Goal: Task Accomplishment & Management: Complete application form

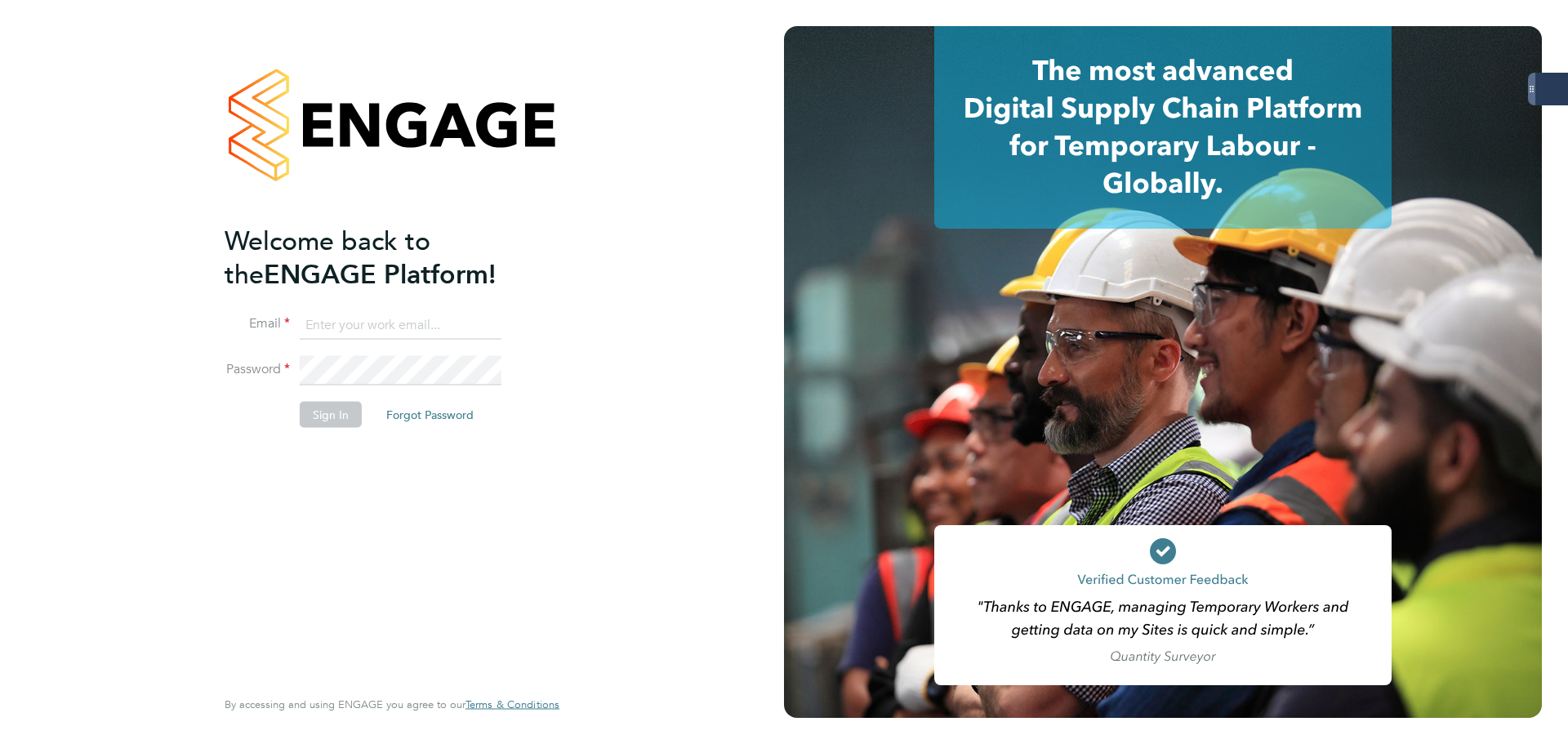
type input "james.glover@servicecare.org.uk"
click at [338, 413] on button "Sign In" at bounding box center [330, 415] width 62 height 27
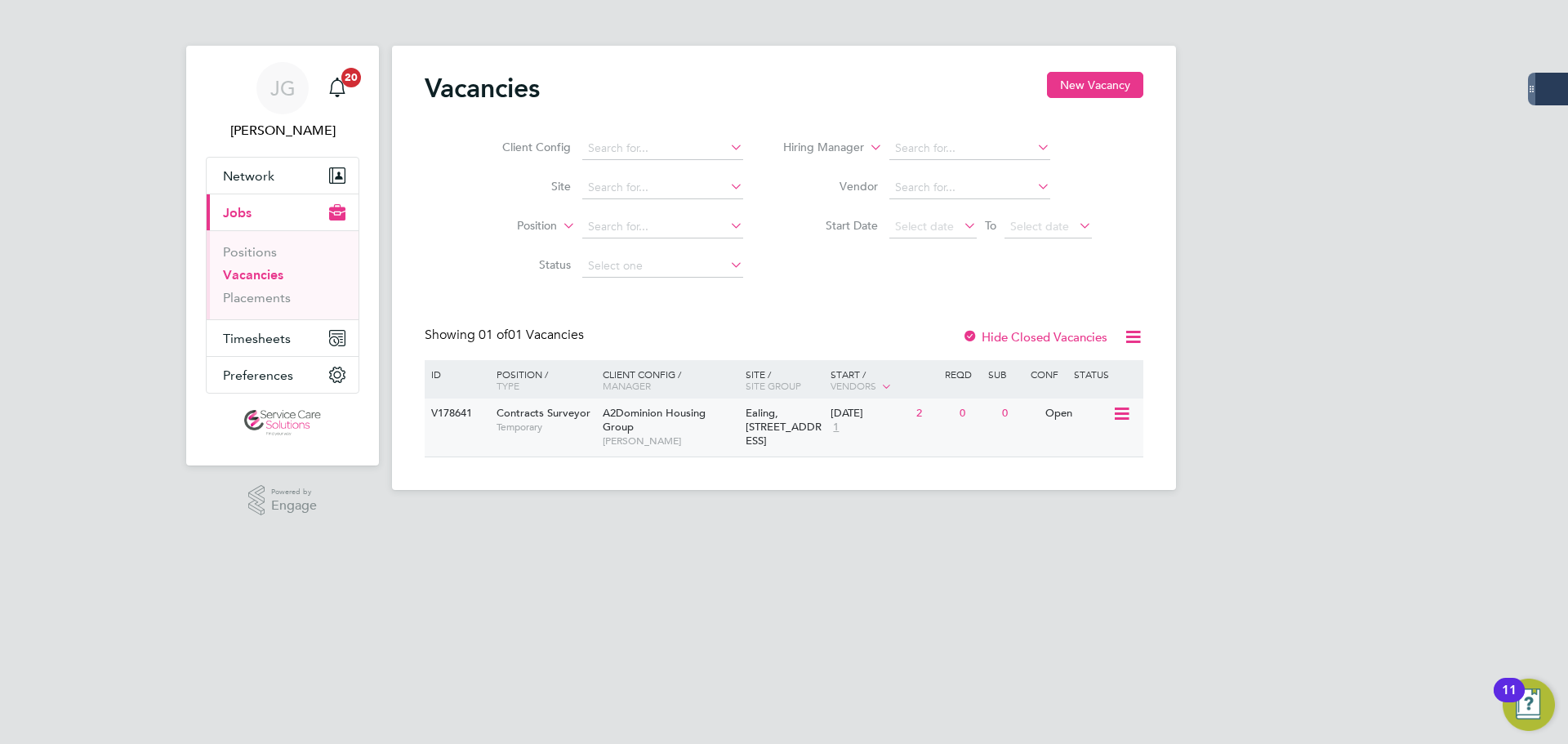
click at [564, 426] on span "Temporary" at bounding box center [545, 427] width 98 height 13
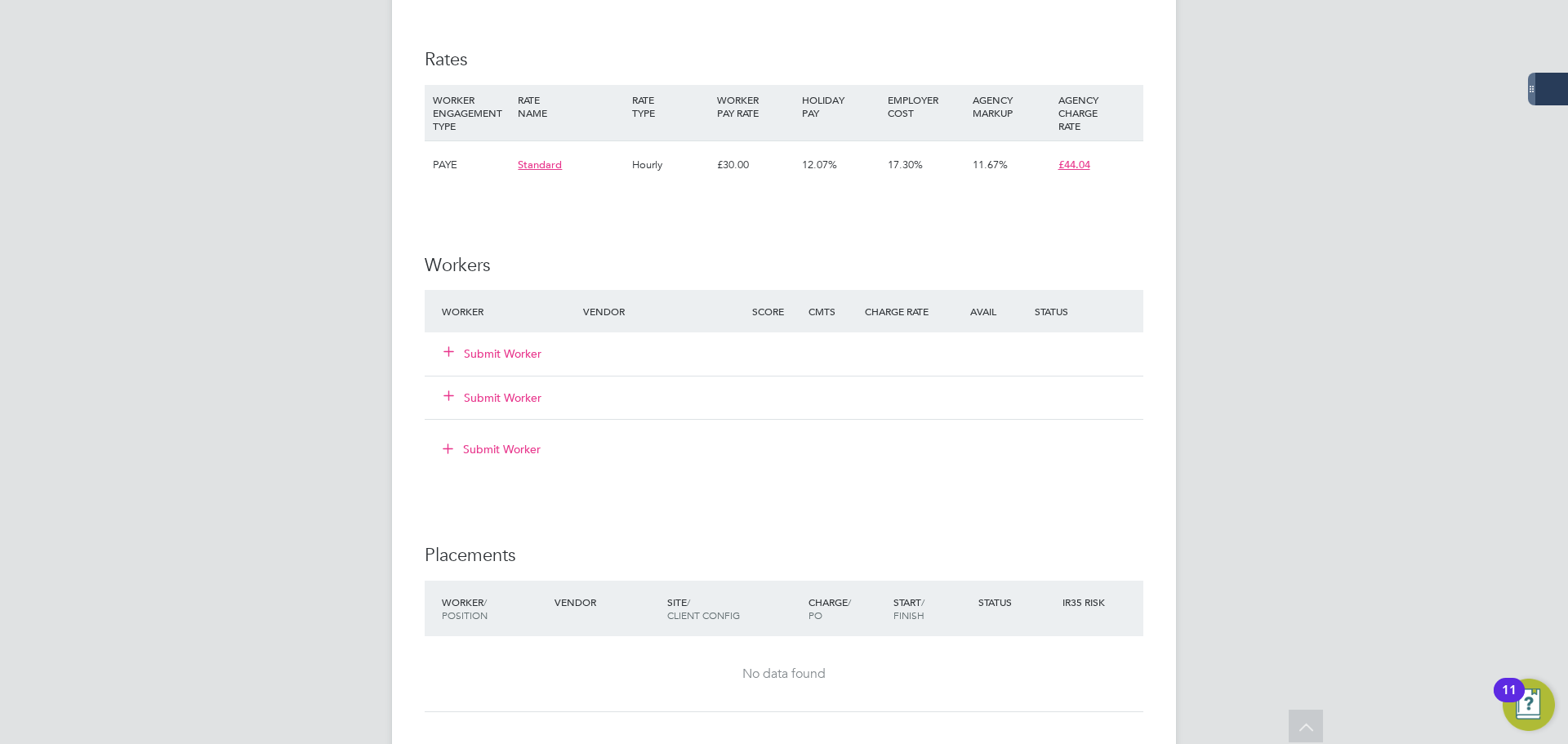
scroll to position [1062, 0]
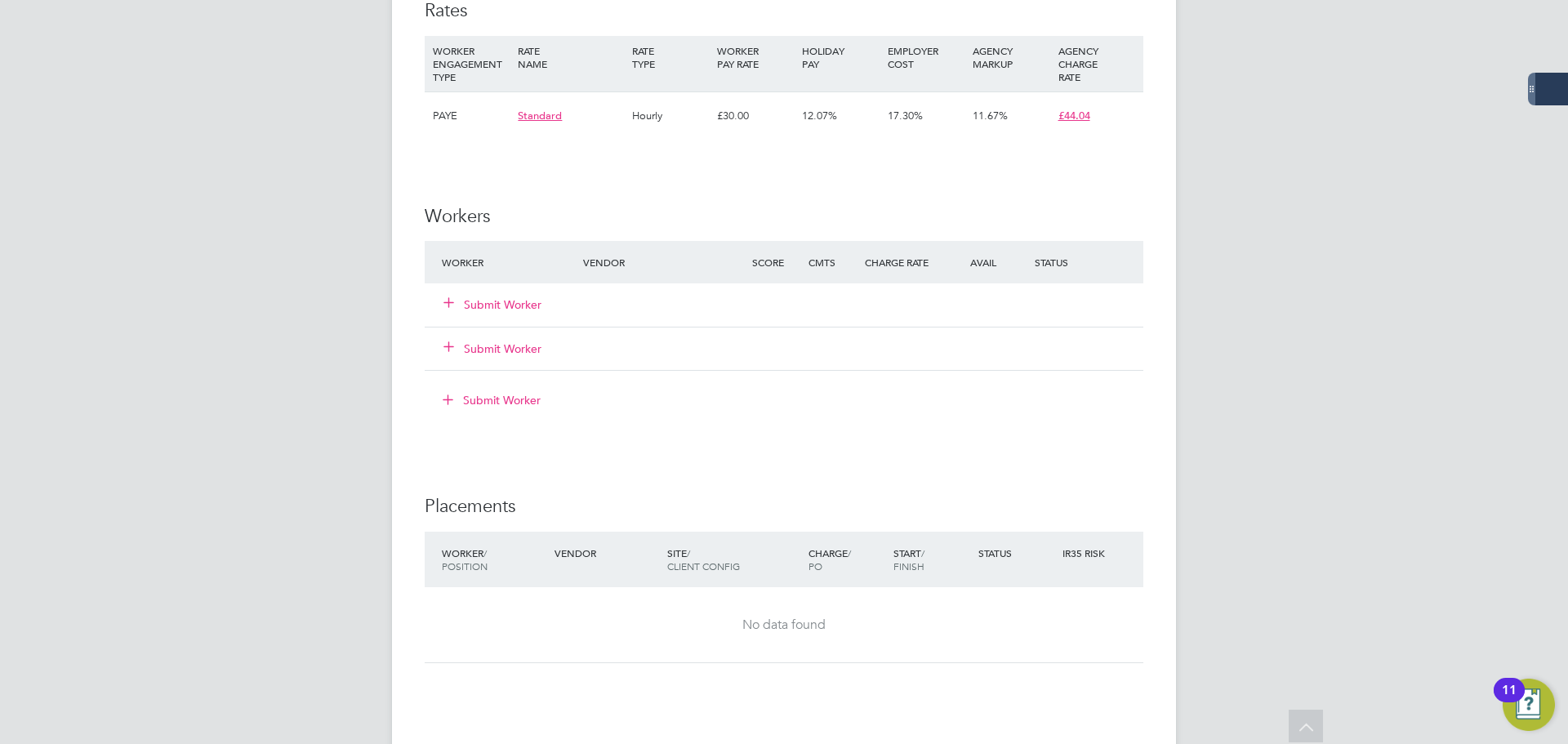
click at [497, 302] on button "Submit Worker" at bounding box center [493, 305] width 98 height 16
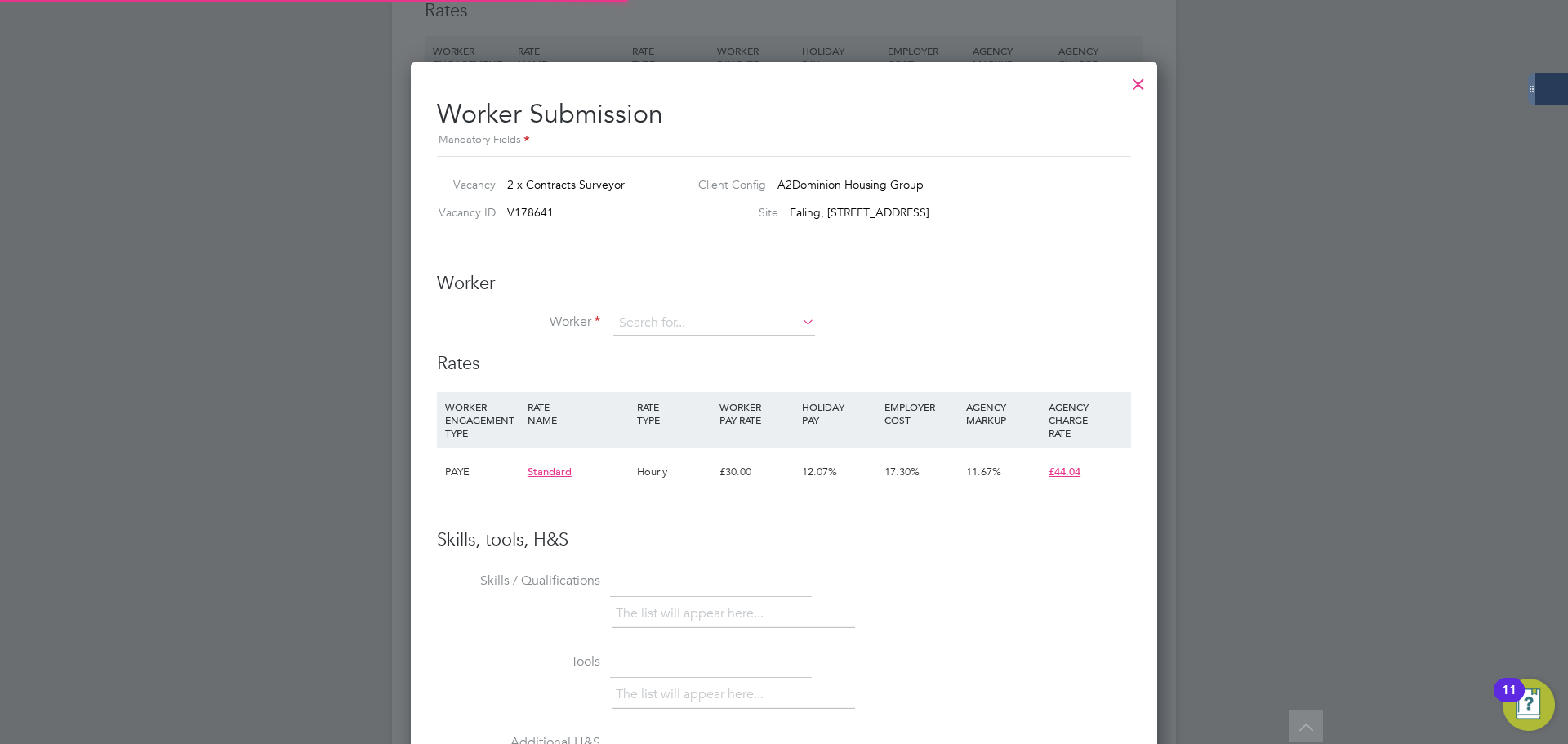
scroll to position [991, 747]
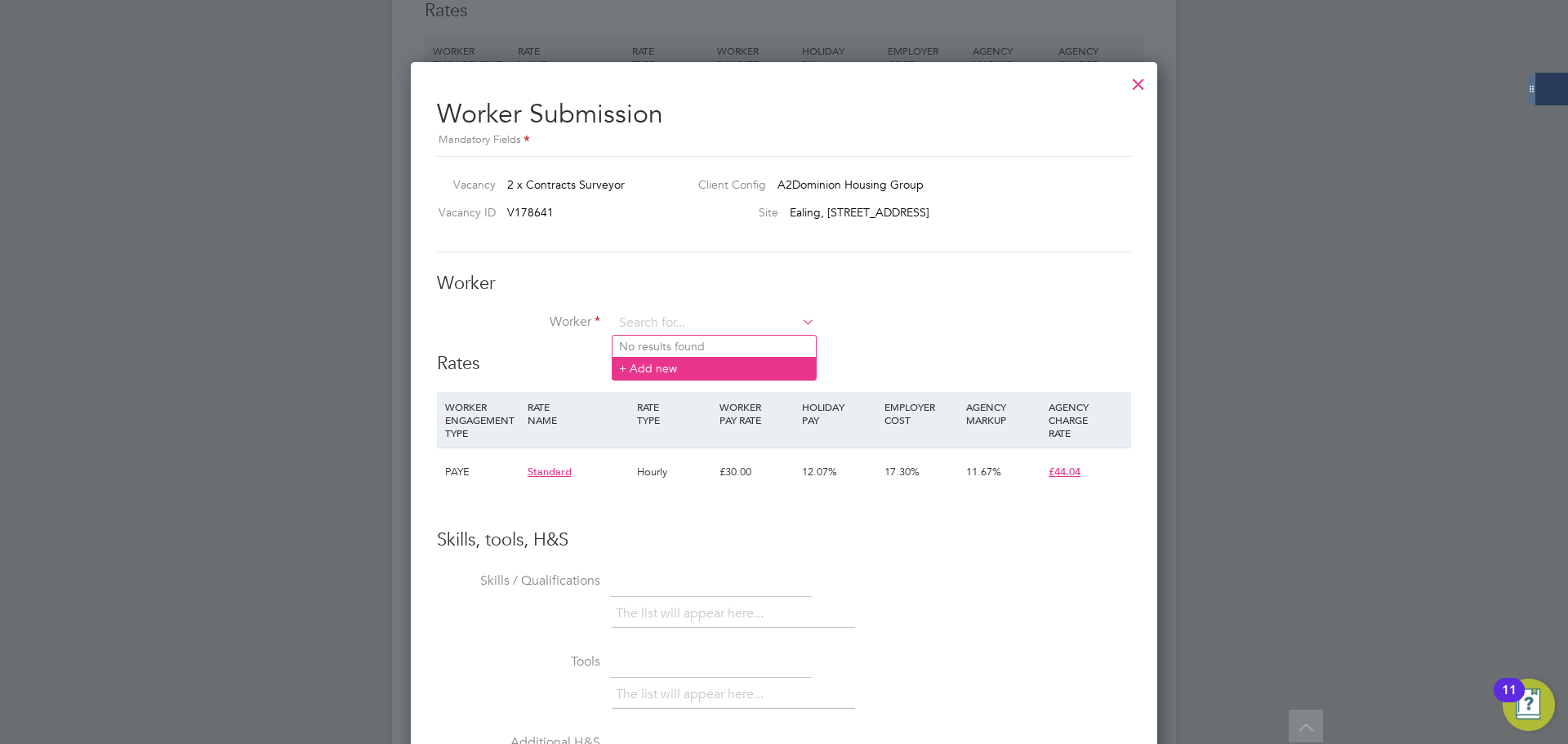
click at [678, 361] on li "+ Add new" at bounding box center [714, 368] width 203 height 22
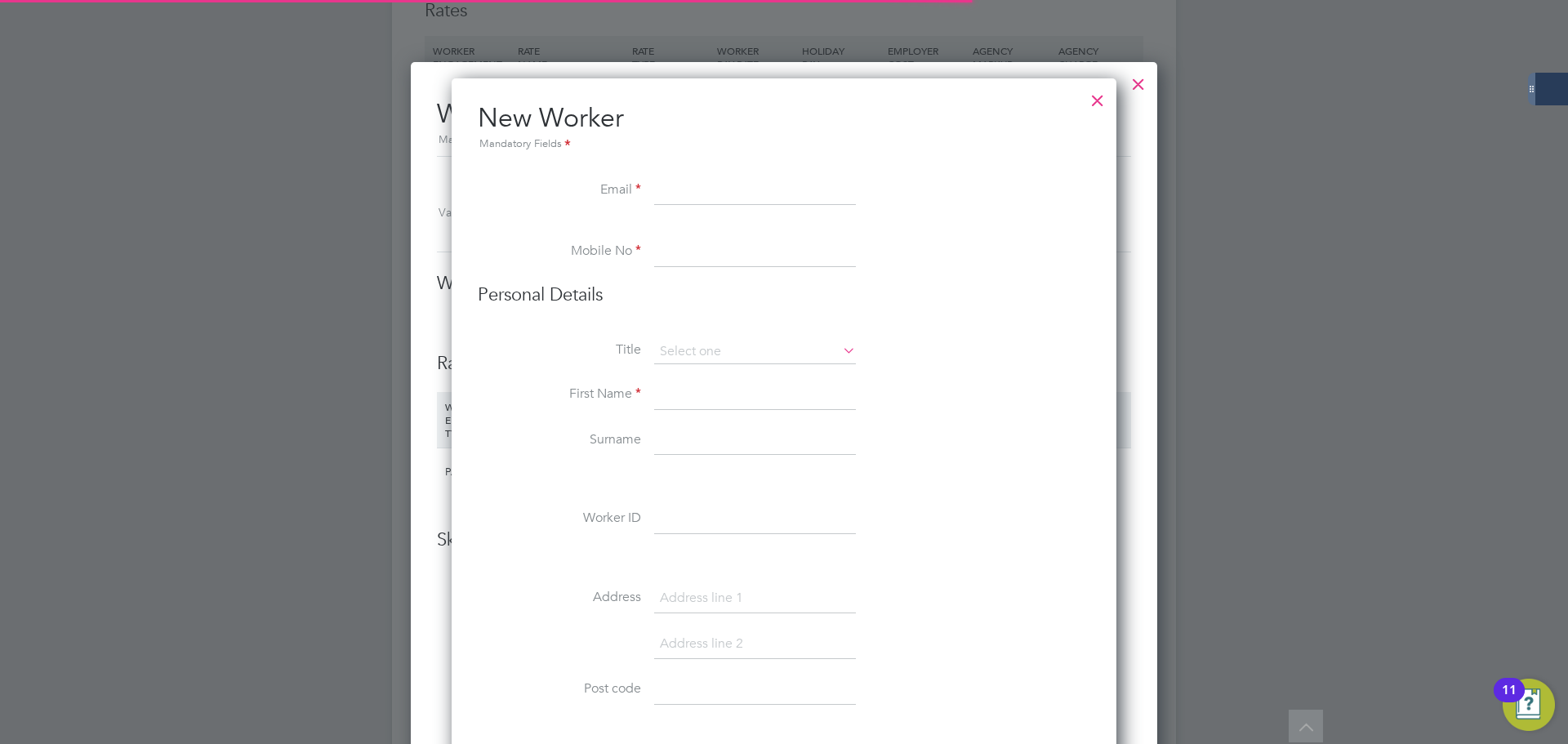
scroll to position [2662, 665]
click at [710, 194] on input at bounding box center [754, 191] width 201 height 29
drag, startPoint x: 701, startPoint y: 194, endPoint x: 949, endPoint y: 275, distance: 260.9
click at [1028, 274] on li "Mobile No" at bounding box center [784, 261] width 612 height 46
paste input "07366 419211"
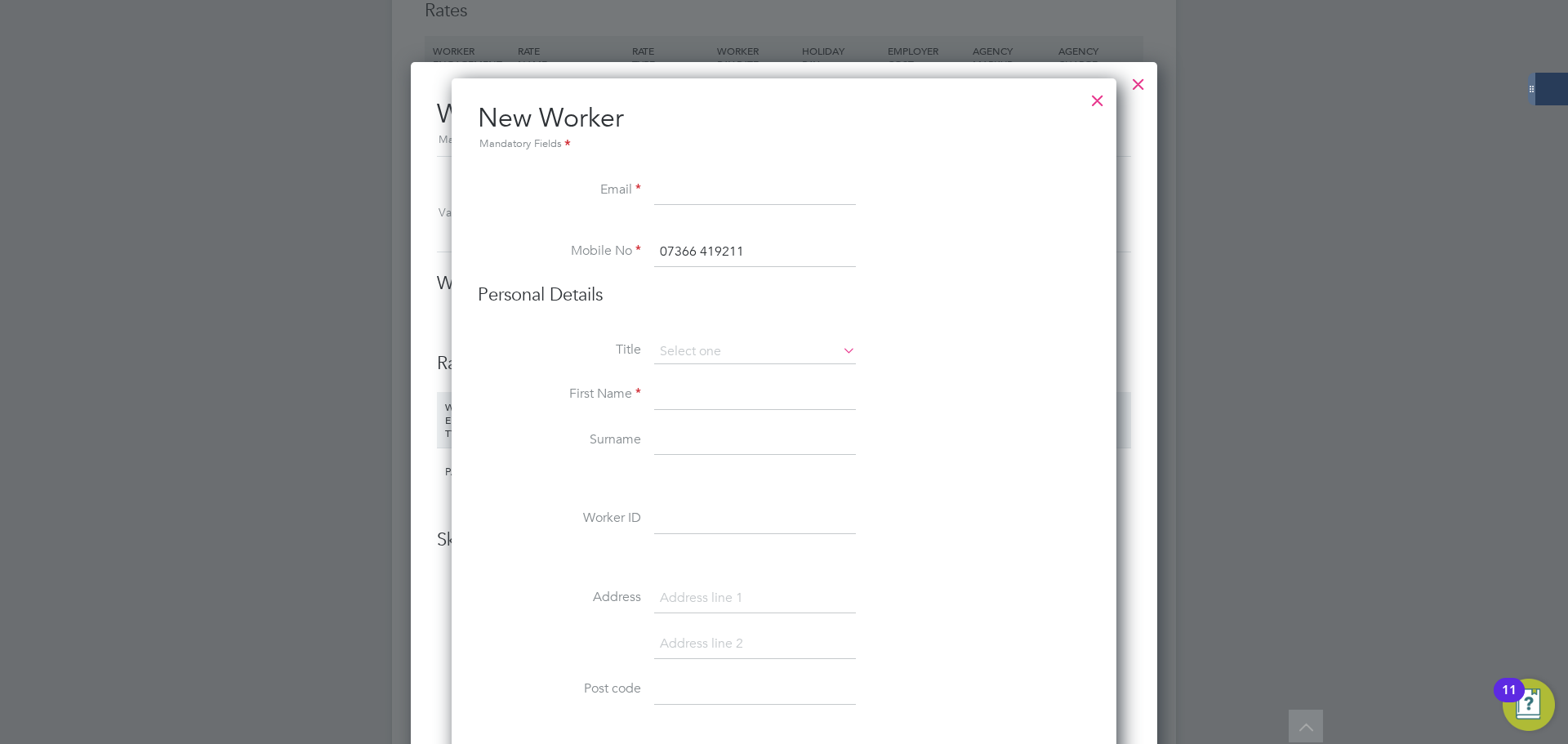
drag, startPoint x: 669, startPoint y: 253, endPoint x: 659, endPoint y: 253, distance: 10.0
click at [659, 253] on input "07366 419211" at bounding box center [754, 252] width 201 height 29
type input "7366 419211"
click at [927, 280] on li "Mobile No [PHONE_NUMBER]" at bounding box center [784, 261] width 612 height 46
click at [748, 201] on input at bounding box center [754, 191] width 201 height 29
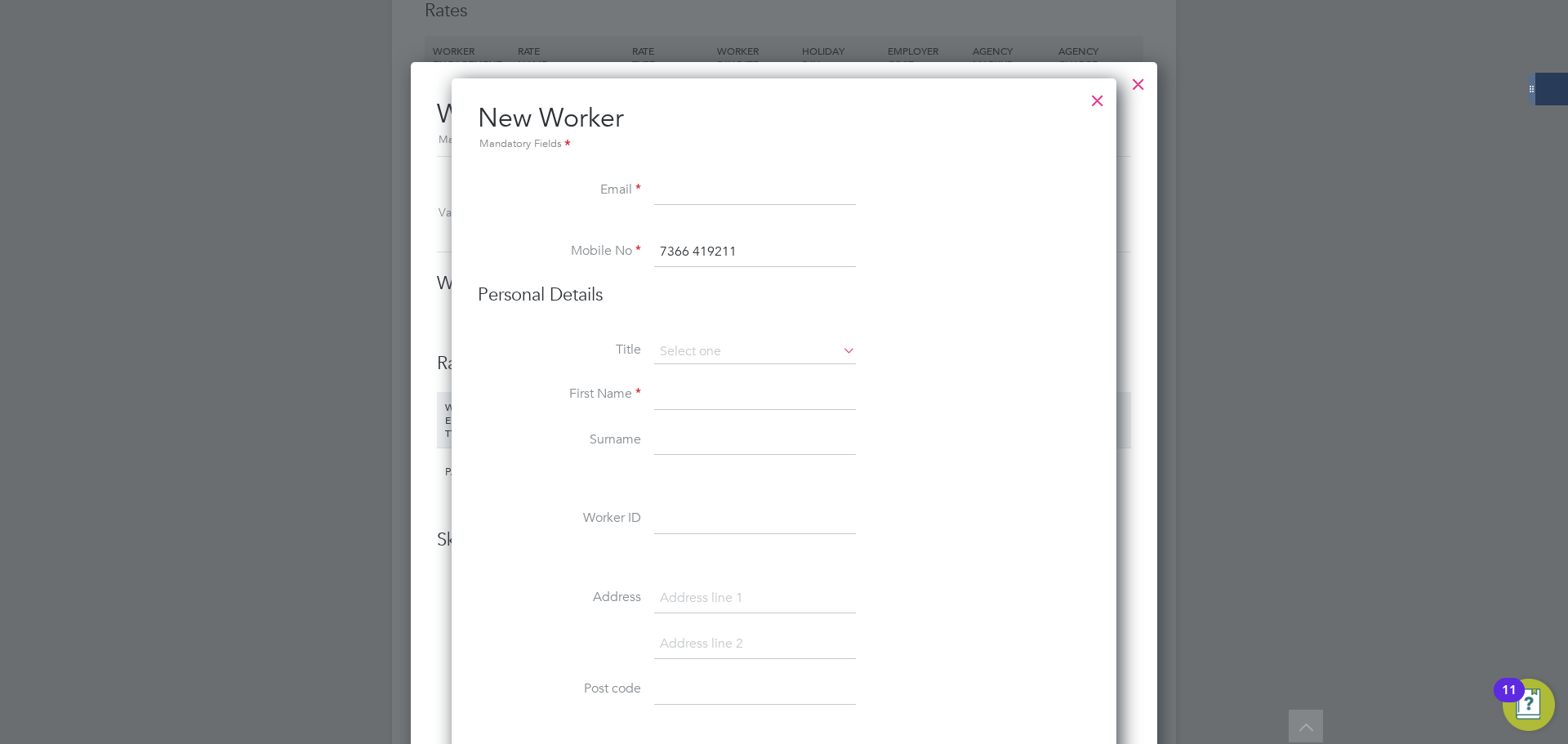
drag, startPoint x: 760, startPoint y: 178, endPoint x: 763, endPoint y: 188, distance: 10.4
click at [760, 178] on input at bounding box center [754, 191] width 201 height 29
paste input "[EMAIL_ADDRESS][DOMAIN_NAME]"
type input "[EMAIL_ADDRESS][DOMAIN_NAME]"
drag, startPoint x: 1116, startPoint y: 315, endPoint x: 1042, endPoint y: 315, distance: 74.0
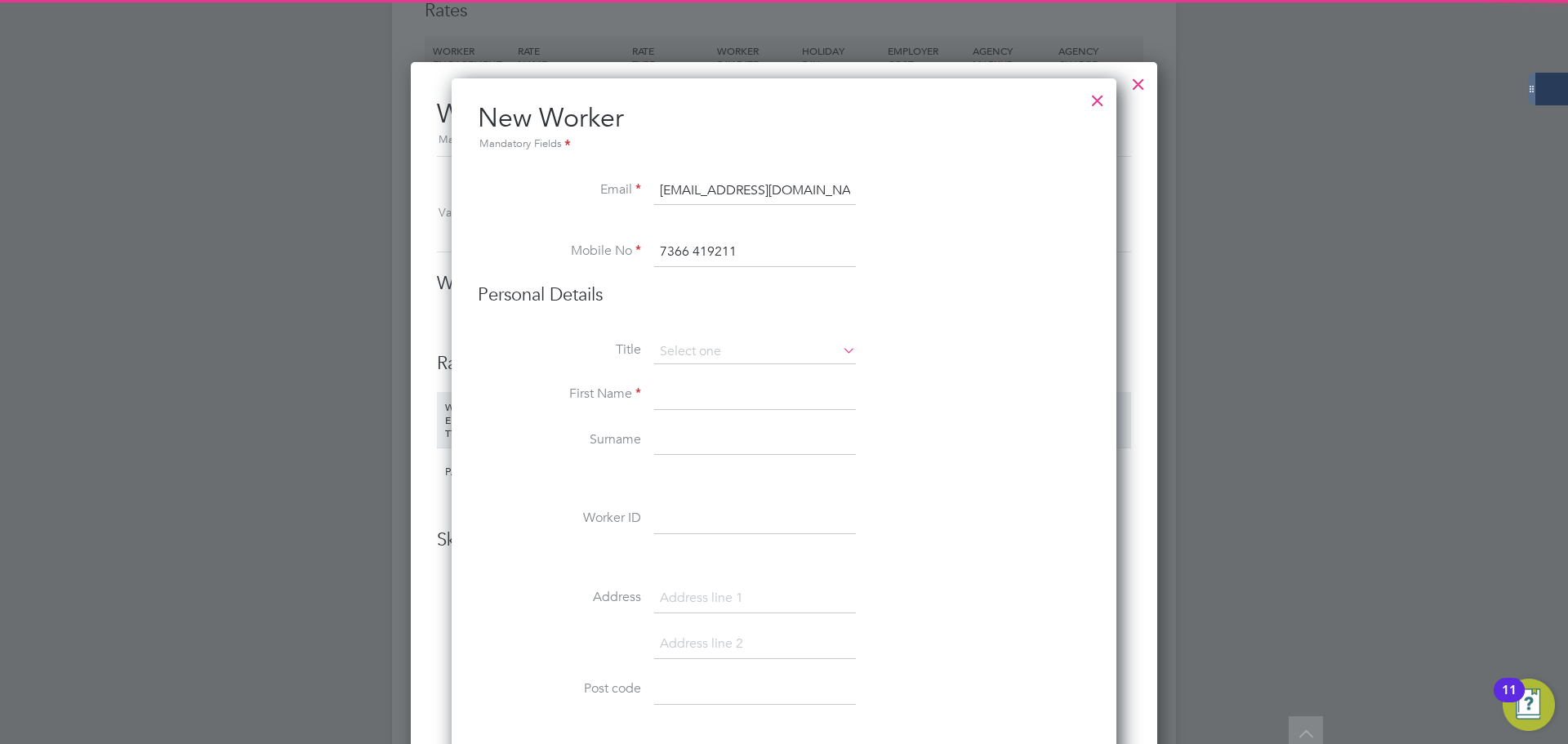
scroll to position [1143, 0]
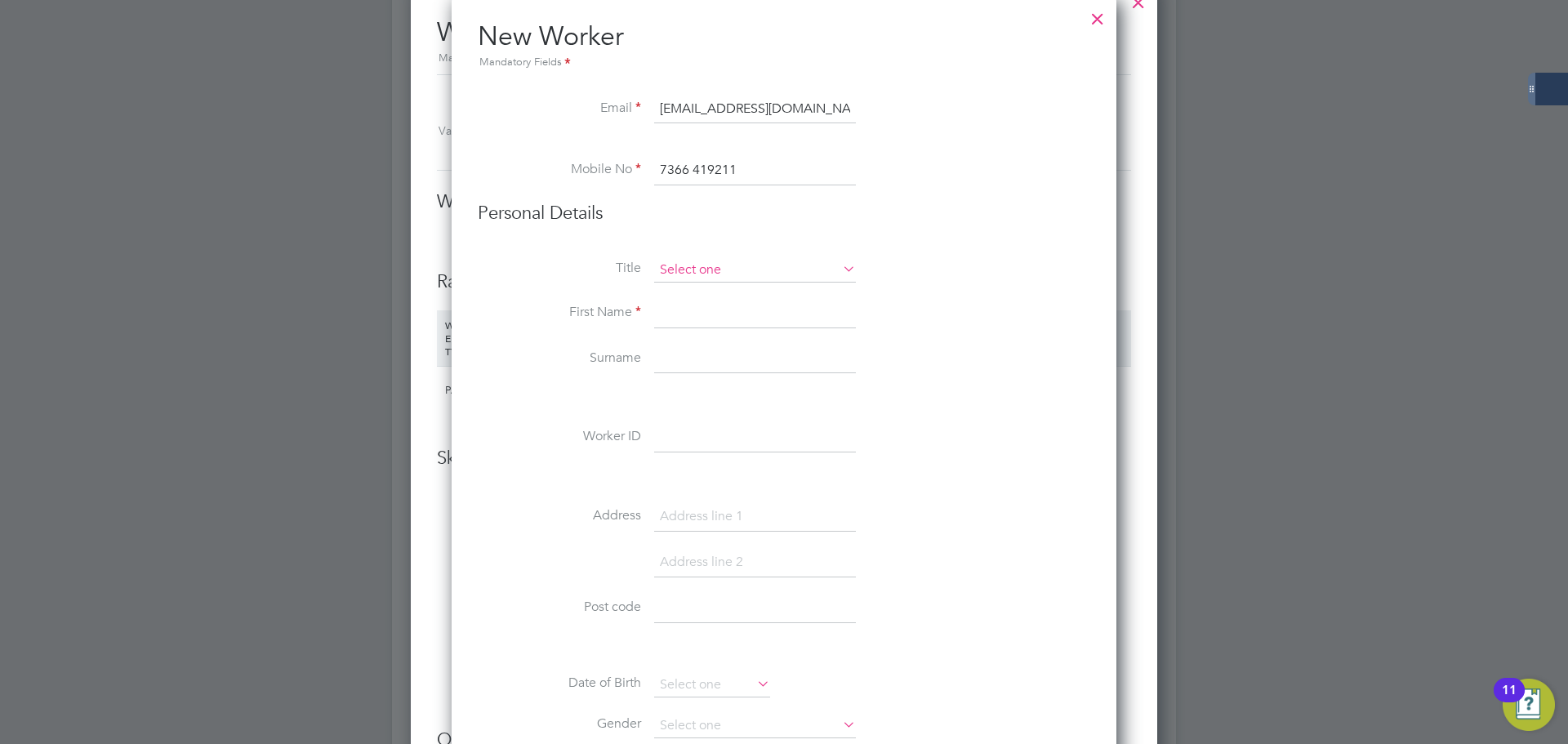
click at [700, 267] on input at bounding box center [754, 270] width 201 height 25
click at [702, 298] on li "Mr" at bounding box center [754, 293] width 203 height 21
type input "Mr"
click at [702, 316] on input at bounding box center [754, 313] width 201 height 29
type input "Shayn"
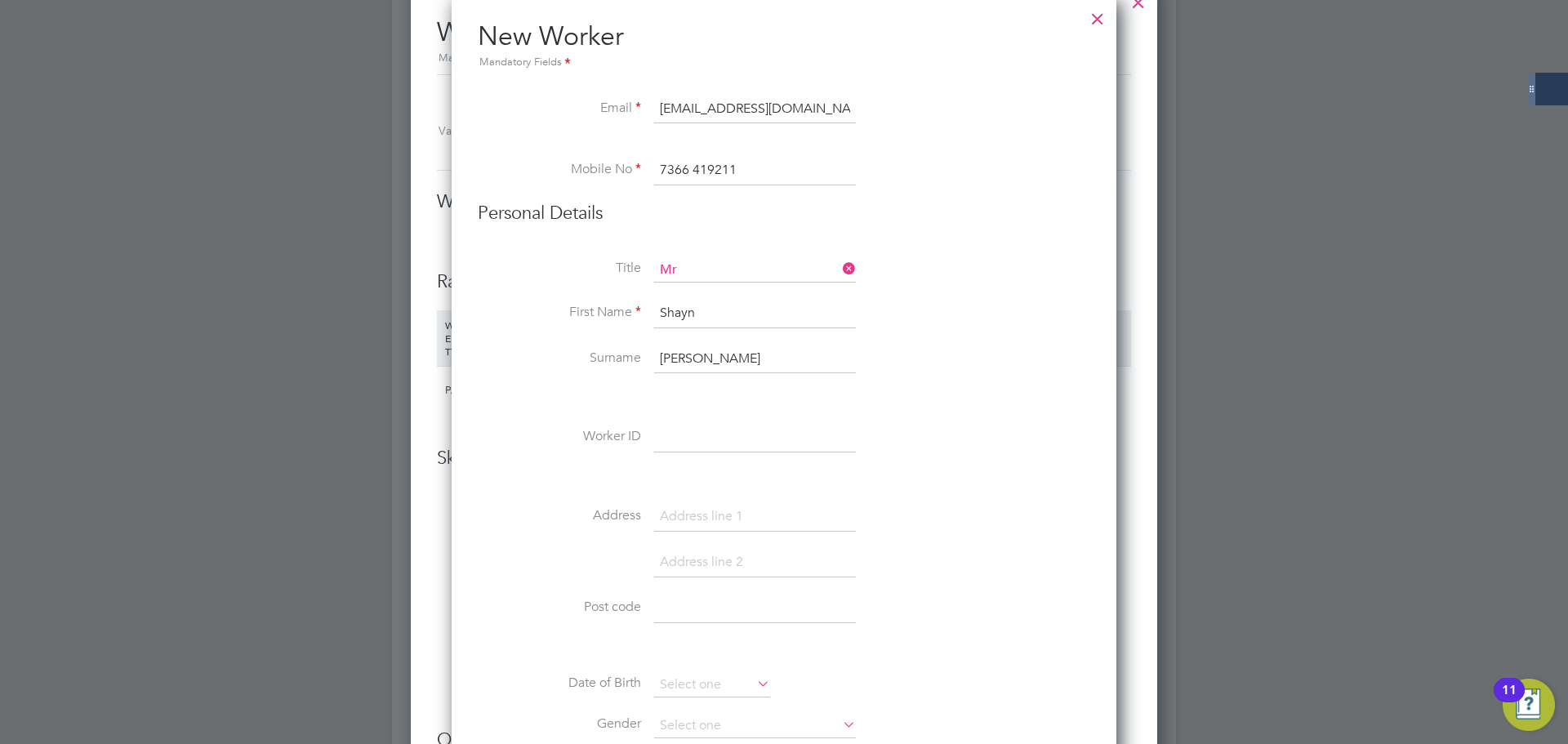
type input "[PERSON_NAME]"
click at [890, 333] on li "First Name [PERSON_NAME]" at bounding box center [784, 322] width 612 height 46
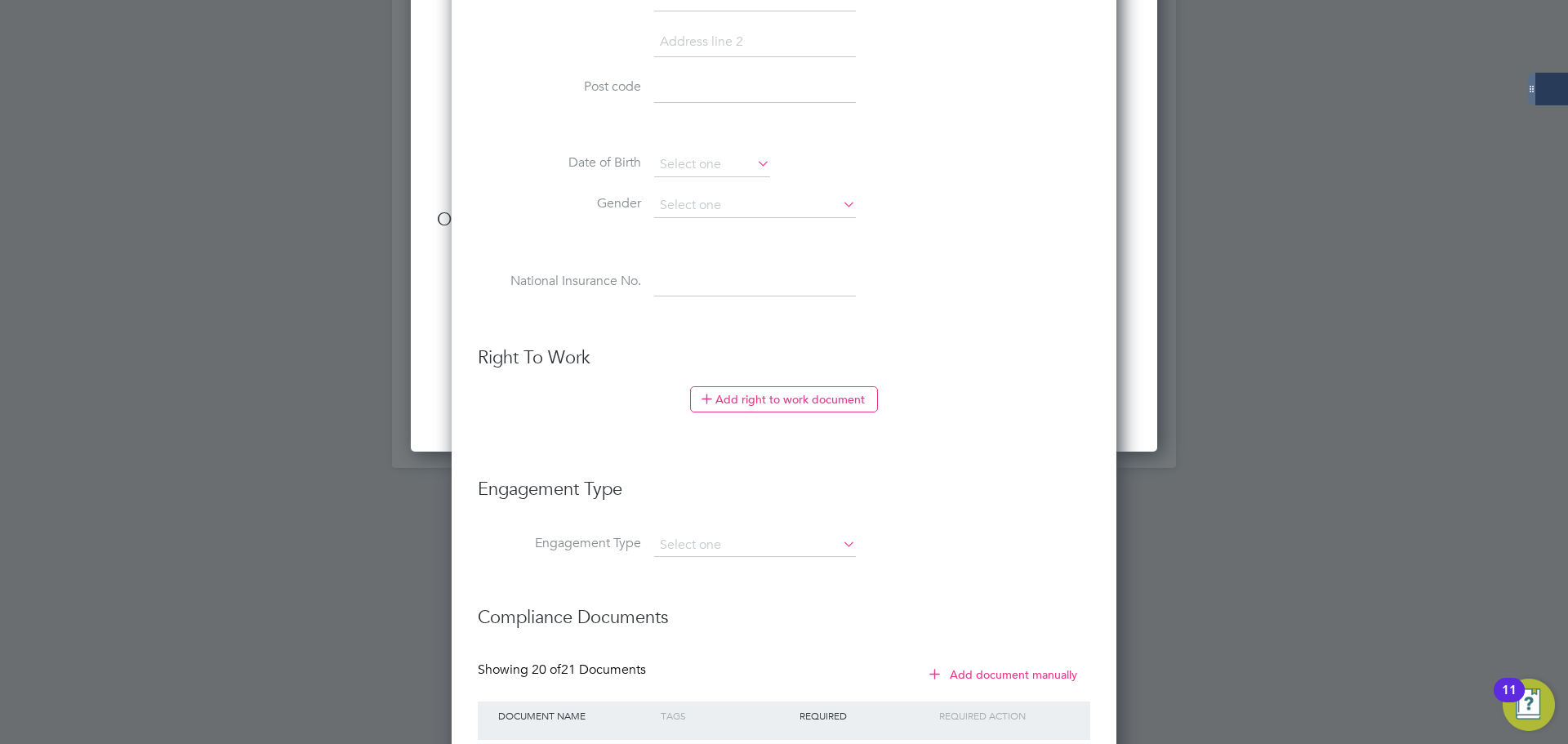
scroll to position [1960, 0]
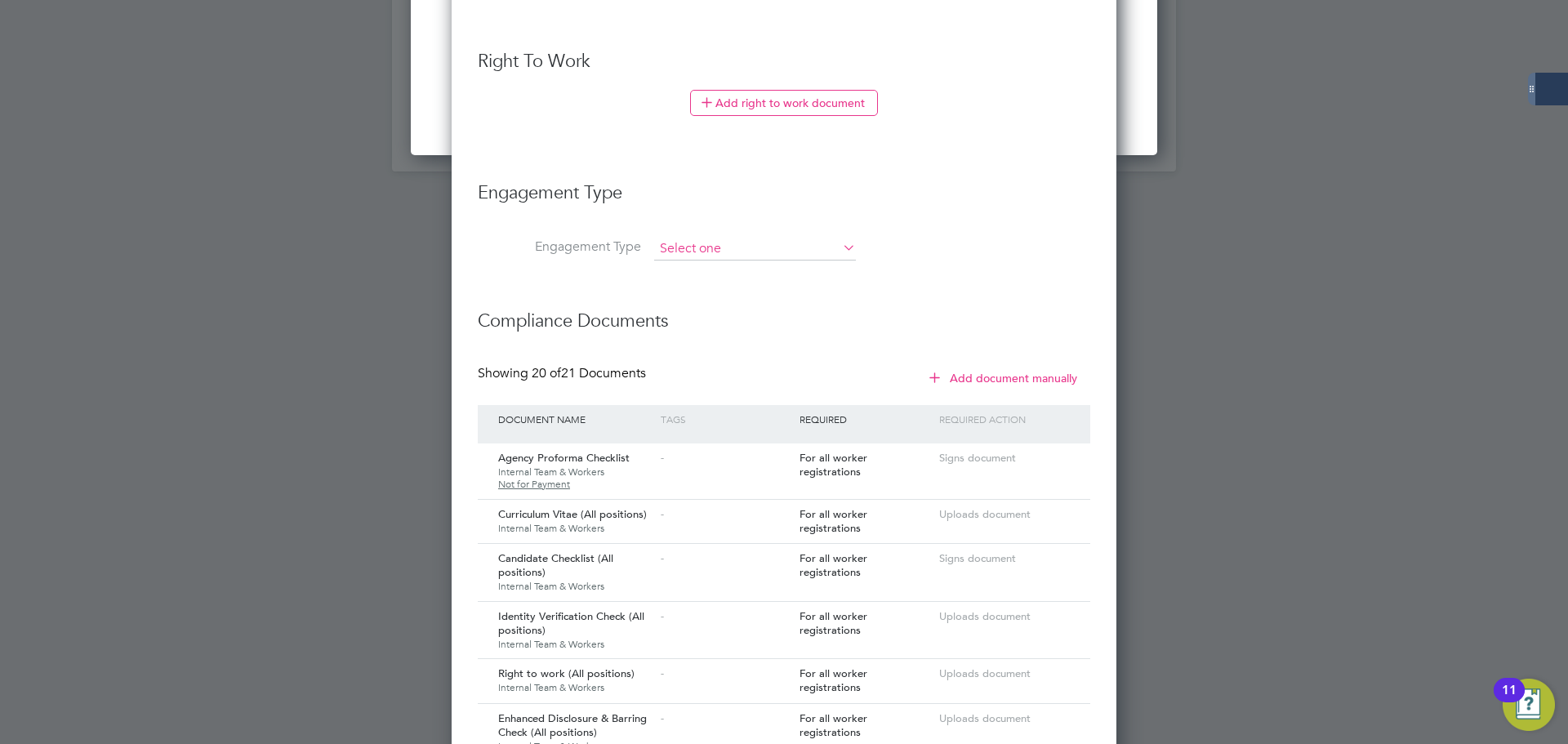
click at [747, 242] on input at bounding box center [754, 249] width 201 height 23
click at [1010, 259] on li "Engagement Type" at bounding box center [784, 257] width 612 height 39
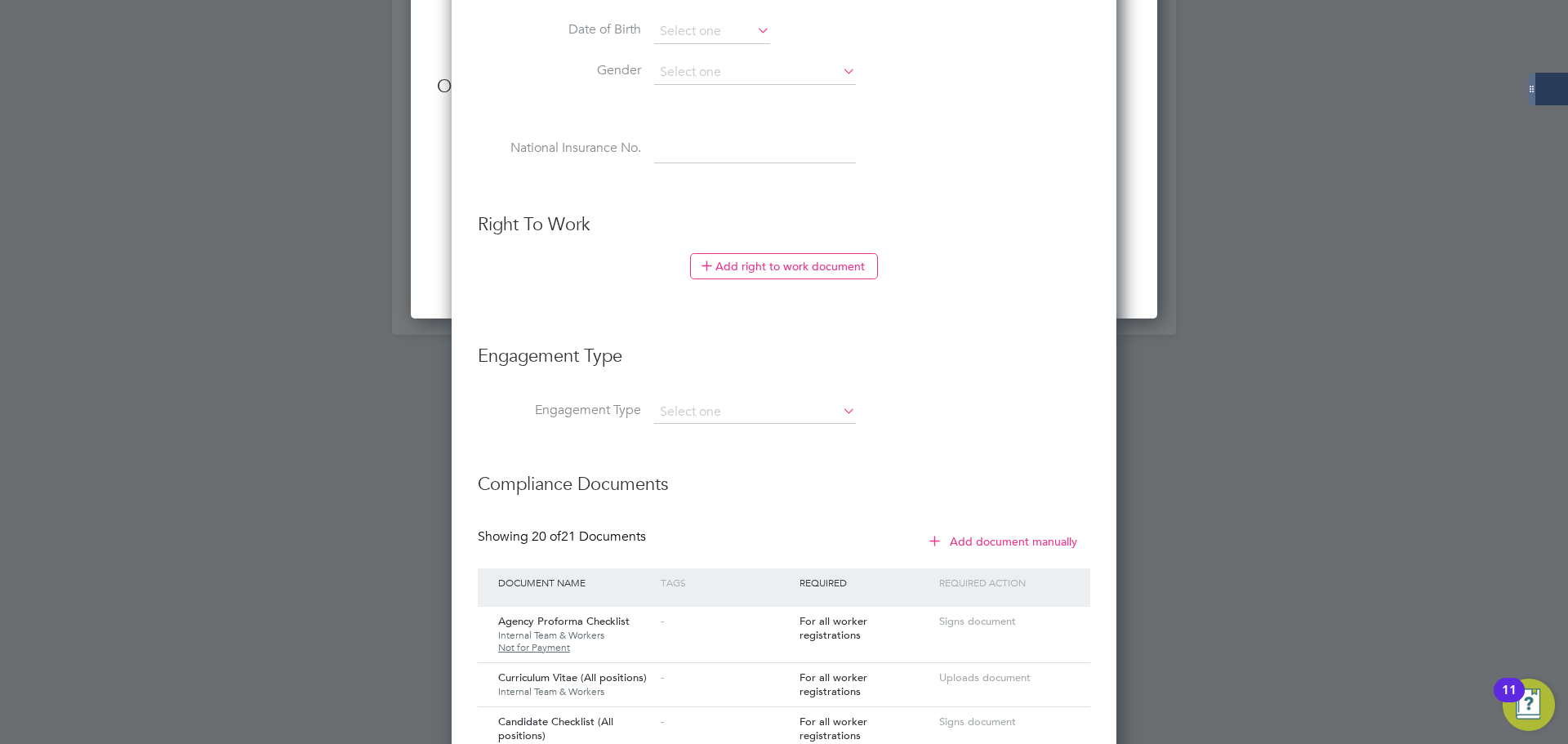
click at [991, 266] on li "Add right to work document" at bounding box center [784, 275] width 612 height 42
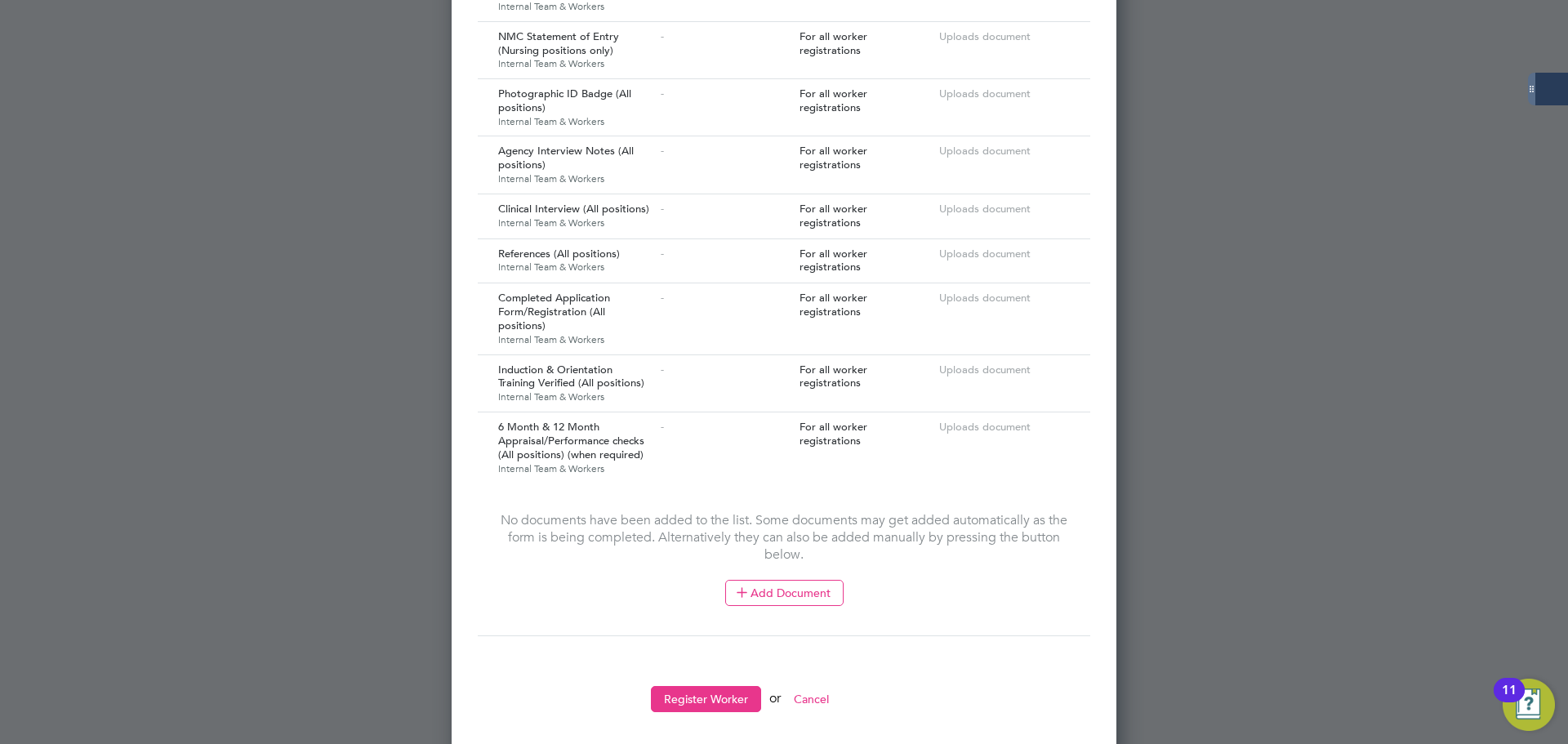
scroll to position [3058, 0]
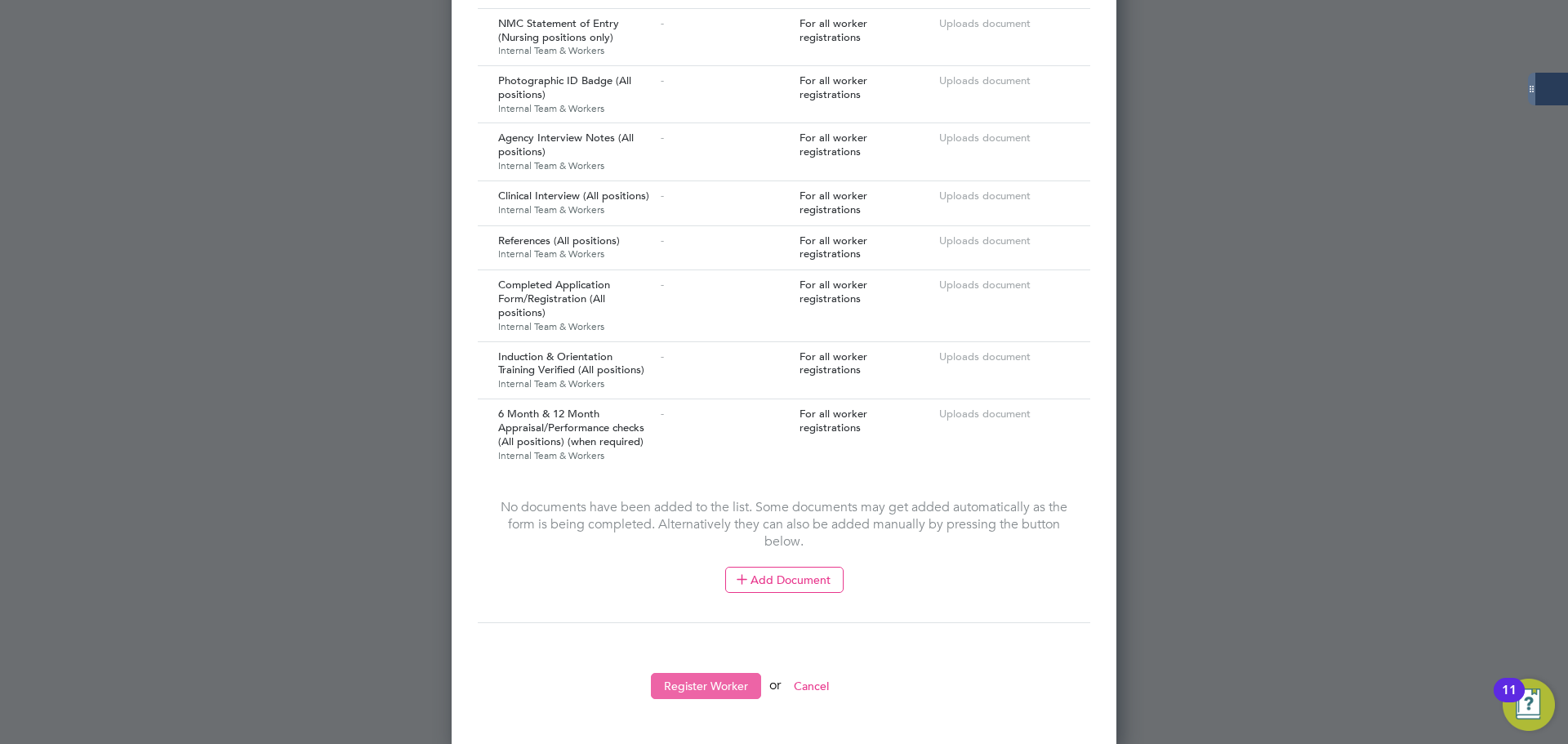
click at [696, 673] on button "Register Worker" at bounding box center [706, 687] width 110 height 27
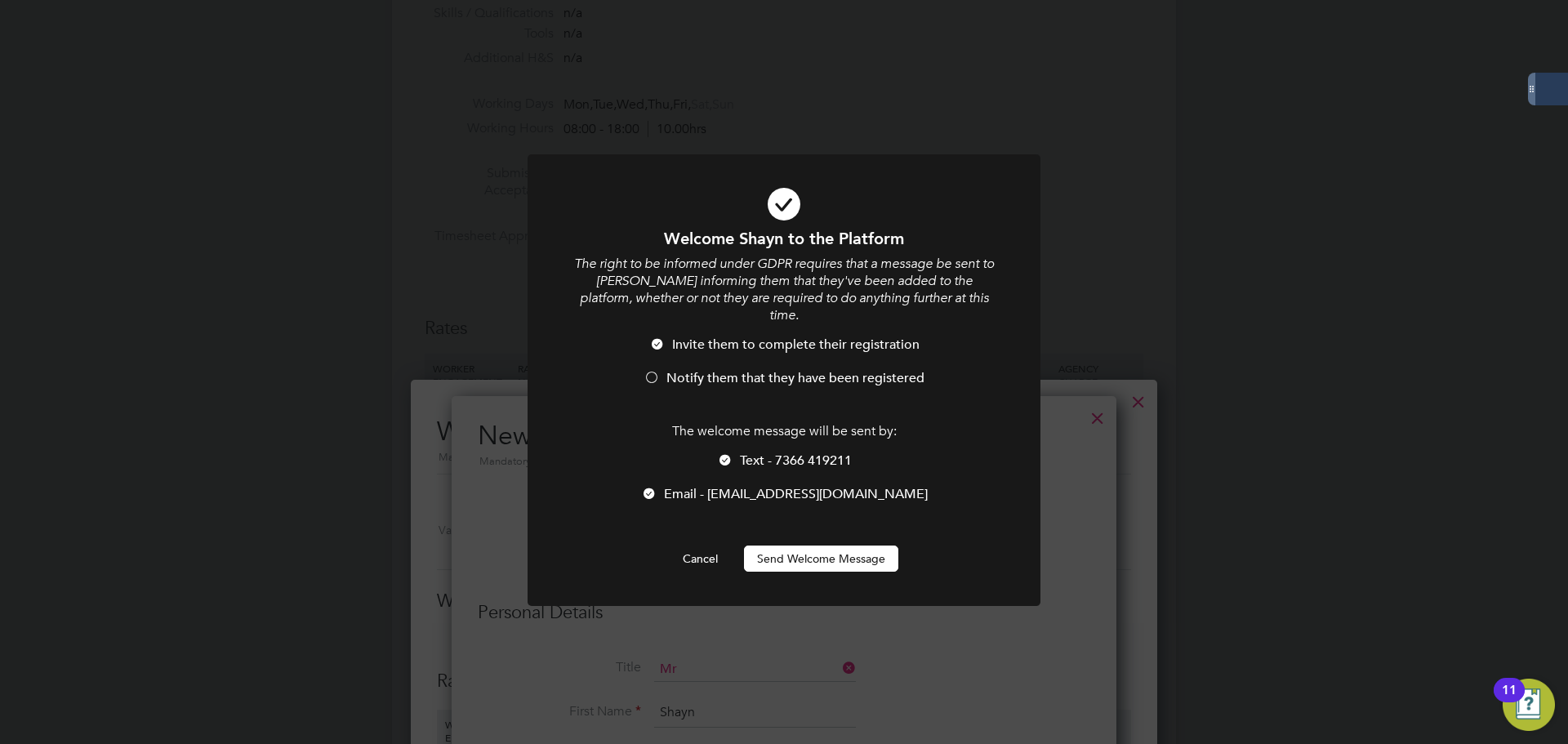
scroll to position [0, 0]
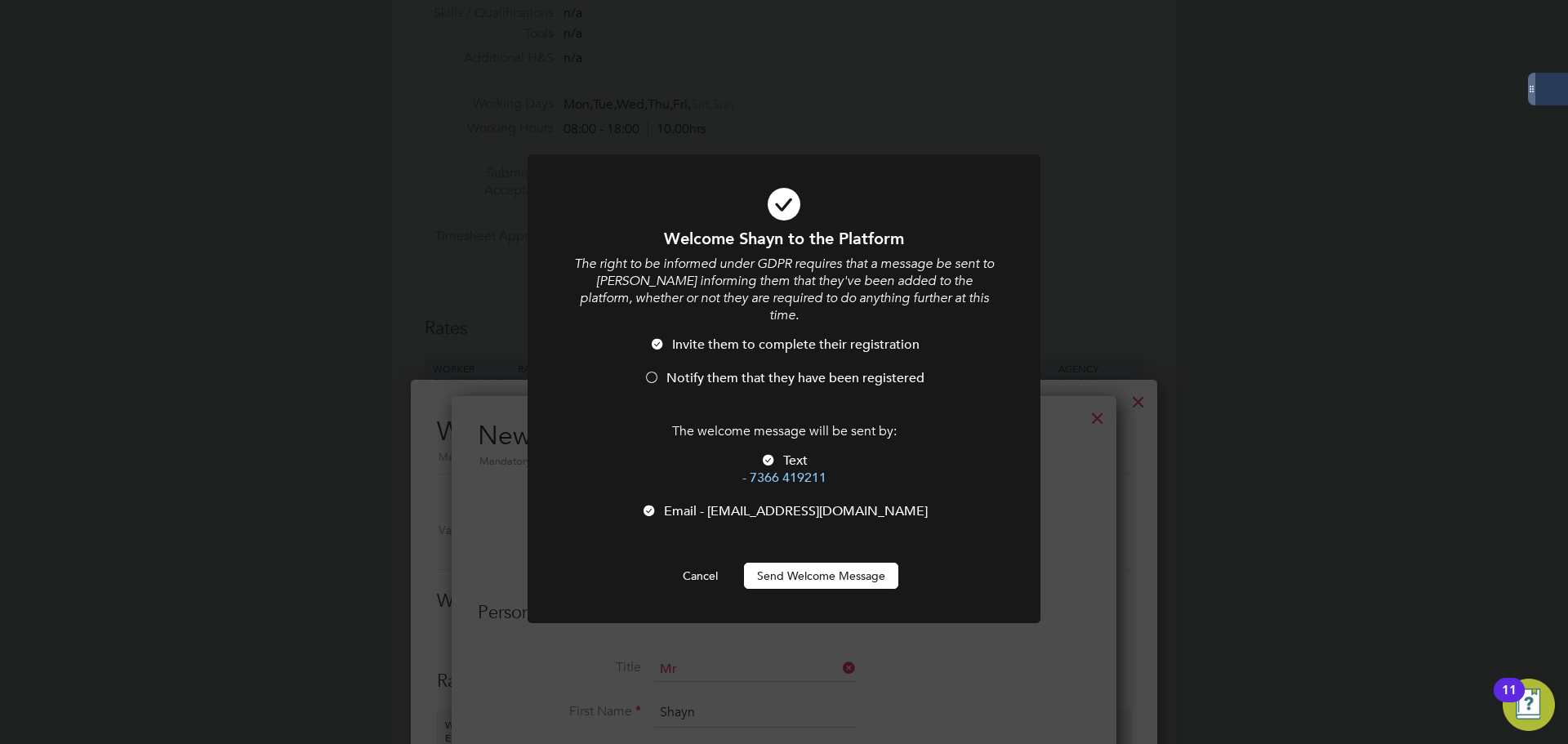
click at [723, 370] on span "Notify them that they have been registered" at bounding box center [795, 378] width 258 height 16
click at [744, 503] on span "Email - [EMAIL_ADDRESS][DOMAIN_NAME]" at bounding box center [795, 511] width 264 height 16
click at [825, 563] on button "Send Welcome Message" at bounding box center [821, 576] width 155 height 27
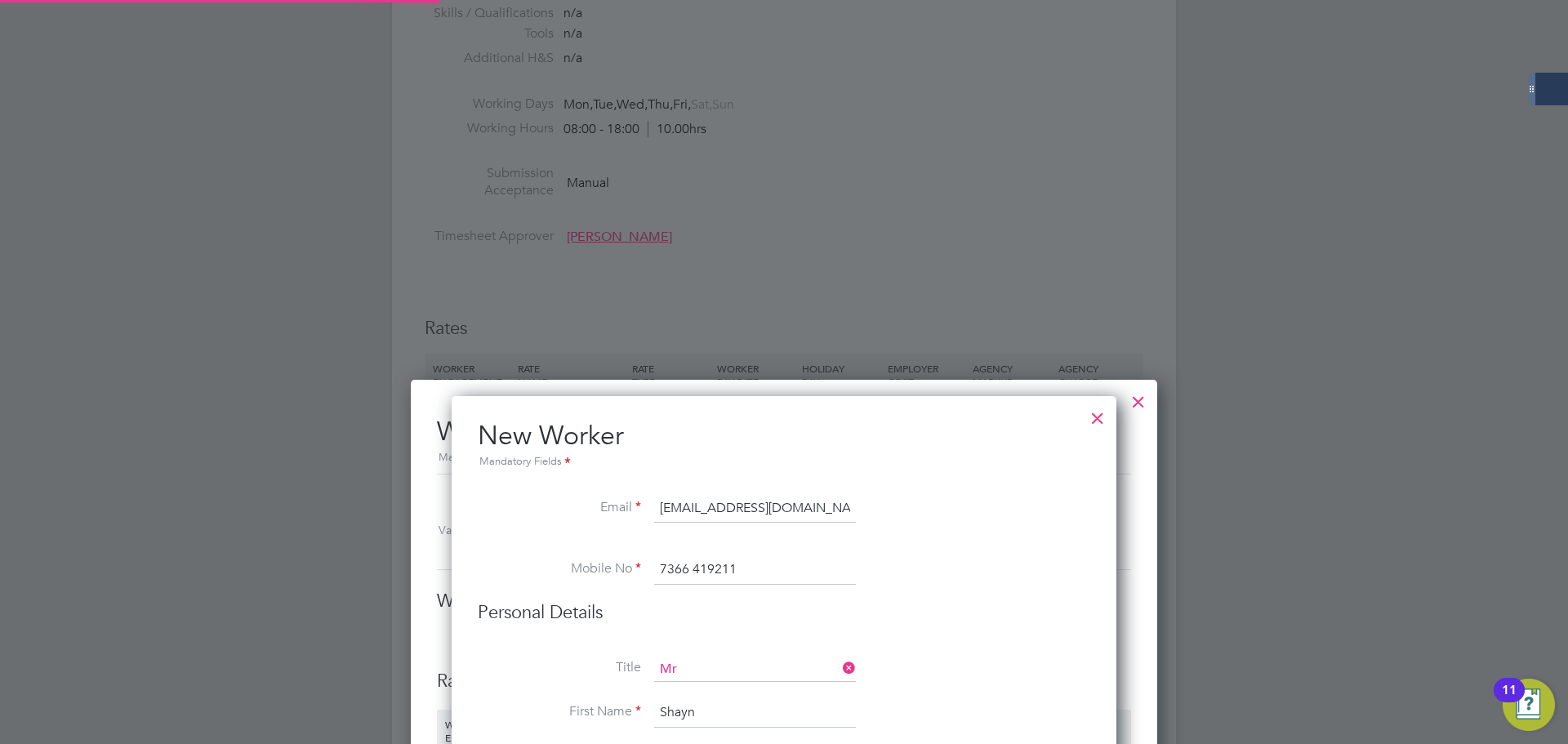
type input "[PERSON_NAME]"
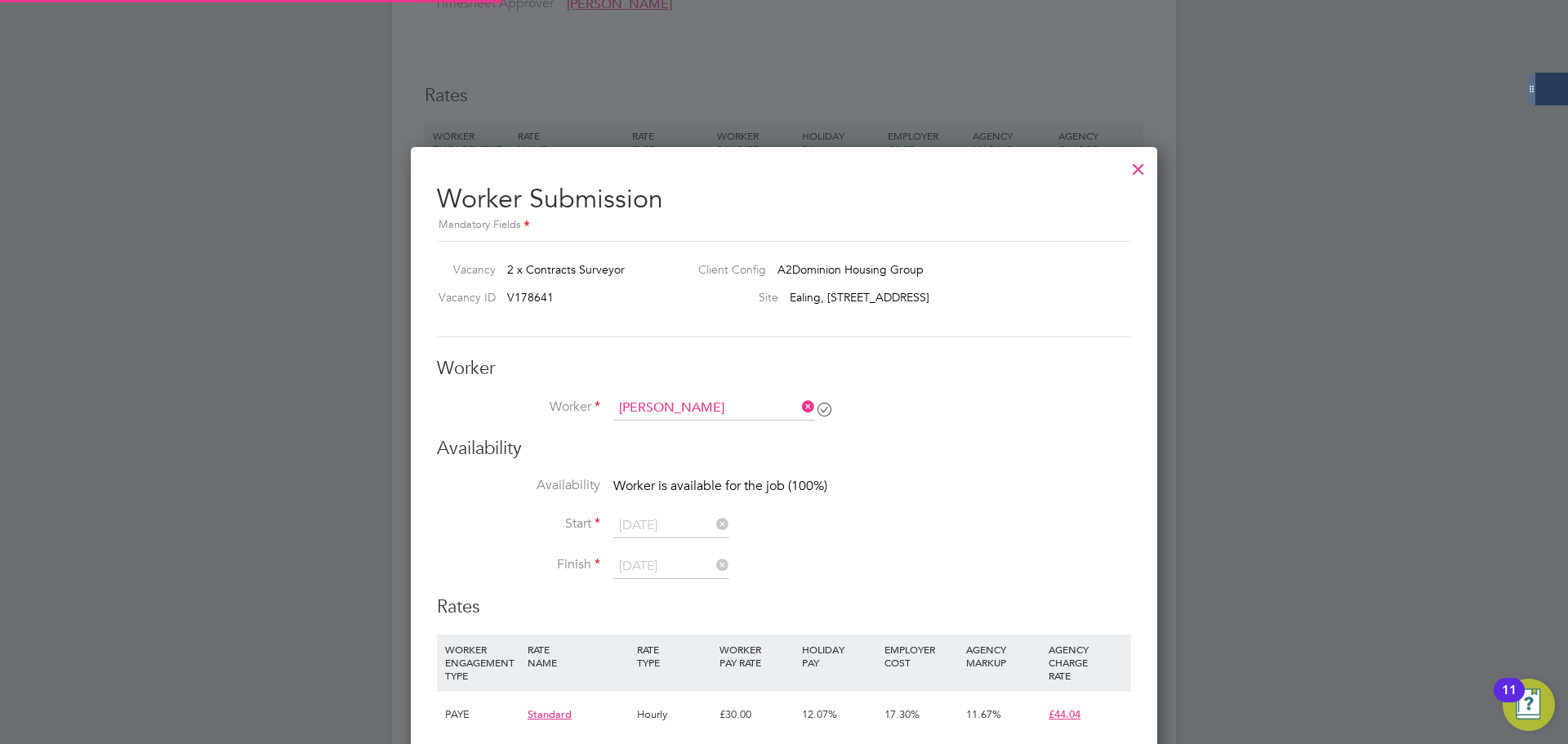
scroll to position [1080, 0]
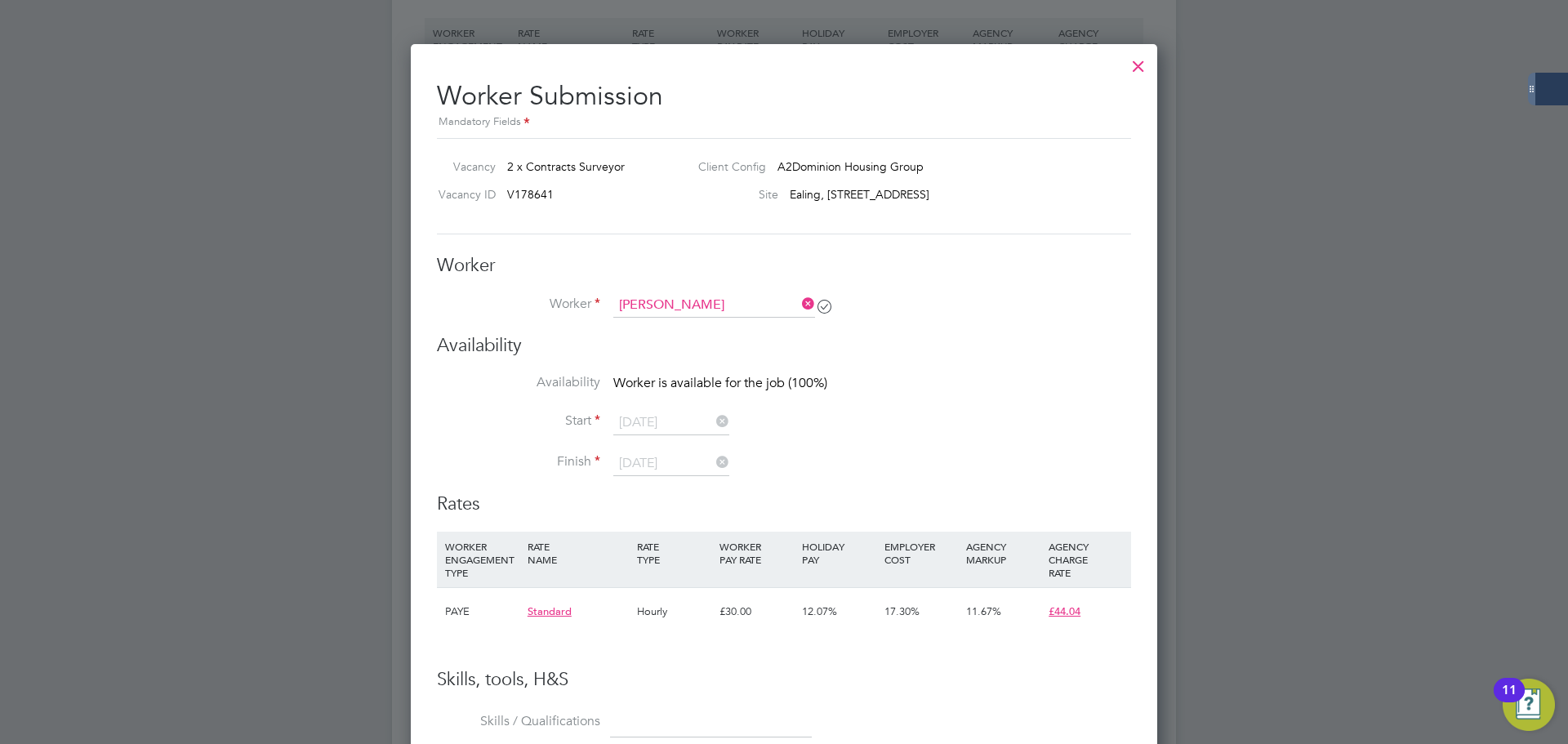
click at [696, 389] on span "Worker is available for the job (100%)" at bounding box center [720, 383] width 214 height 16
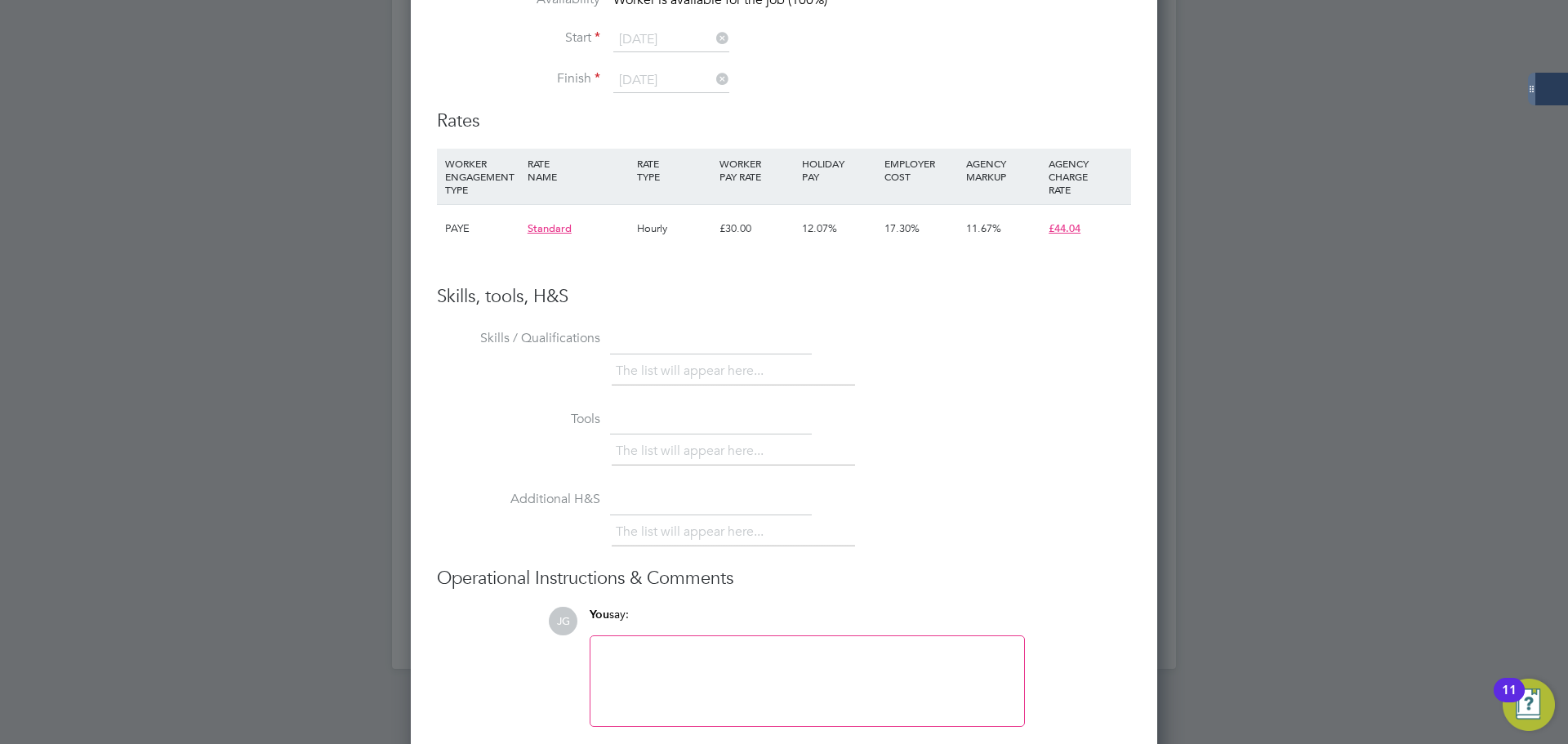
scroll to position [1529, 0]
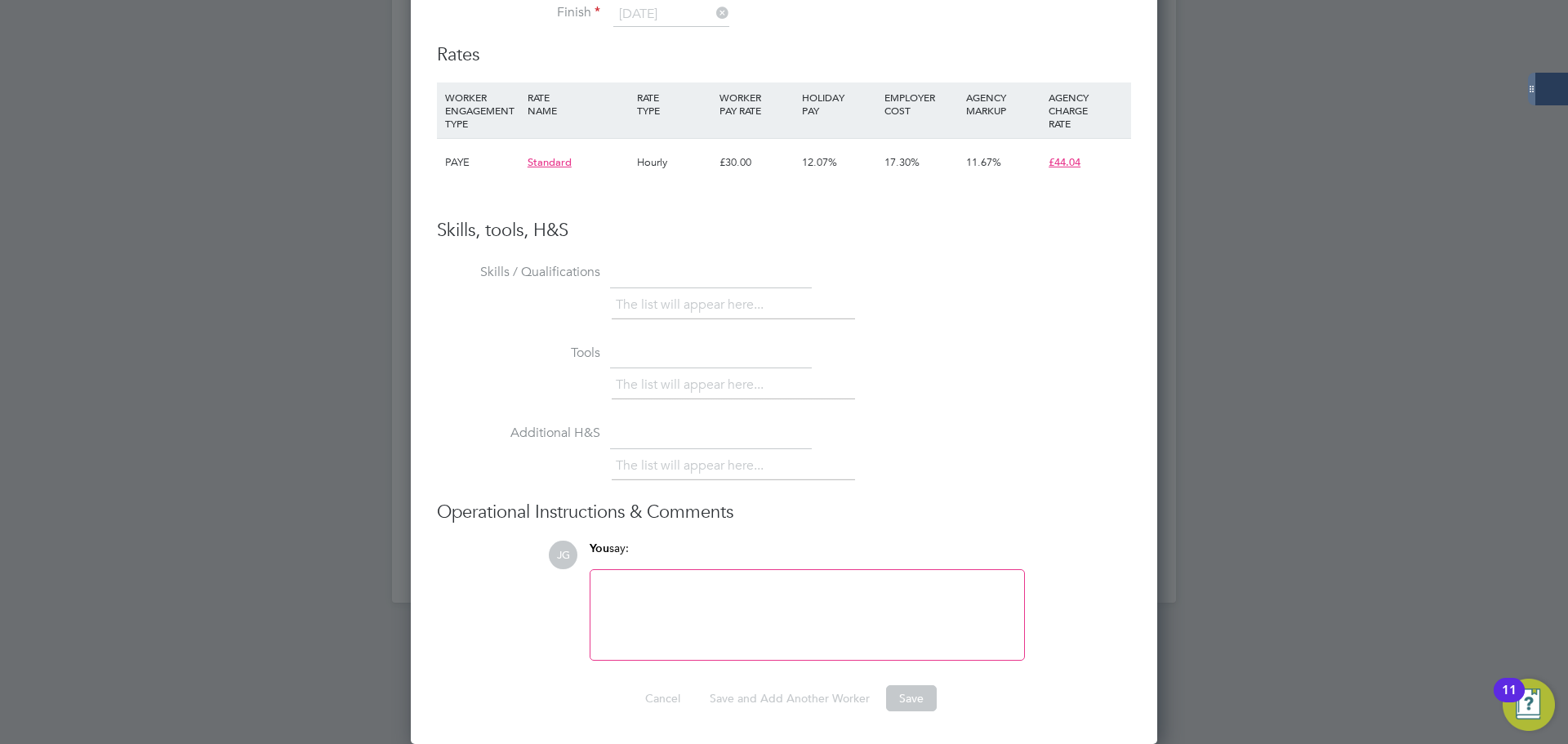
click at [790, 591] on div at bounding box center [807, 614] width 414 height 70
click at [951, 472] on div "The list will appear here..." at bounding box center [871, 467] width 519 height 33
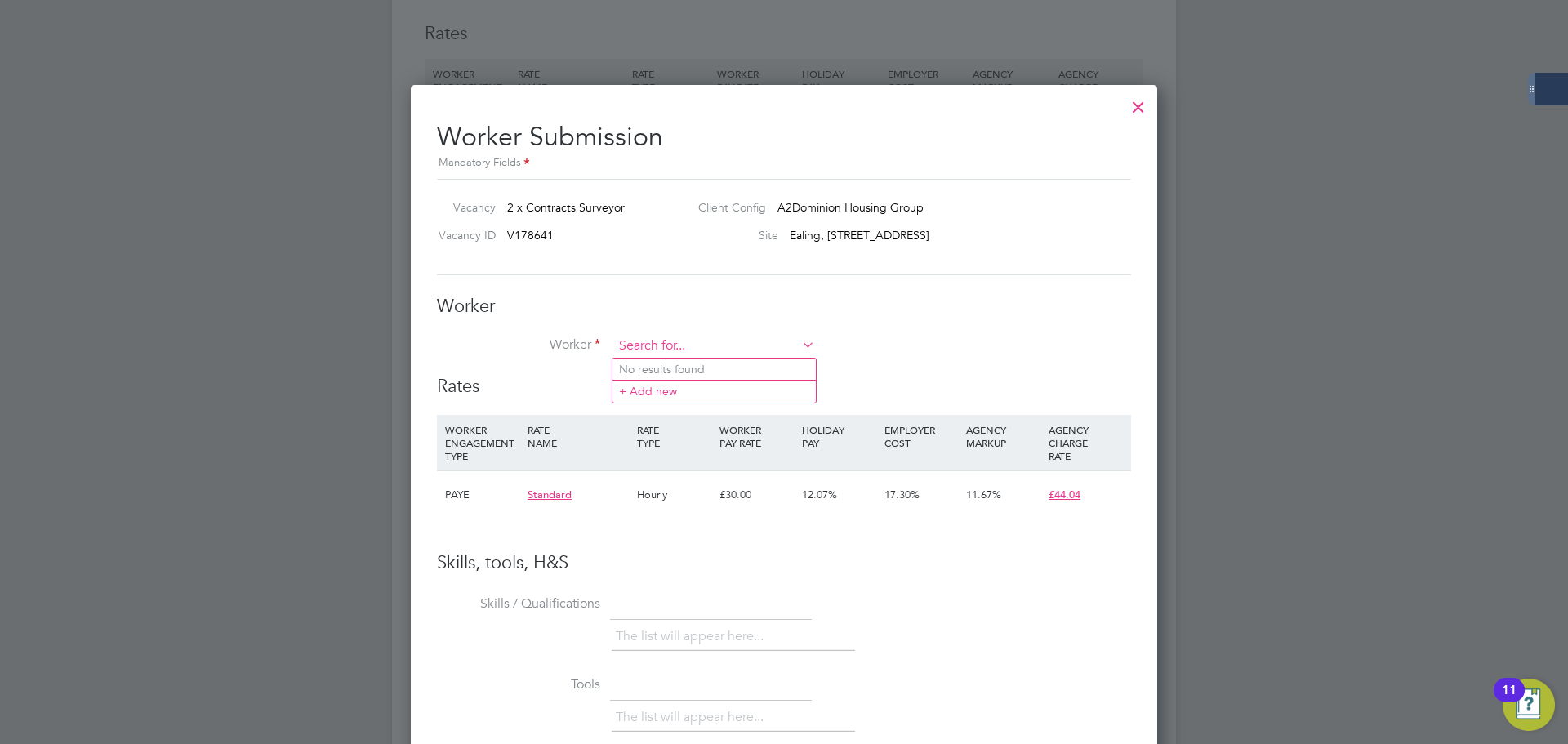
scroll to position [991, 747]
click at [738, 351] on input at bounding box center [714, 346] width 201 height 25
click at [935, 363] on li "Worker" at bounding box center [784, 354] width 694 height 41
click at [694, 333] on div "Worker Worker Worker Engagement Type" at bounding box center [784, 336] width 694 height 81
click at [693, 341] on input at bounding box center [714, 346] width 201 height 25
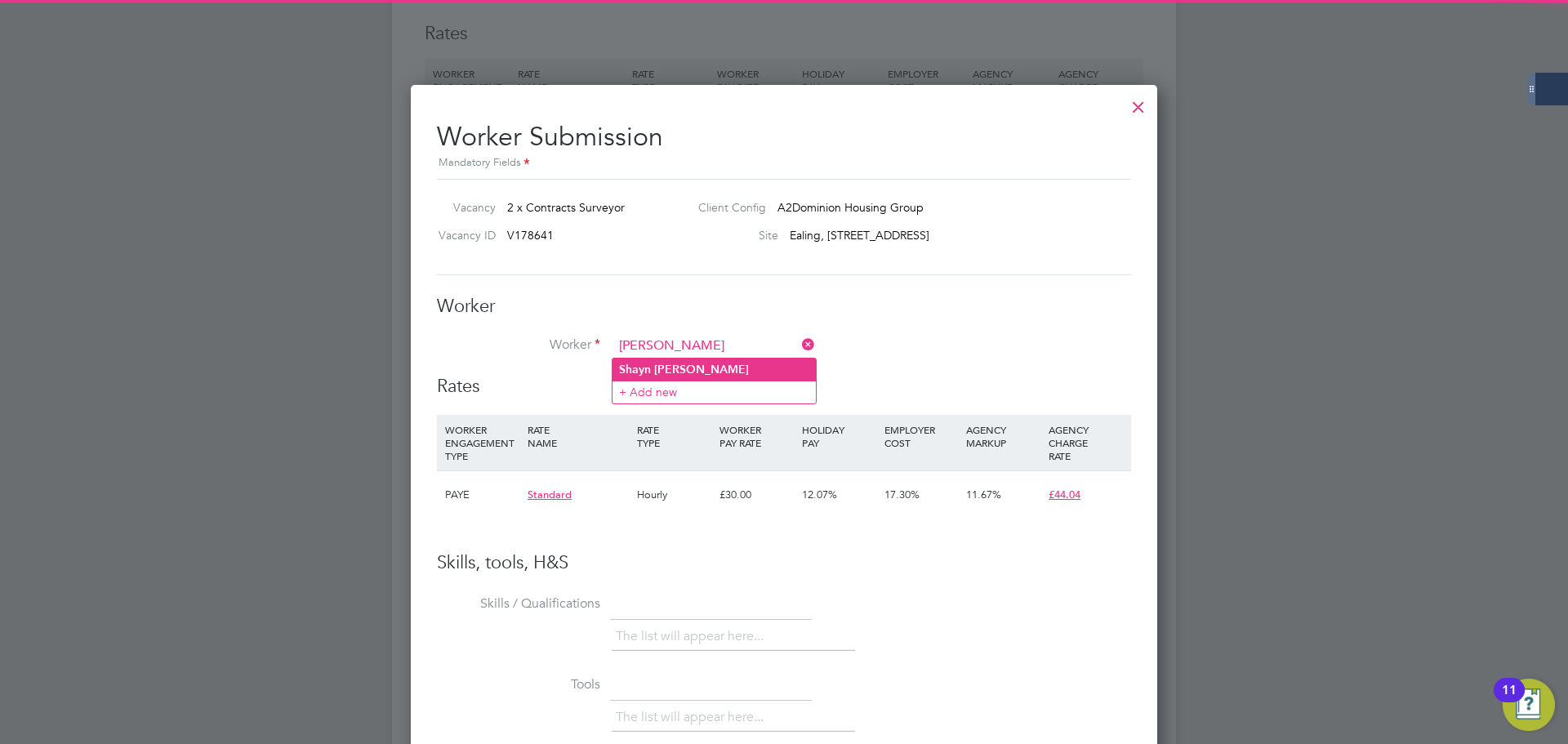
click at [688, 369] on b "[PERSON_NAME]" at bounding box center [701, 369] width 95 height 14
type input "[PERSON_NAME]"
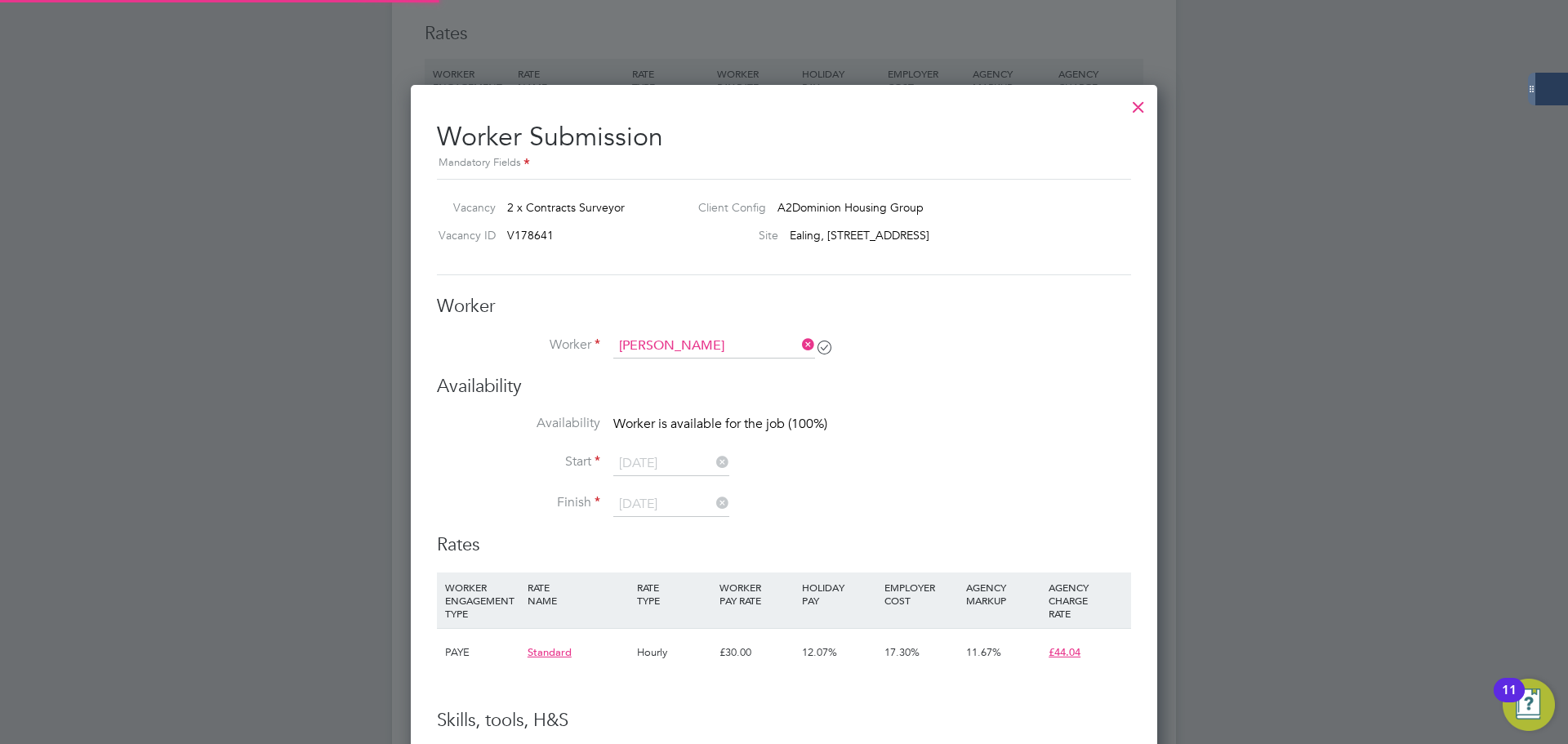
click at [945, 364] on li "Worker [PERSON_NAME]" at bounding box center [784, 354] width 694 height 41
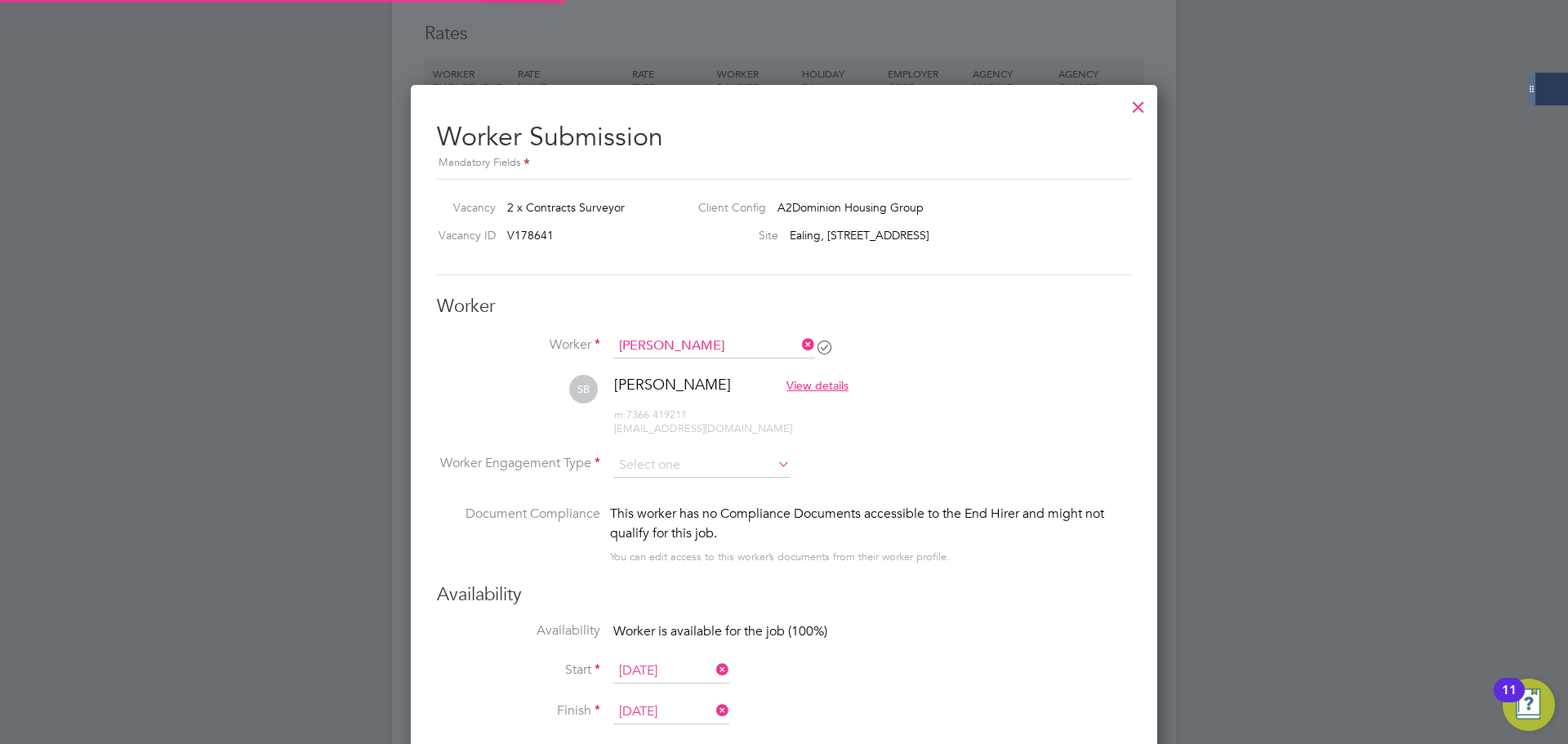
scroll to position [1357, 747]
click at [694, 467] on input at bounding box center [701, 466] width 178 height 25
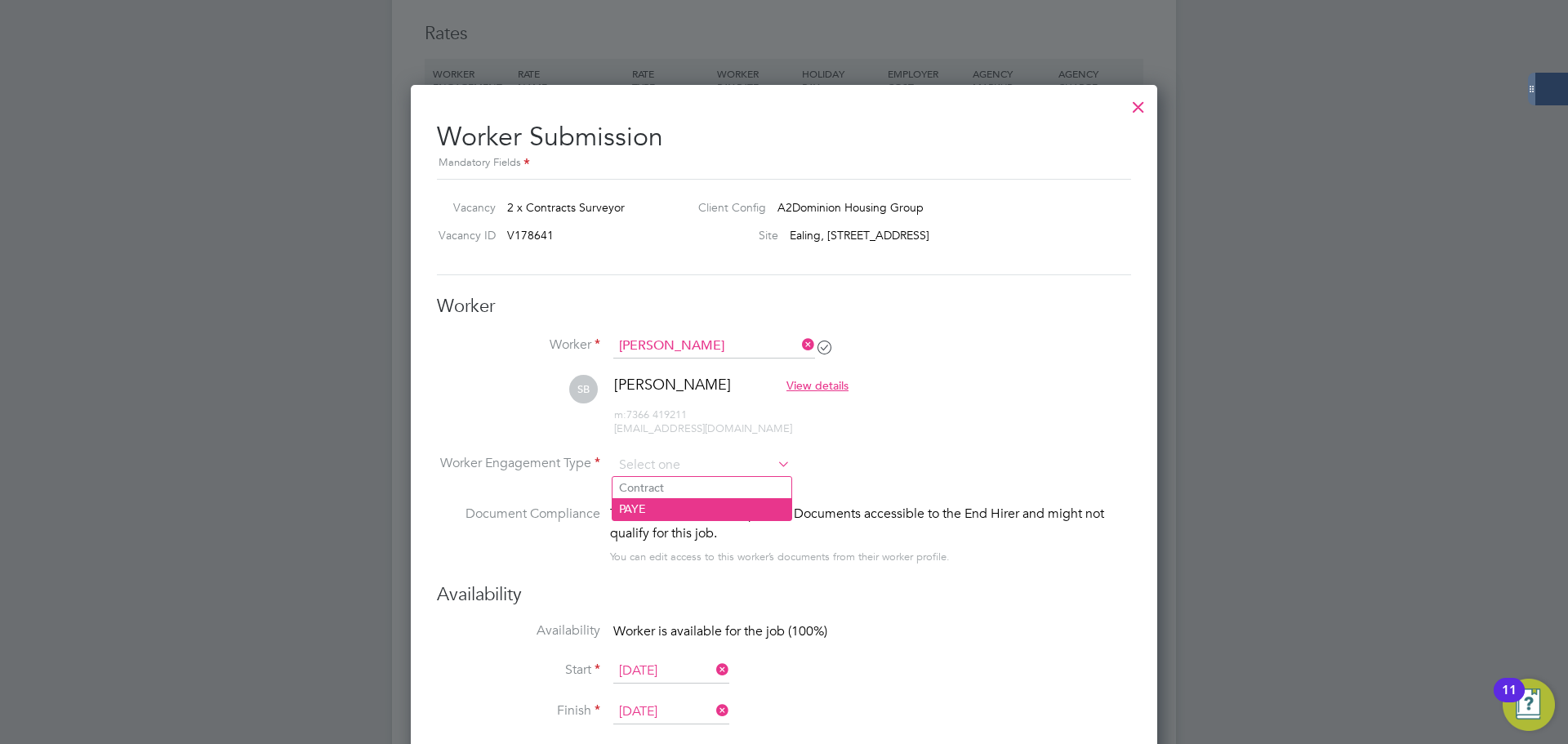
click at [675, 507] on li "PAYE" at bounding box center [701, 509] width 178 height 21
type input "PAYE"
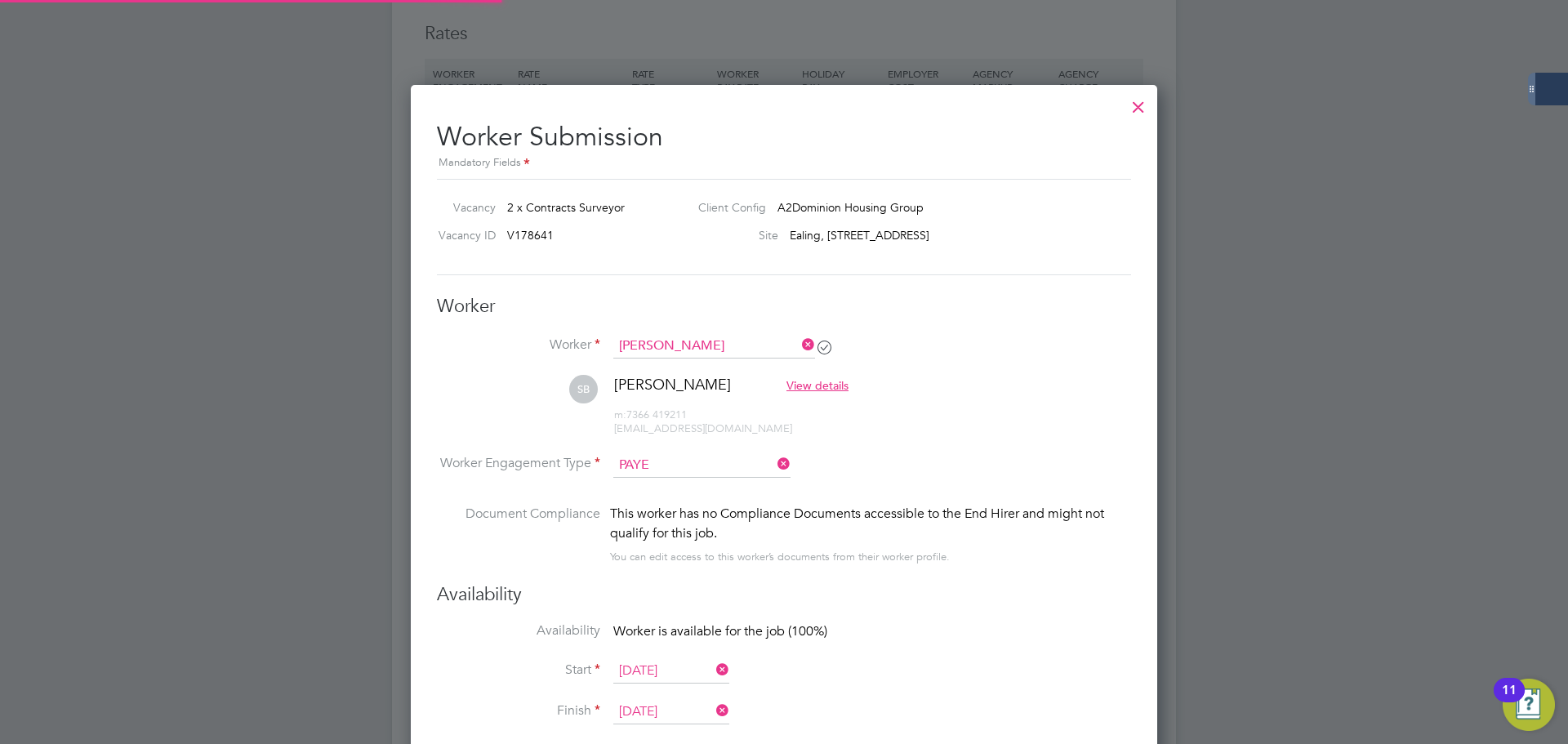
scroll to position [49, 83]
click at [1073, 424] on li "SB [PERSON_NAME] View details m: 7366 419211 [EMAIL_ADDRESS][DOMAIN_NAME]" at bounding box center [784, 414] width 694 height 78
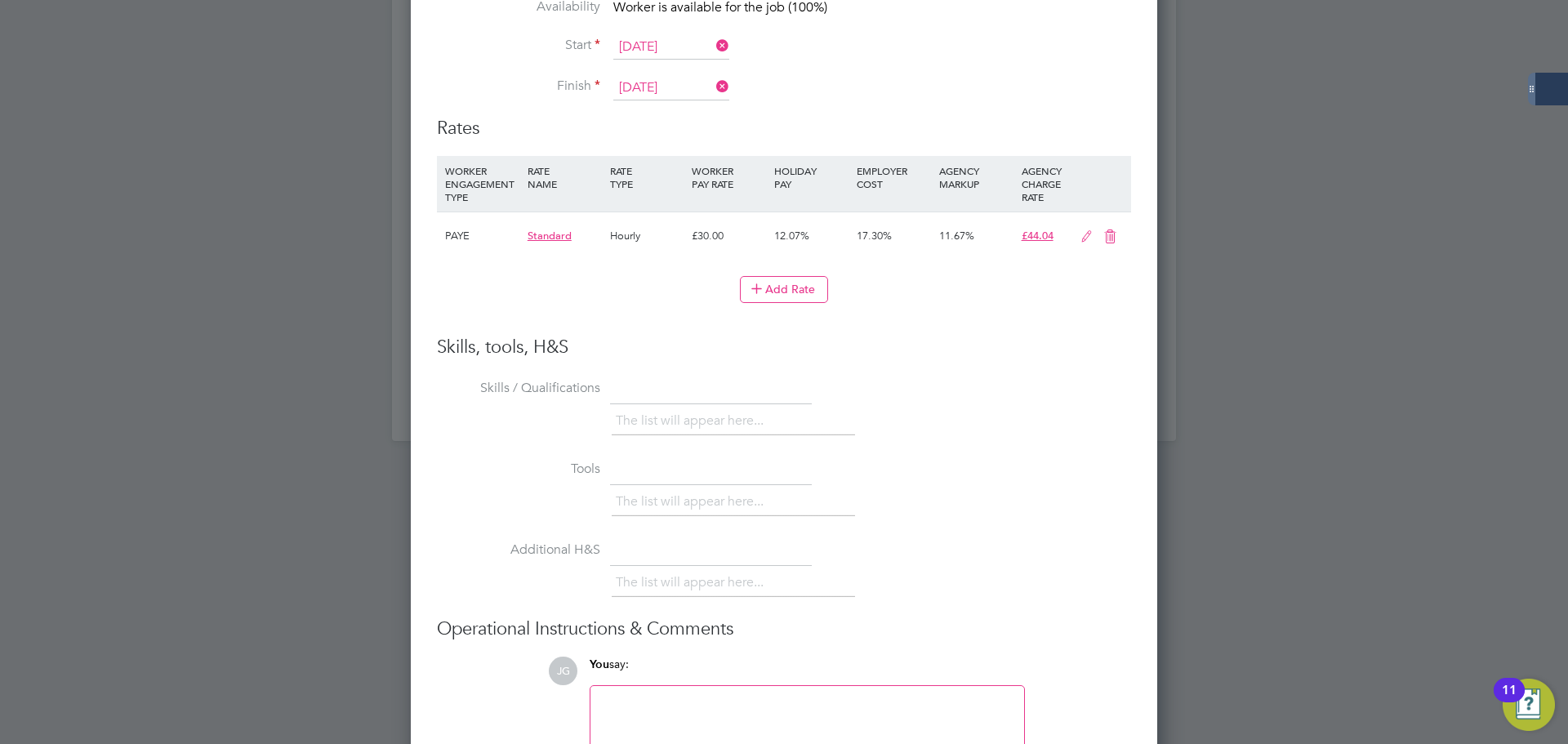
scroll to position [1779, 0]
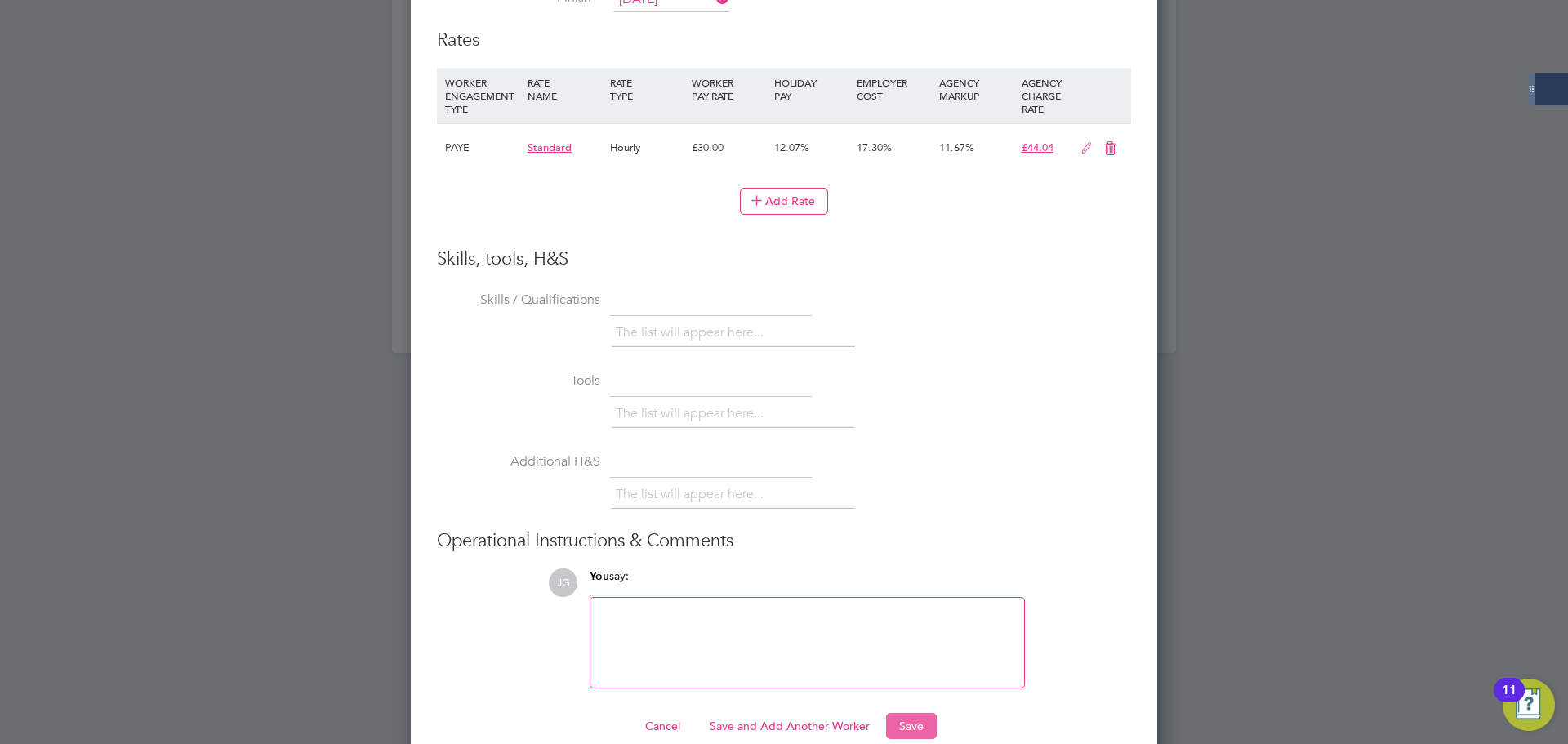
click at [918, 713] on button "Save" at bounding box center [911, 726] width 50 height 27
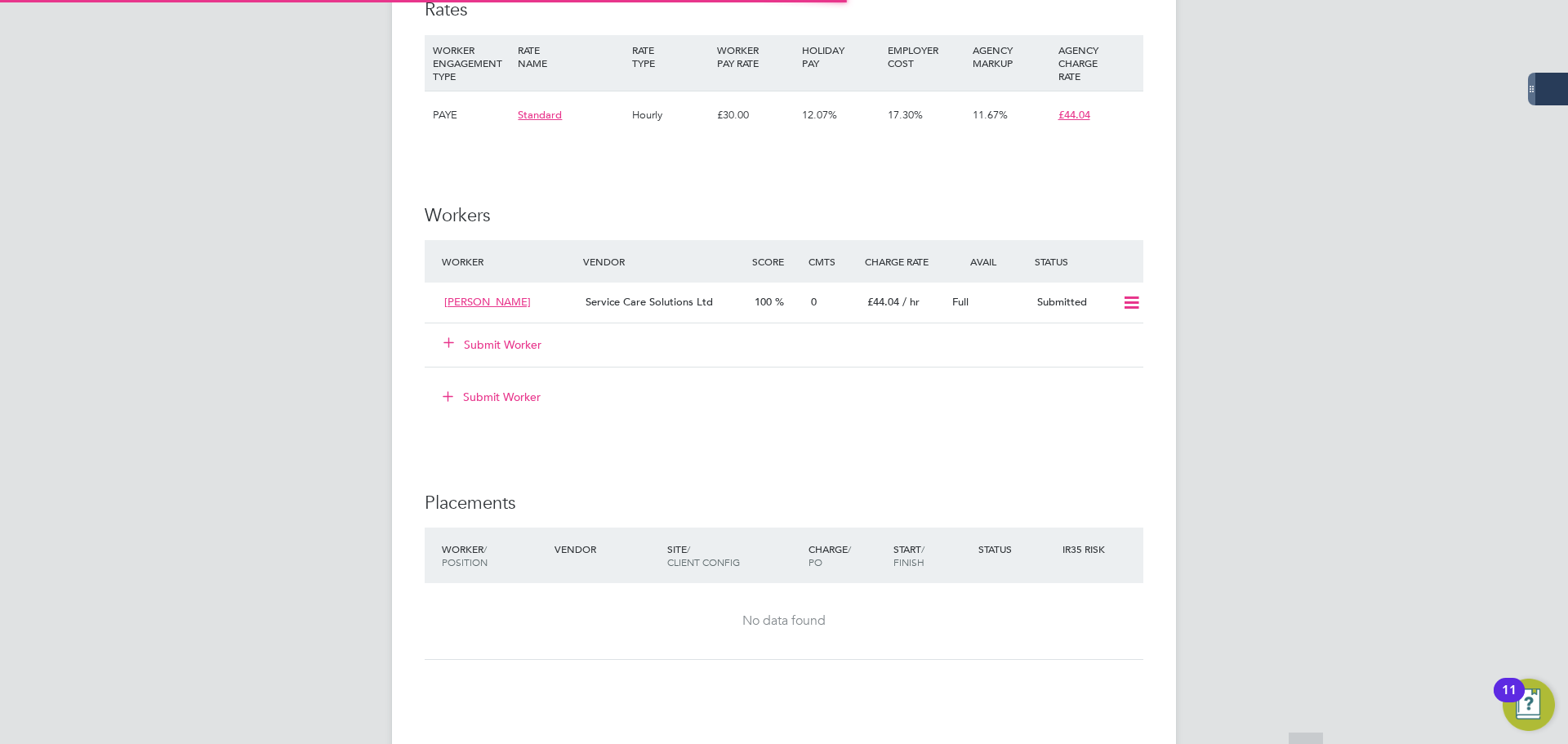
scroll to position [0, 0]
click at [505, 341] on button "Submit Worker" at bounding box center [493, 345] width 98 height 16
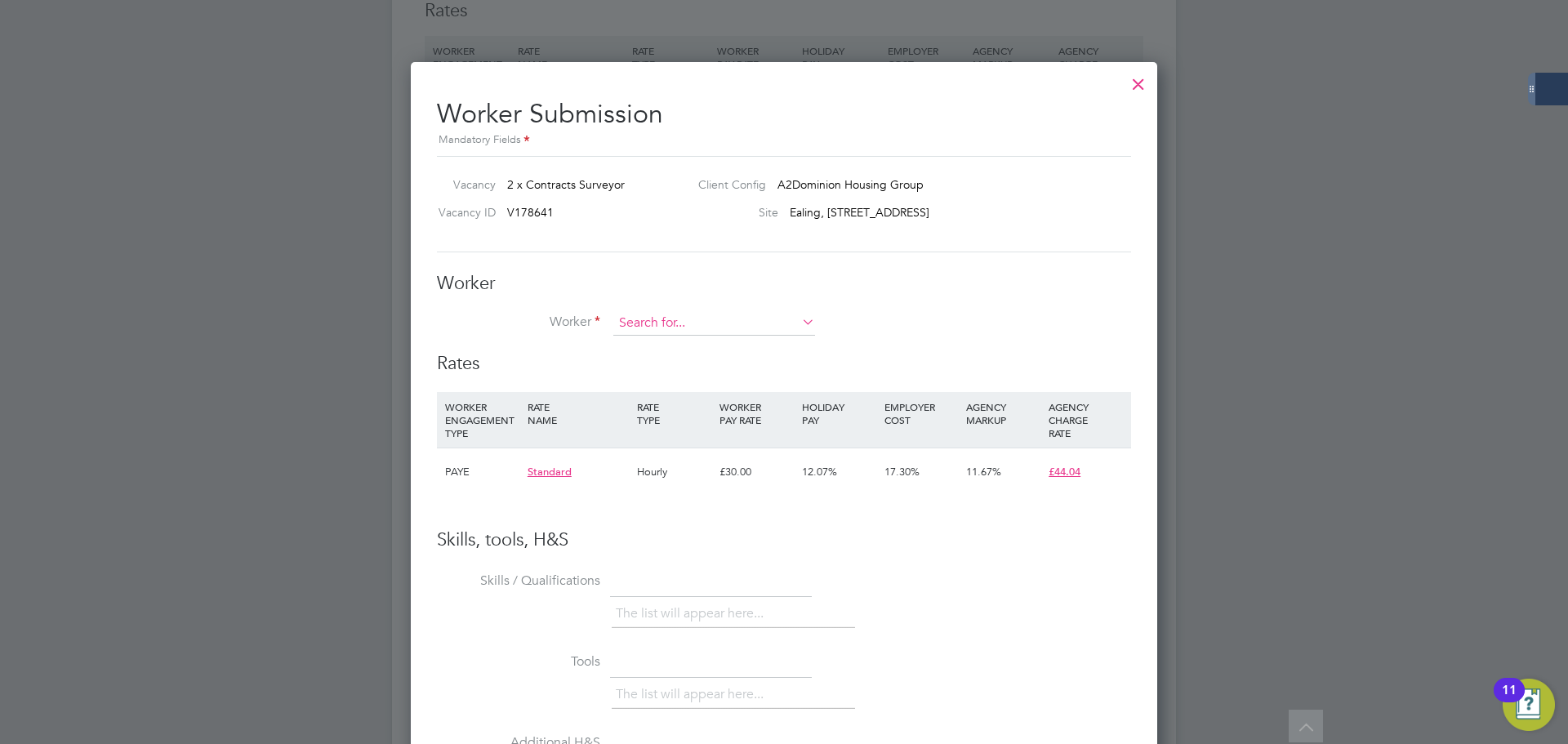
click at [716, 324] on input at bounding box center [714, 323] width 201 height 25
click at [660, 364] on li "+ Add new" at bounding box center [714, 368] width 203 height 22
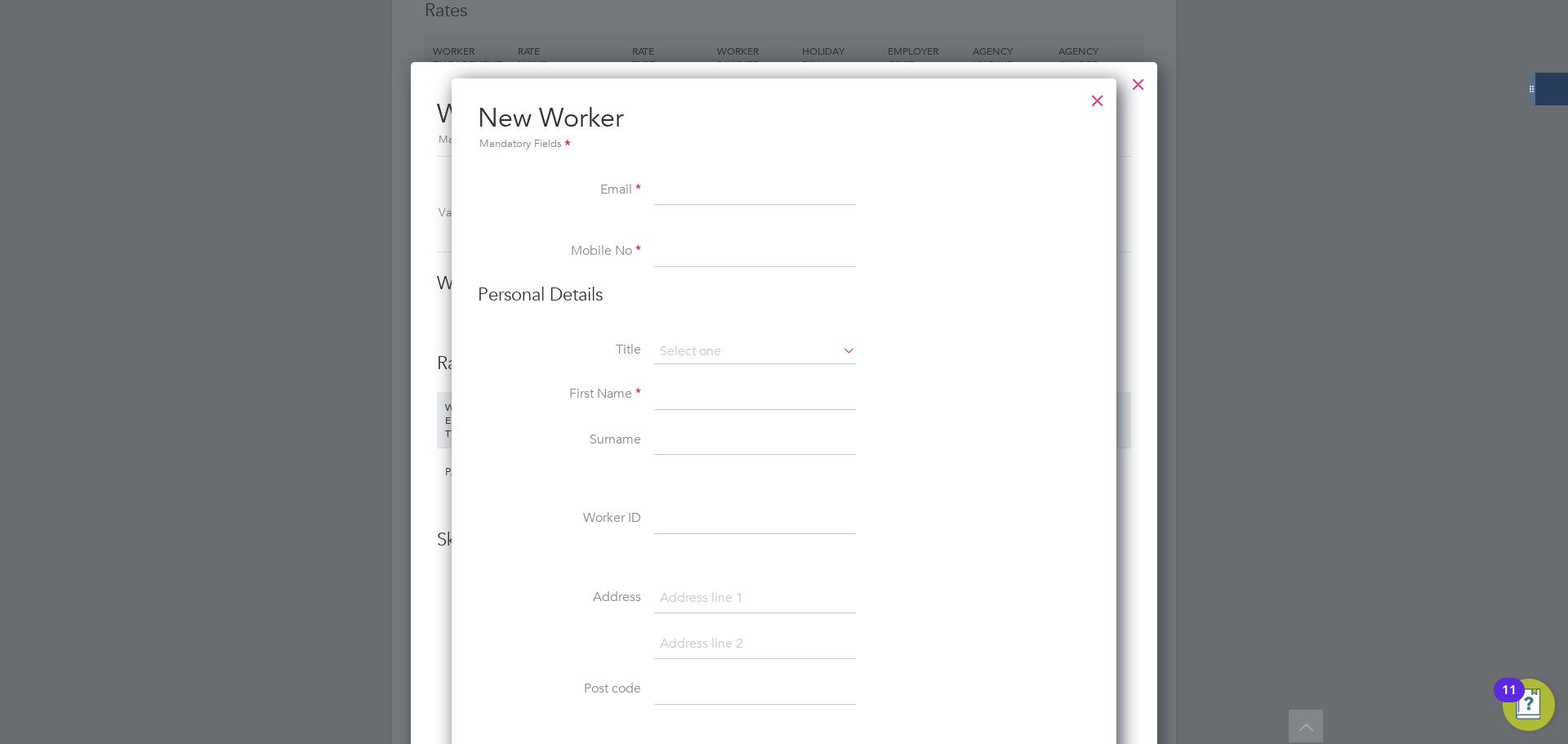
click at [694, 254] on input at bounding box center [754, 252] width 201 height 29
paste input "7852 931903"
type input "7852 931903"
click at [716, 187] on input at bounding box center [754, 191] width 201 height 29
paste input "[EMAIL_ADDRESS][DOMAIN_NAME]"
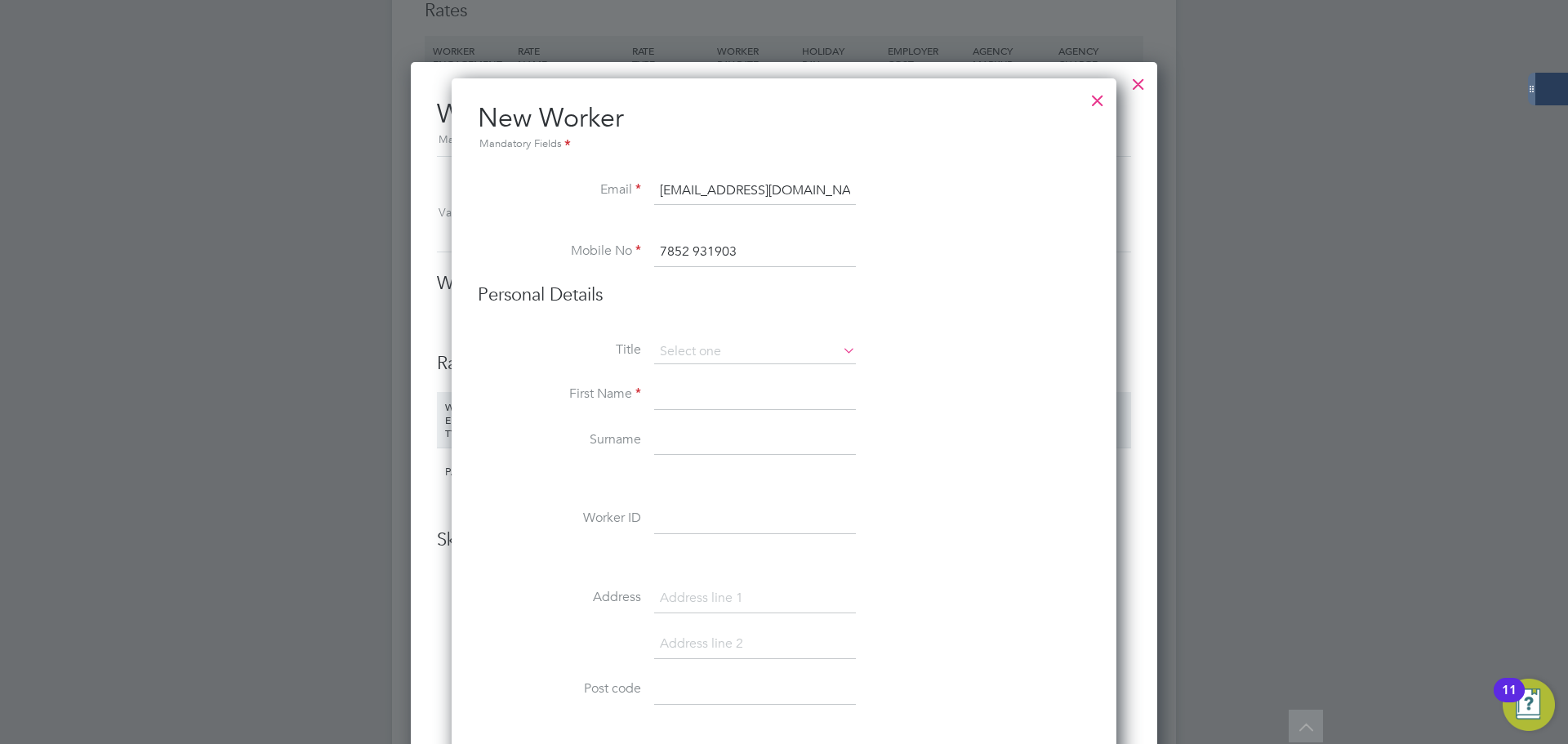
type input "[EMAIL_ADDRESS][DOMAIN_NAME]"
click at [1030, 317] on li "Personal Details" at bounding box center [784, 312] width 612 height 57
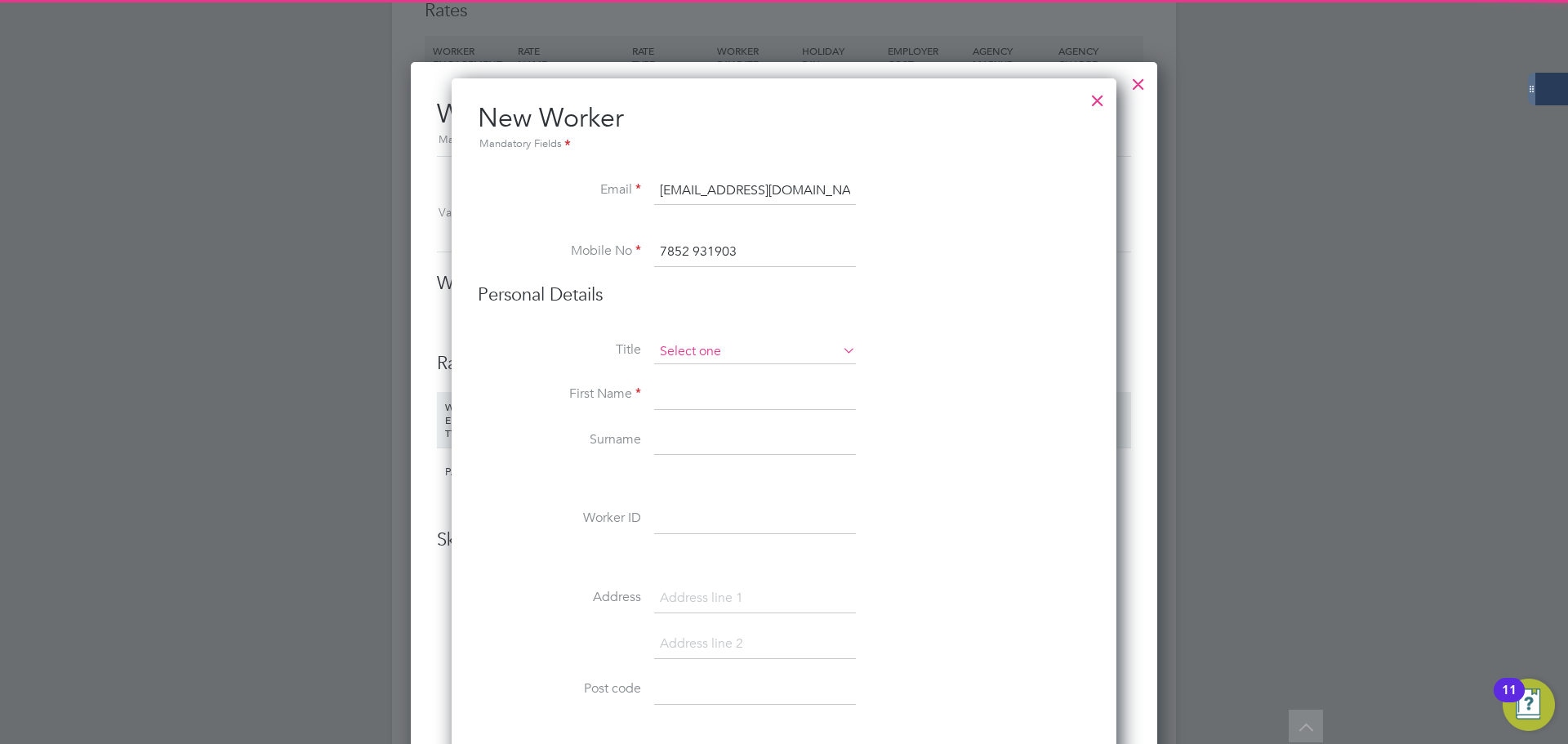
click at [759, 340] on input at bounding box center [754, 353] width 201 height 25
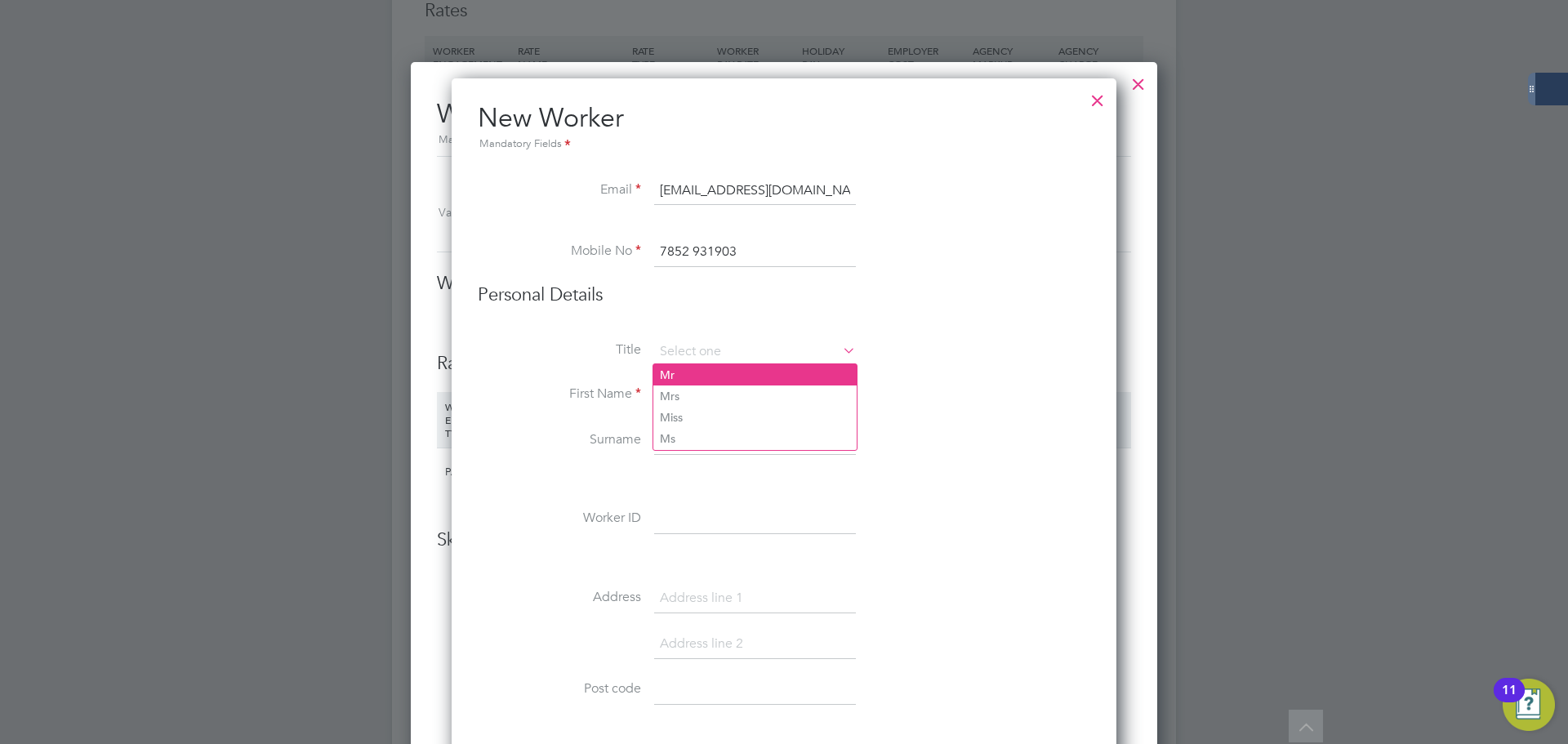
click at [747, 379] on li "Mr" at bounding box center [754, 375] width 203 height 21
type input "Mr"
click at [745, 391] on input at bounding box center [754, 395] width 201 height 29
type input "[PERSON_NAME]"
type input "Hameed"
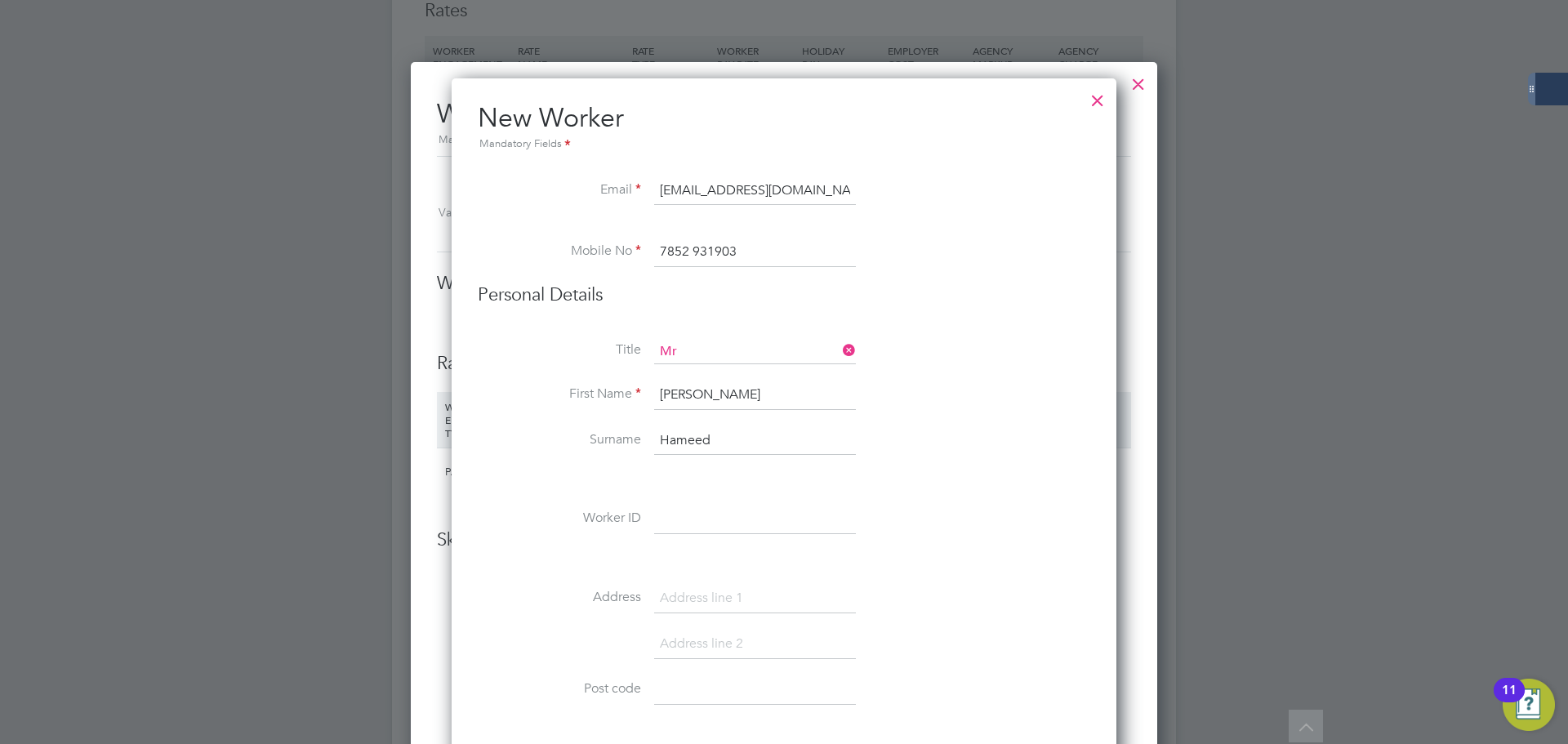
click at [987, 437] on li "Surname [PERSON_NAME]" at bounding box center [784, 449] width 612 height 46
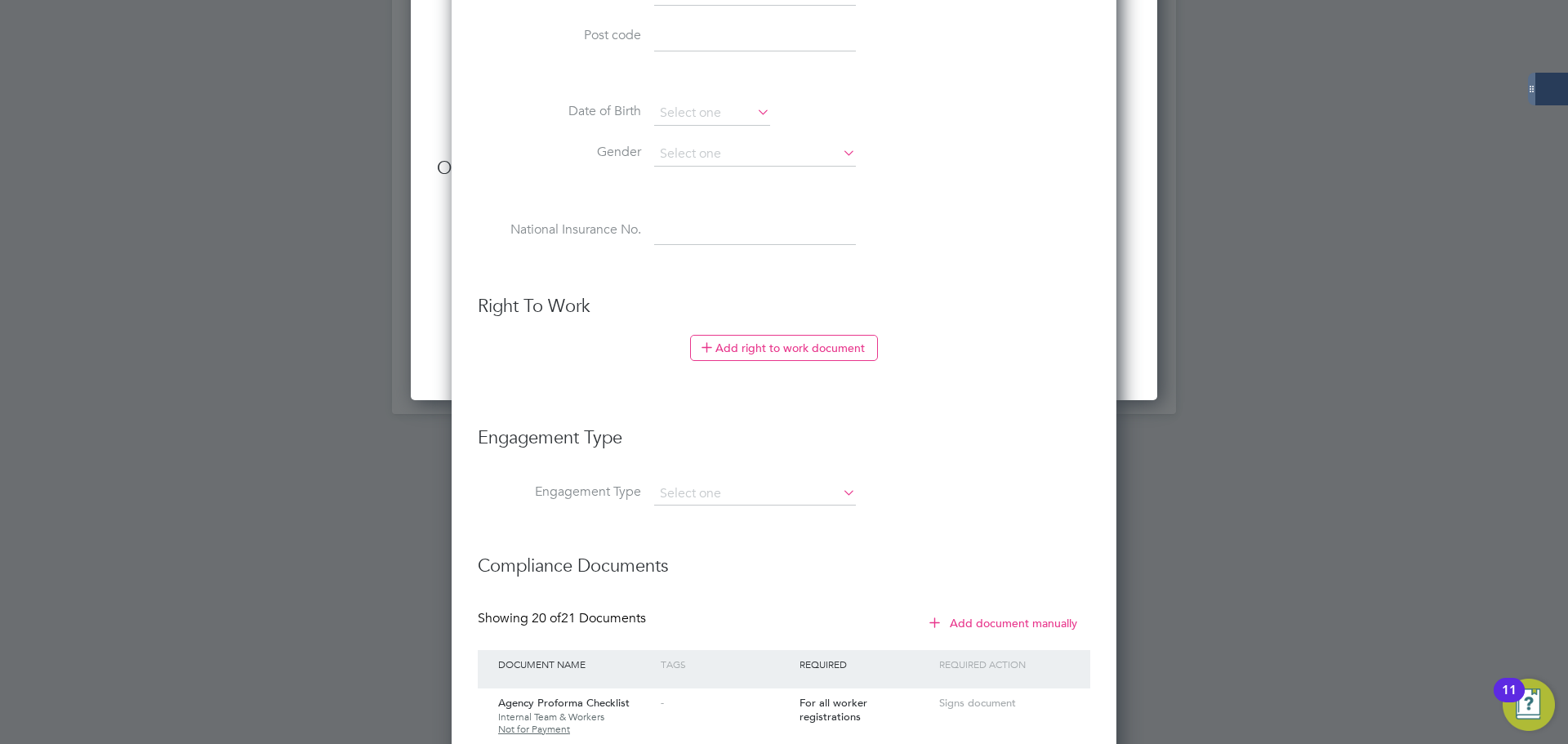
click at [994, 424] on h3 "Engagement Type" at bounding box center [784, 429] width 612 height 40
click at [783, 489] on input at bounding box center [754, 494] width 201 height 23
click at [998, 468] on li "Engagement Type" at bounding box center [784, 446] width 612 height 72
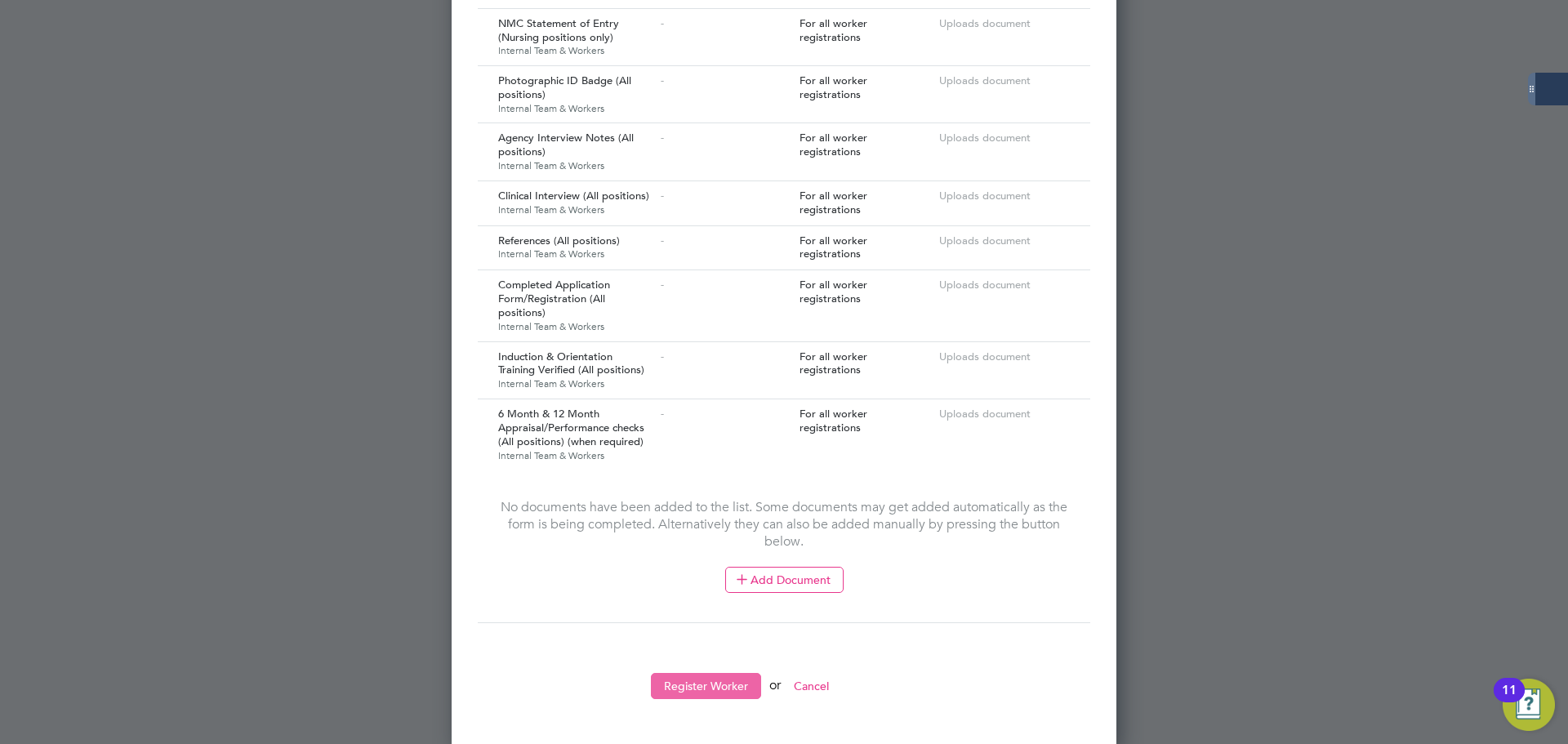
click at [726, 677] on button "Register Worker" at bounding box center [706, 687] width 110 height 27
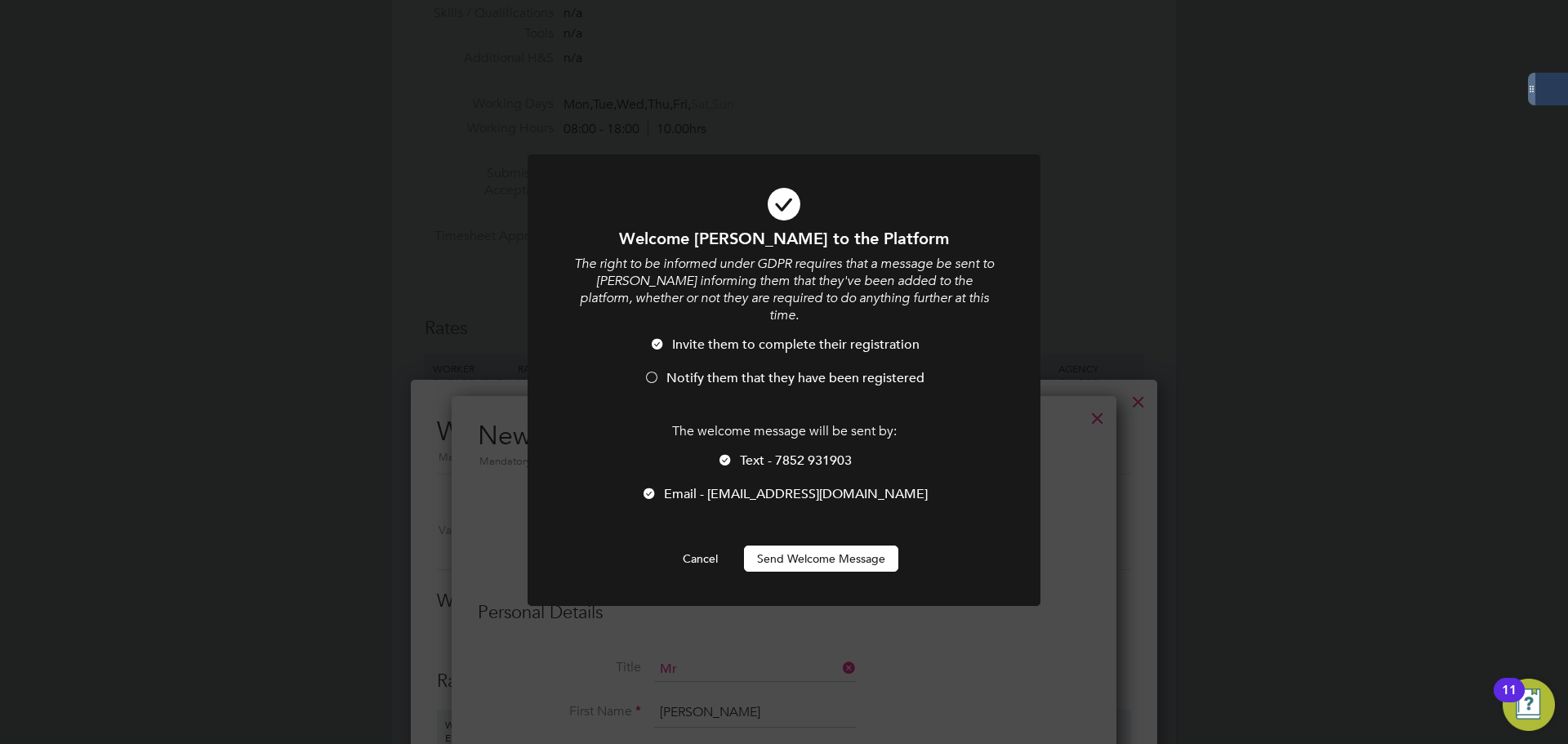
click at [717, 370] on span "Notify them that they have been registered" at bounding box center [795, 378] width 258 height 16
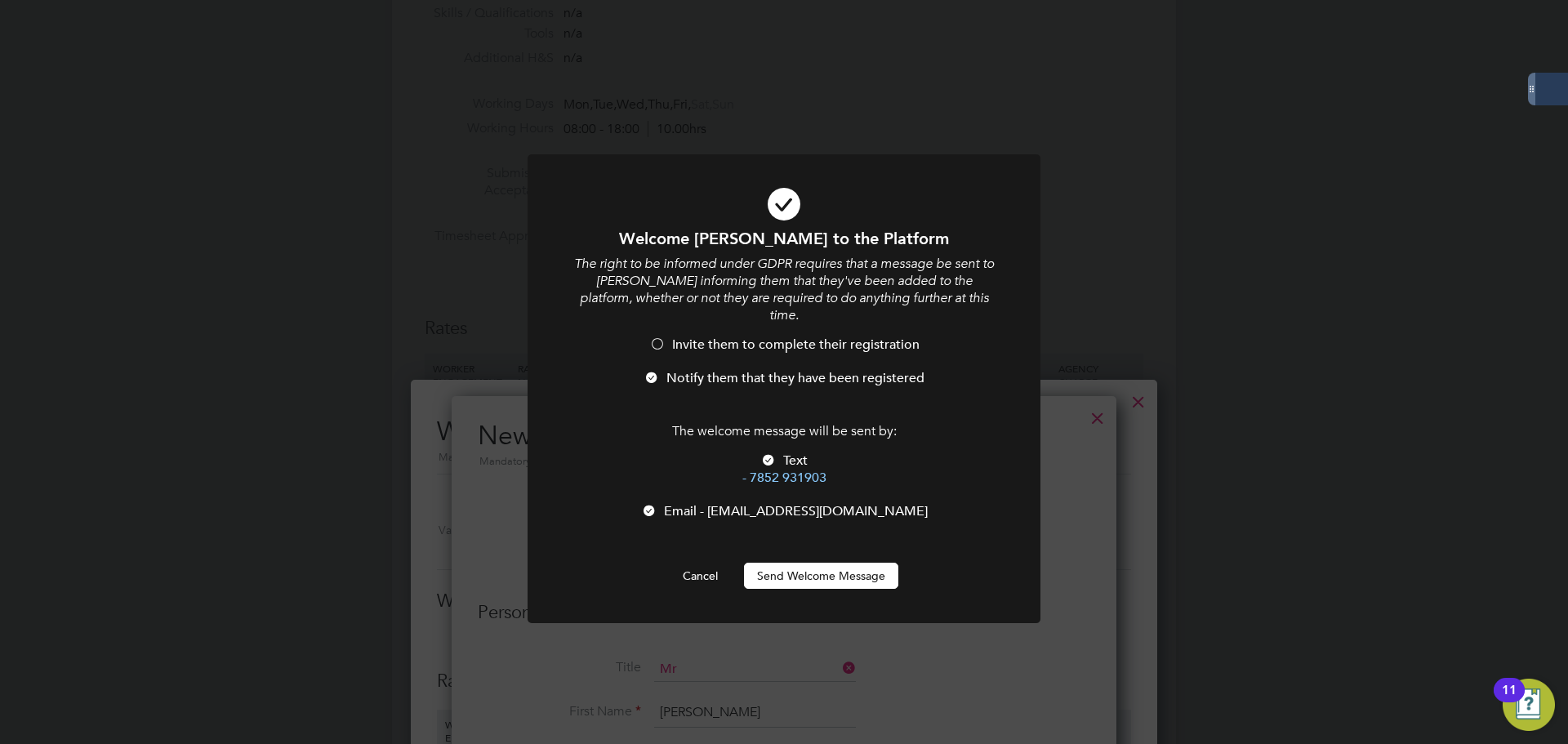
click at [754, 503] on li "Email - [EMAIL_ADDRESS][DOMAIN_NAME]" at bounding box center [784, 520] width 425 height 34
click at [824, 563] on button "Send Welcome Message" at bounding box center [821, 576] width 155 height 27
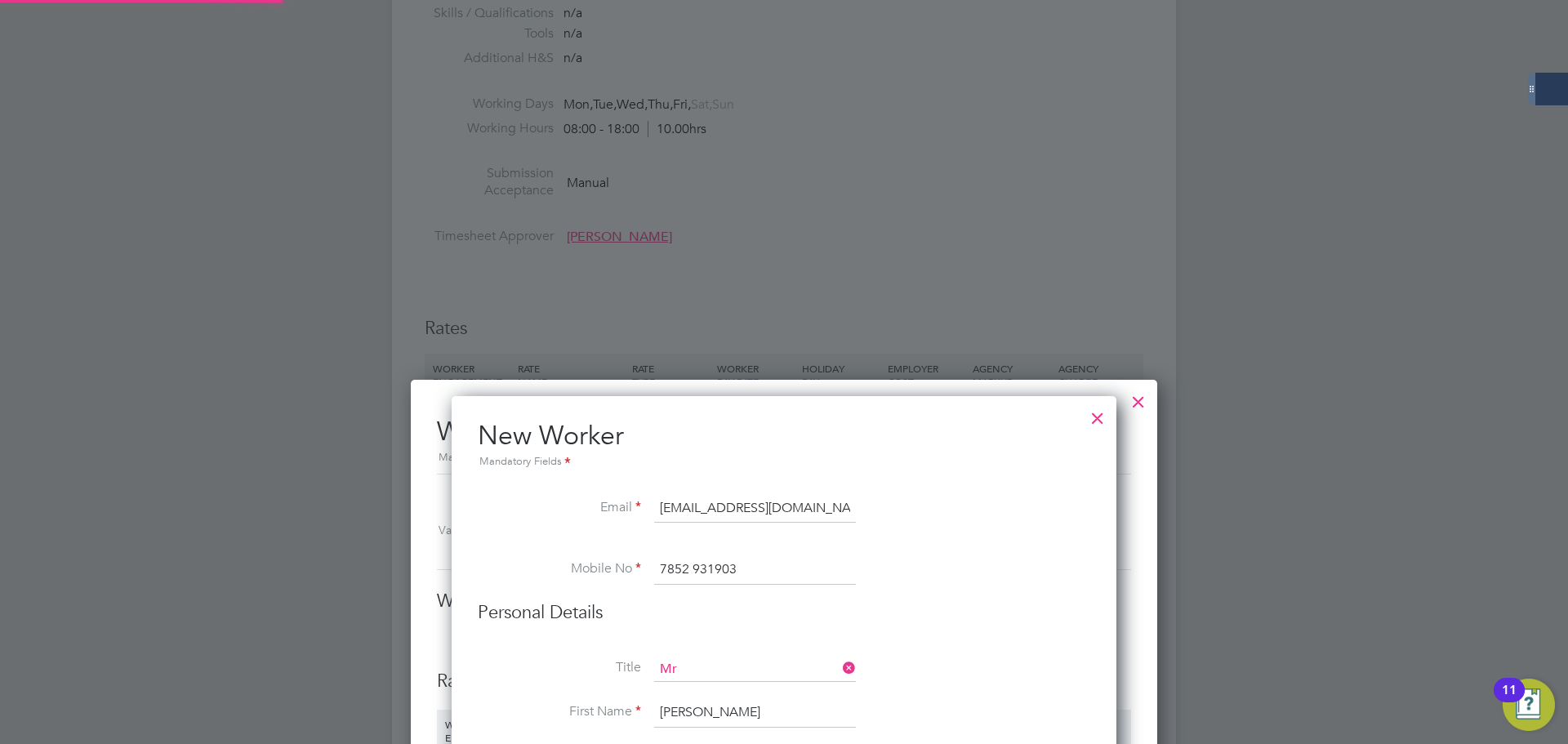
type input "[PERSON_NAME]"
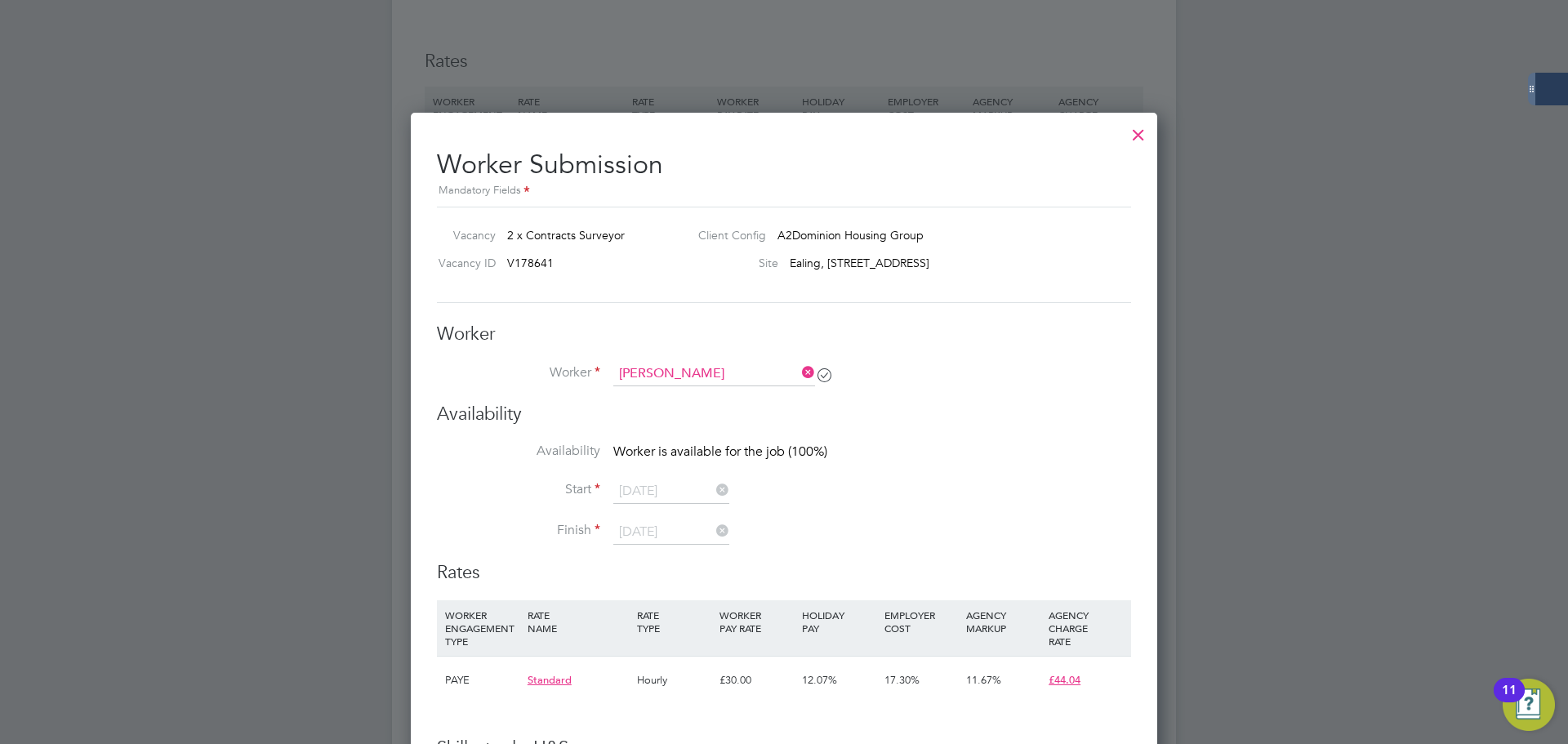
scroll to position [876, 0]
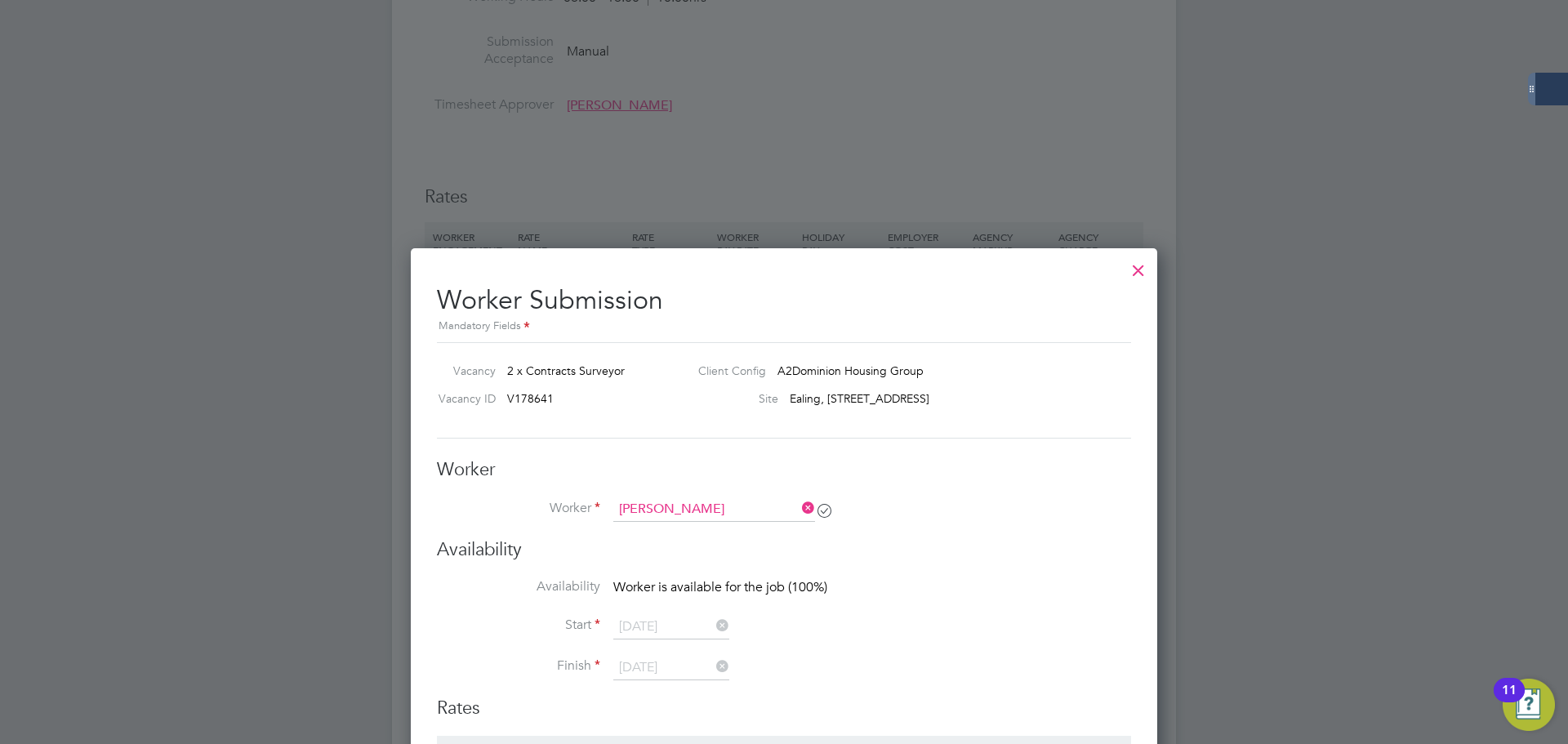
drag, startPoint x: 807, startPoint y: 512, endPoint x: 771, endPoint y: 517, distance: 36.3
click at [799, 512] on icon at bounding box center [799, 508] width 0 height 23
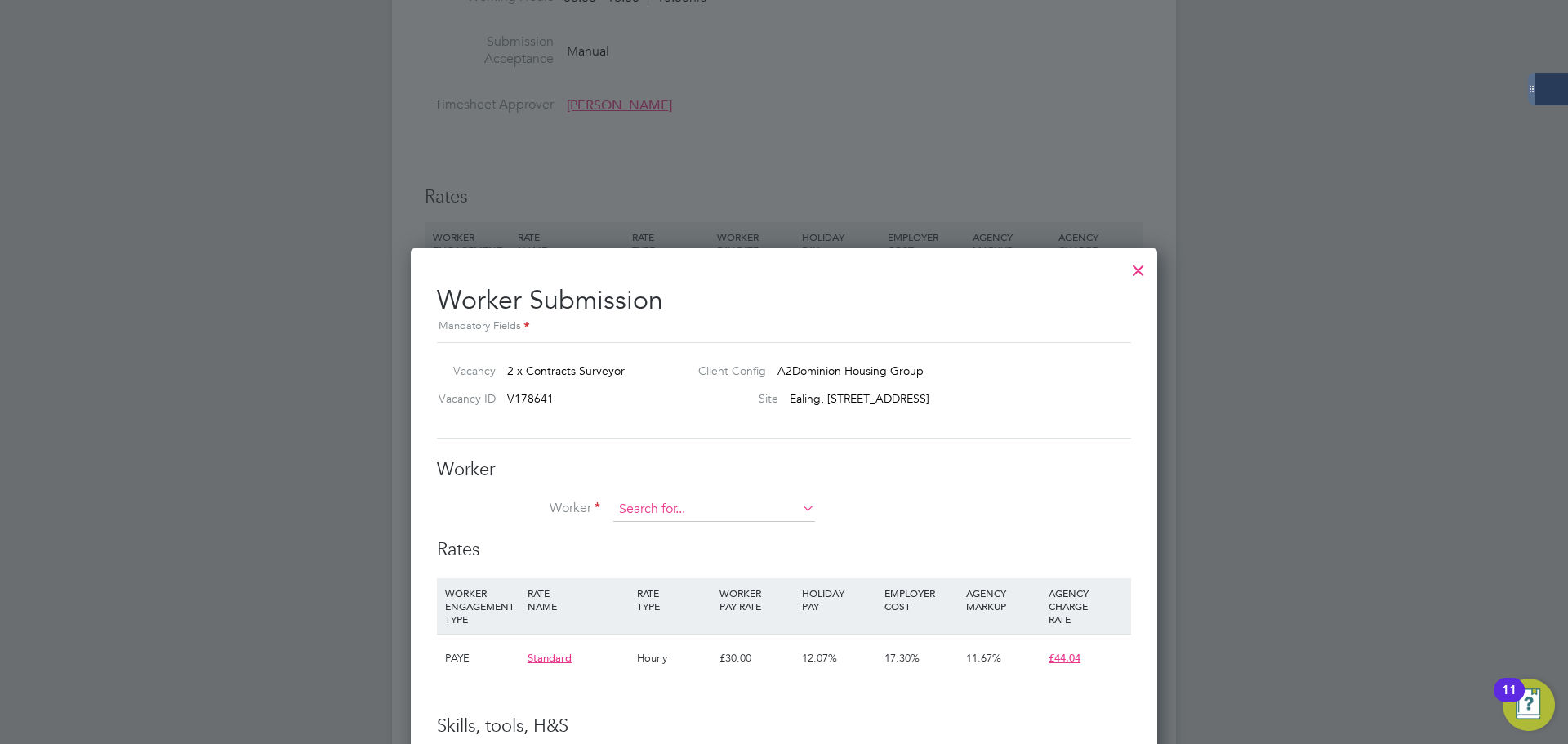
scroll to position [991, 747]
click at [763, 516] on input at bounding box center [714, 510] width 201 height 25
drag, startPoint x: 711, startPoint y: 530, endPoint x: 804, endPoint y: 517, distance: 93.9
click at [711, 531] on li "[PERSON_NAME] ed" at bounding box center [714, 533] width 203 height 22
type input "[PERSON_NAME]"
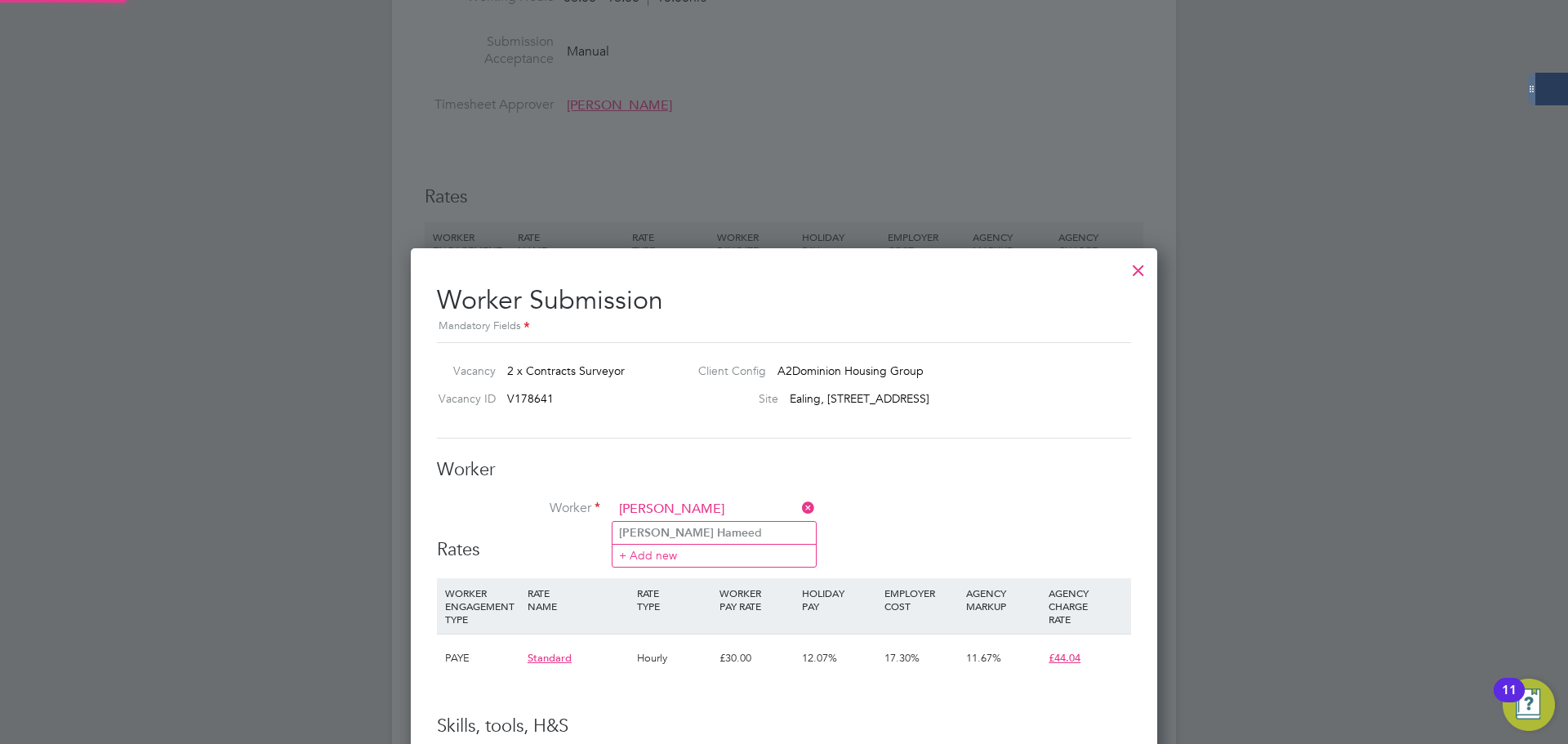
scroll to position [1150, 747]
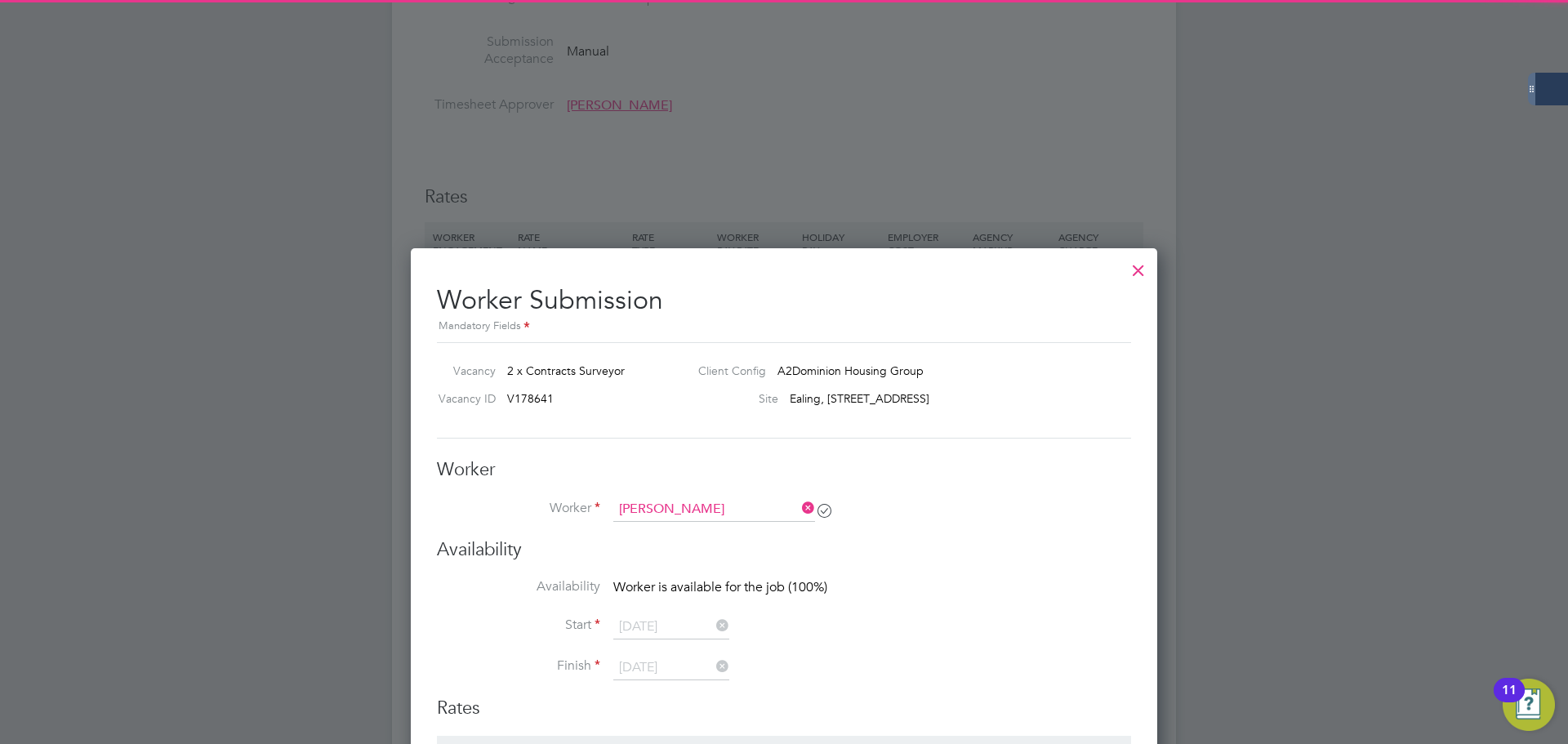
click at [861, 510] on li "Worker [PERSON_NAME]" at bounding box center [784, 518] width 694 height 41
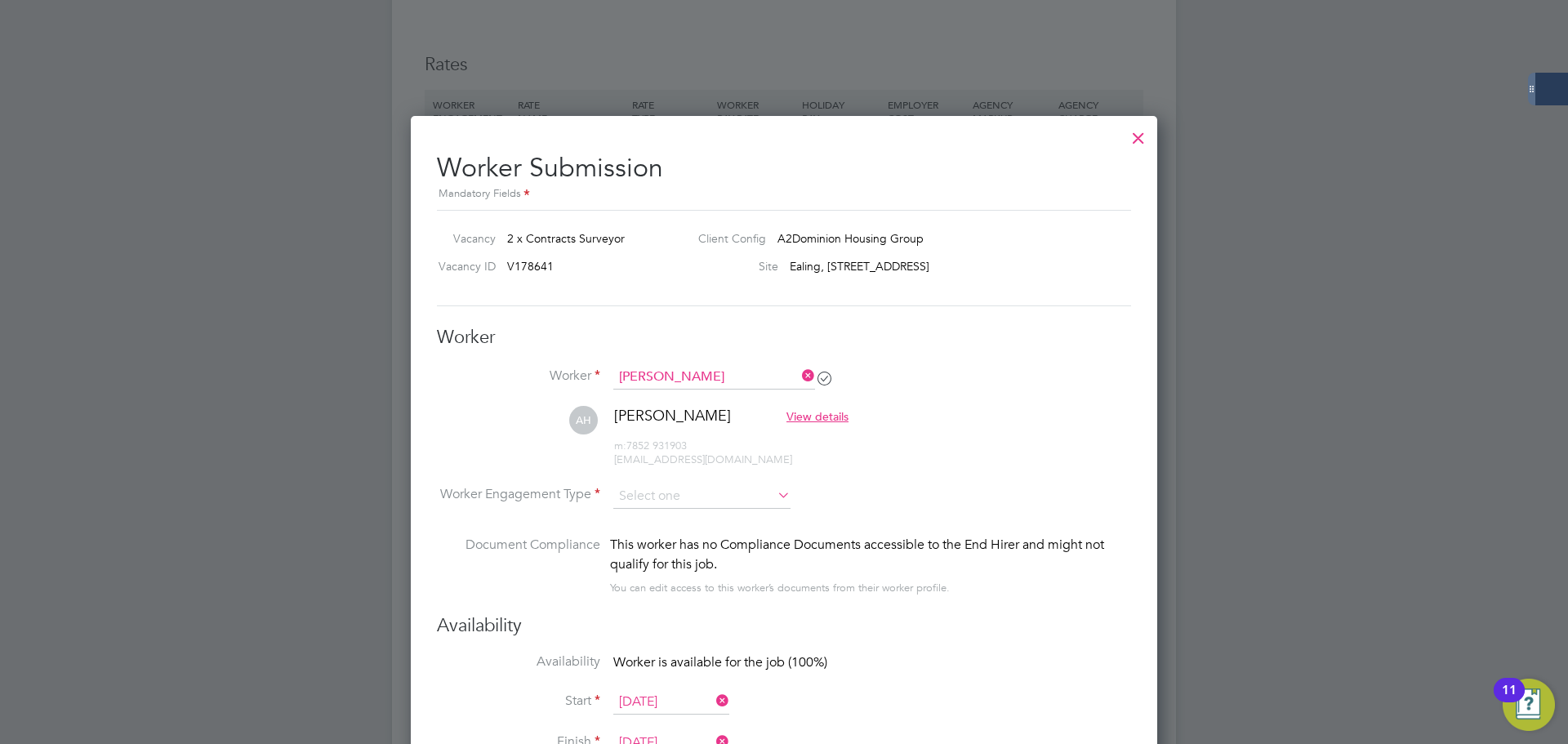
scroll to position [1120, 0]
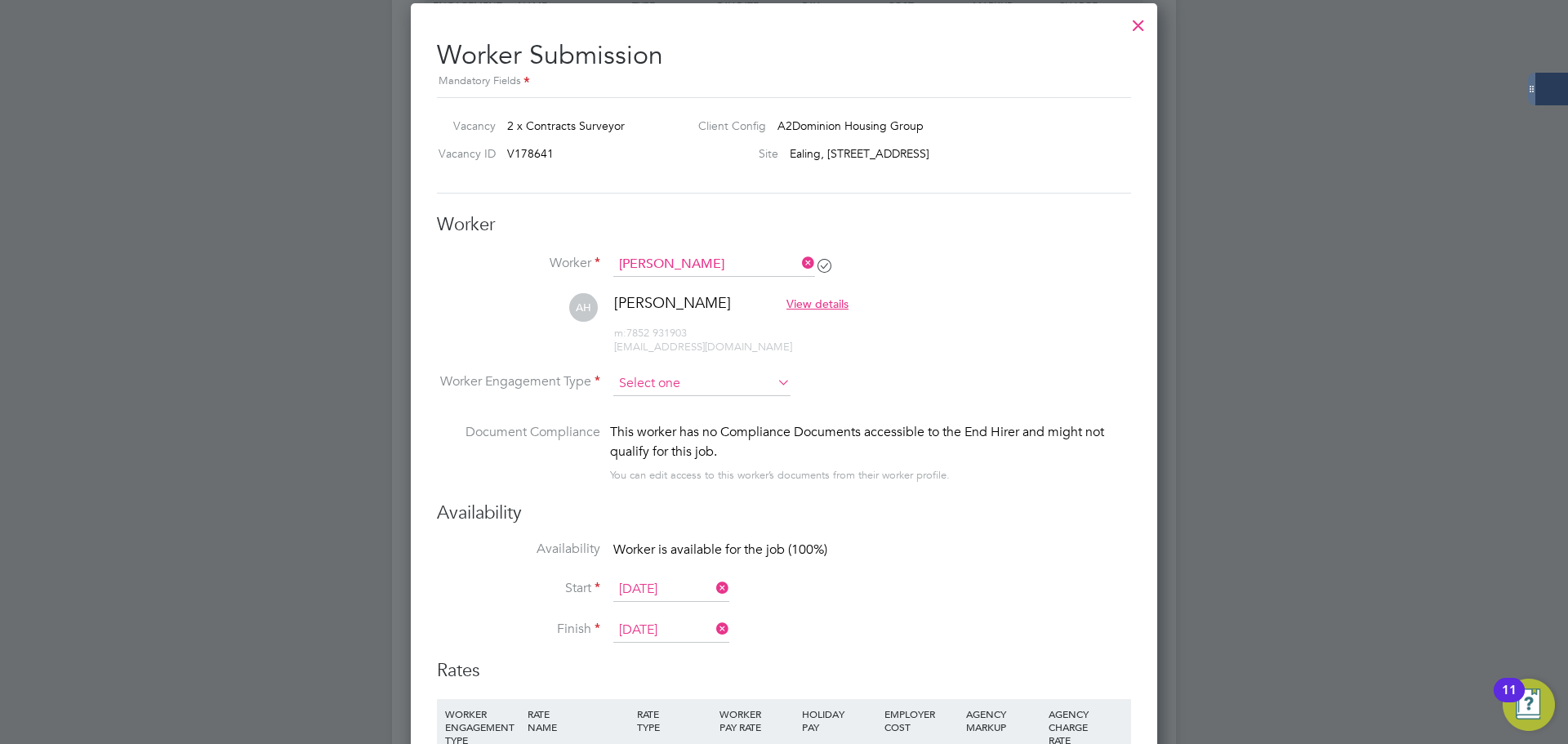
click at [657, 387] on input at bounding box center [701, 384] width 178 height 25
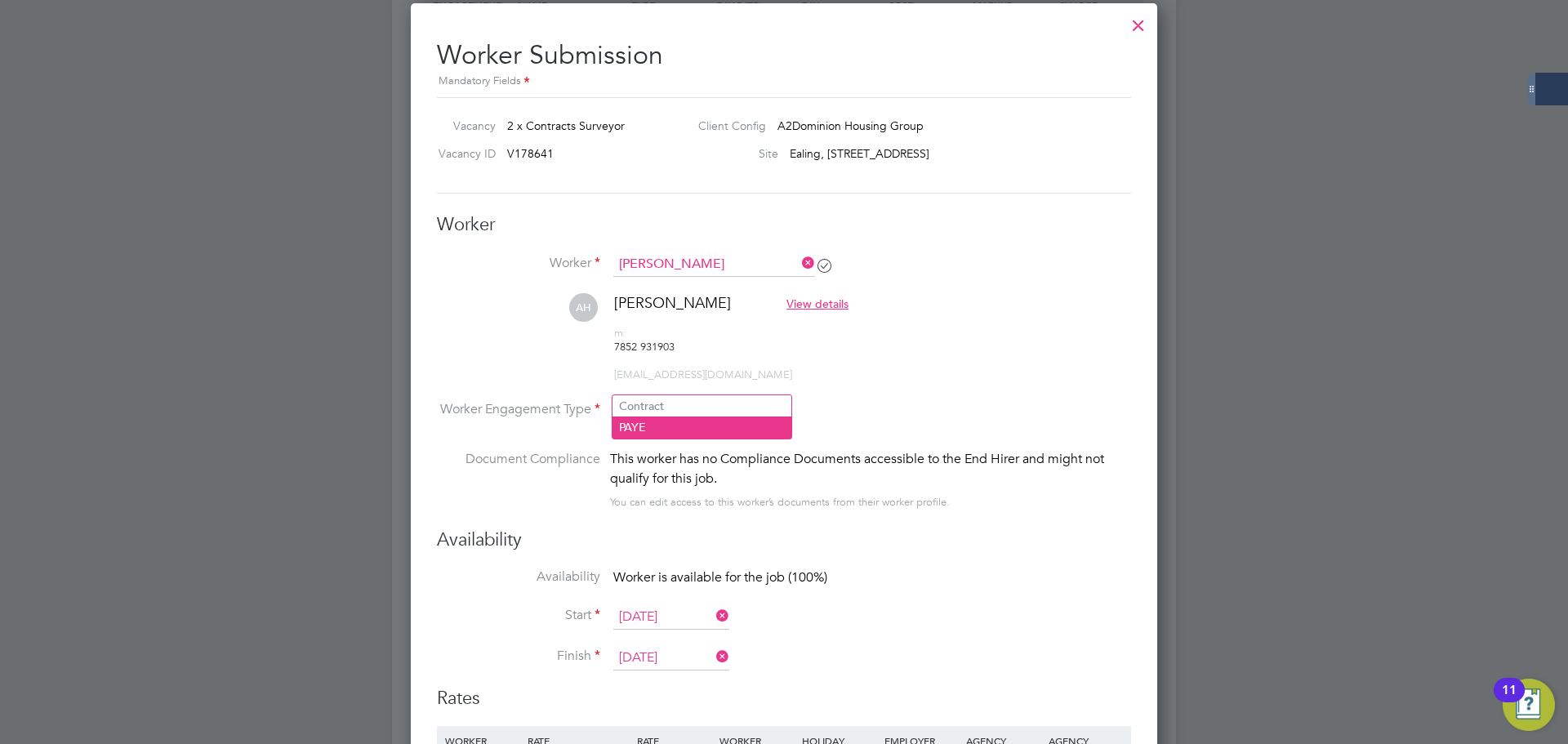
click at [667, 425] on li "PAYE" at bounding box center [701, 427] width 178 height 21
type input "PAYE"
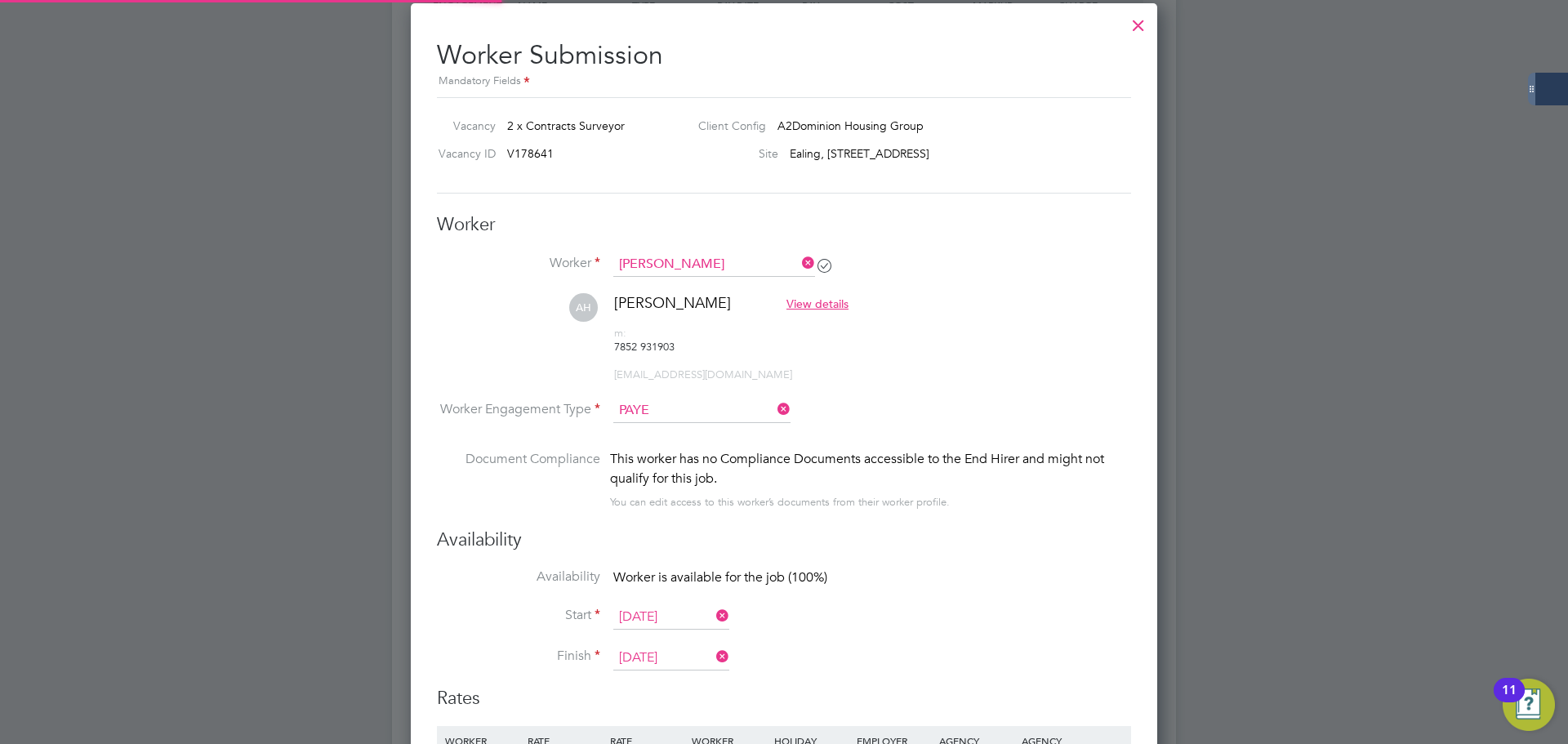
scroll to position [49, 83]
click at [975, 368] on li "AH [PERSON_NAME] View details m: 7852 931903 [EMAIL_ADDRESS][DOMAIN_NAME]" at bounding box center [784, 345] width 694 height 105
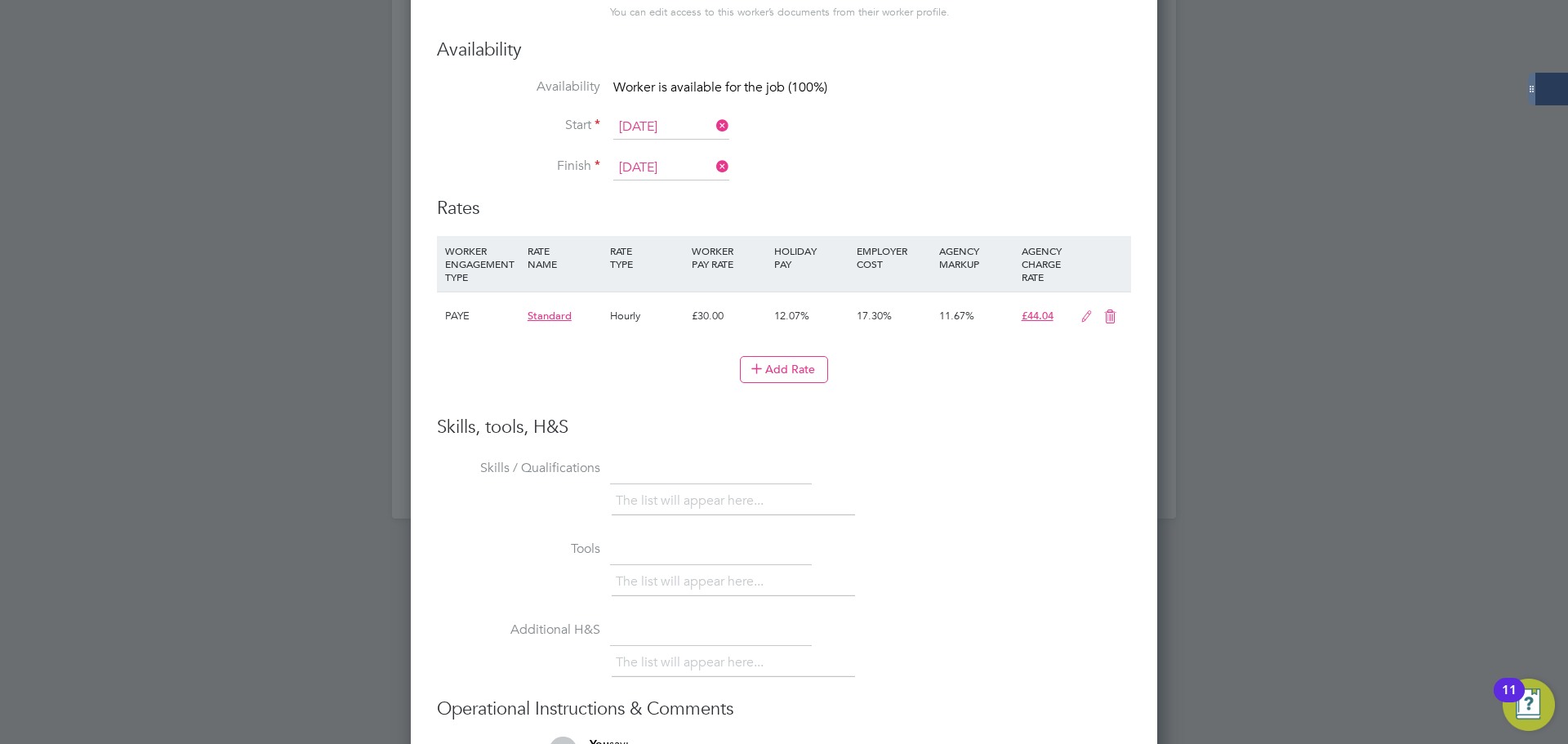
scroll to position [1779, 0]
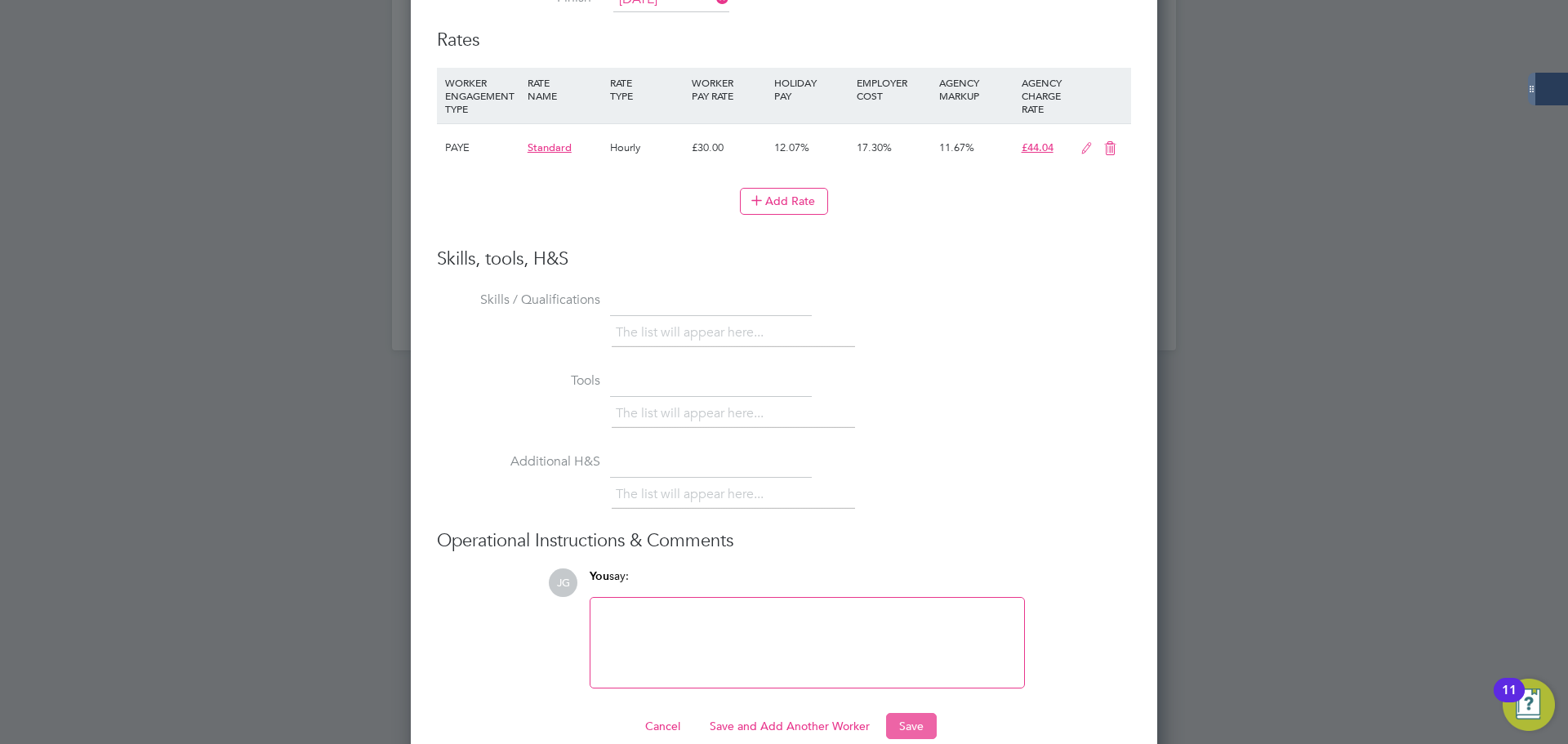
click at [913, 713] on button "Save" at bounding box center [911, 726] width 50 height 27
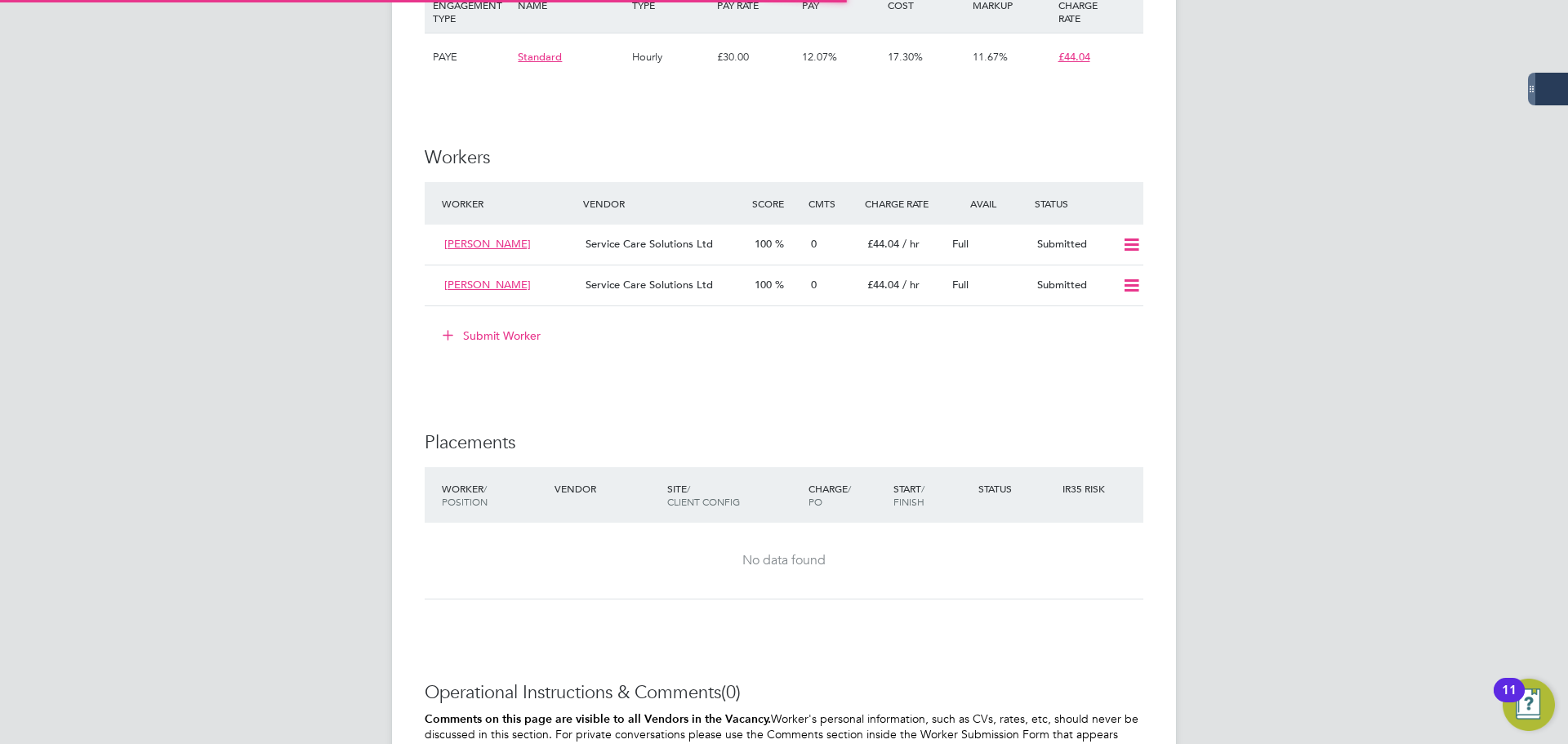
scroll to position [49, 114]
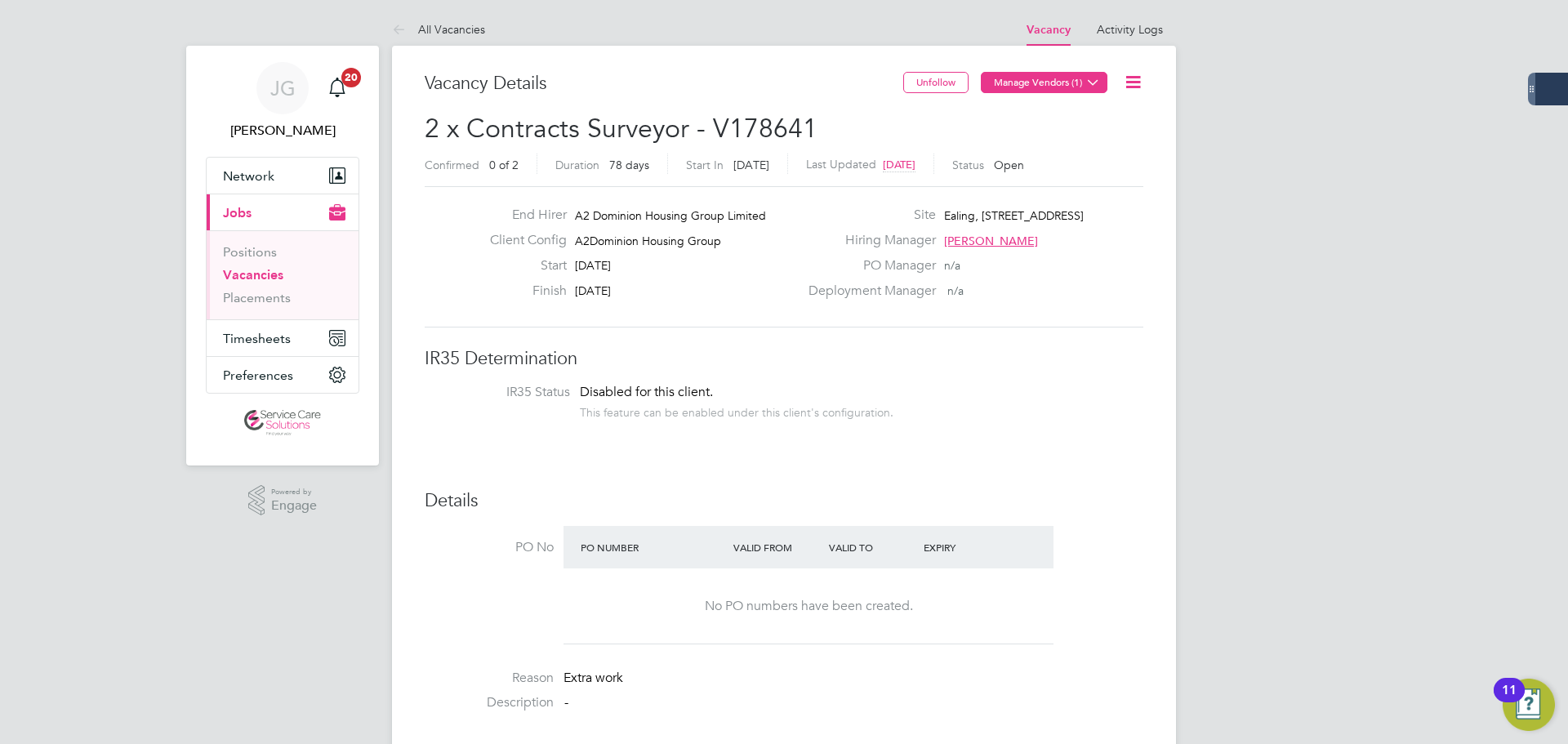
click at [1065, 84] on button "Manage Vendors (1)" at bounding box center [1043, 82] width 126 height 21
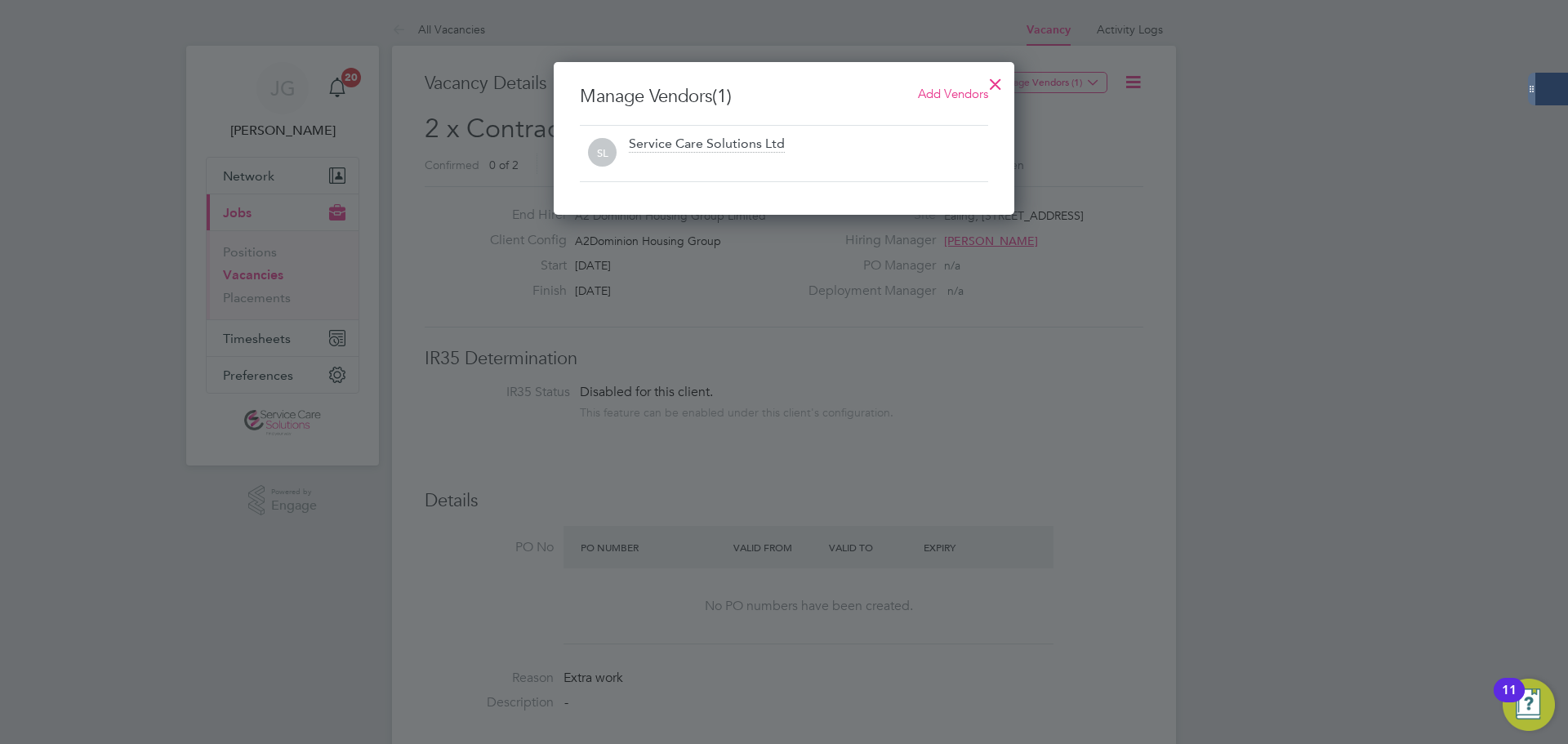
click at [994, 88] on div at bounding box center [995, 80] width 29 height 29
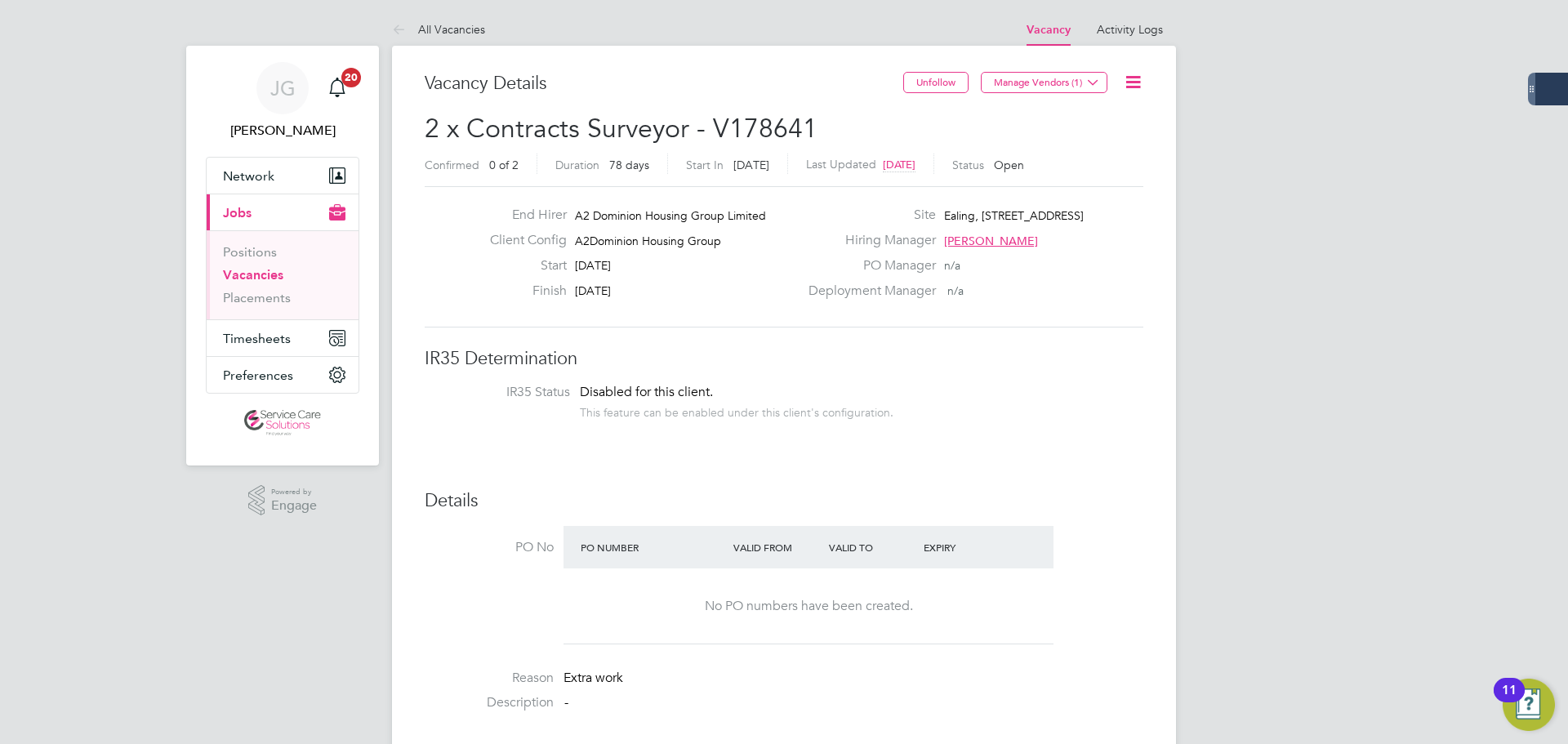
click at [263, 275] on link "Vacancies" at bounding box center [253, 275] width 60 height 16
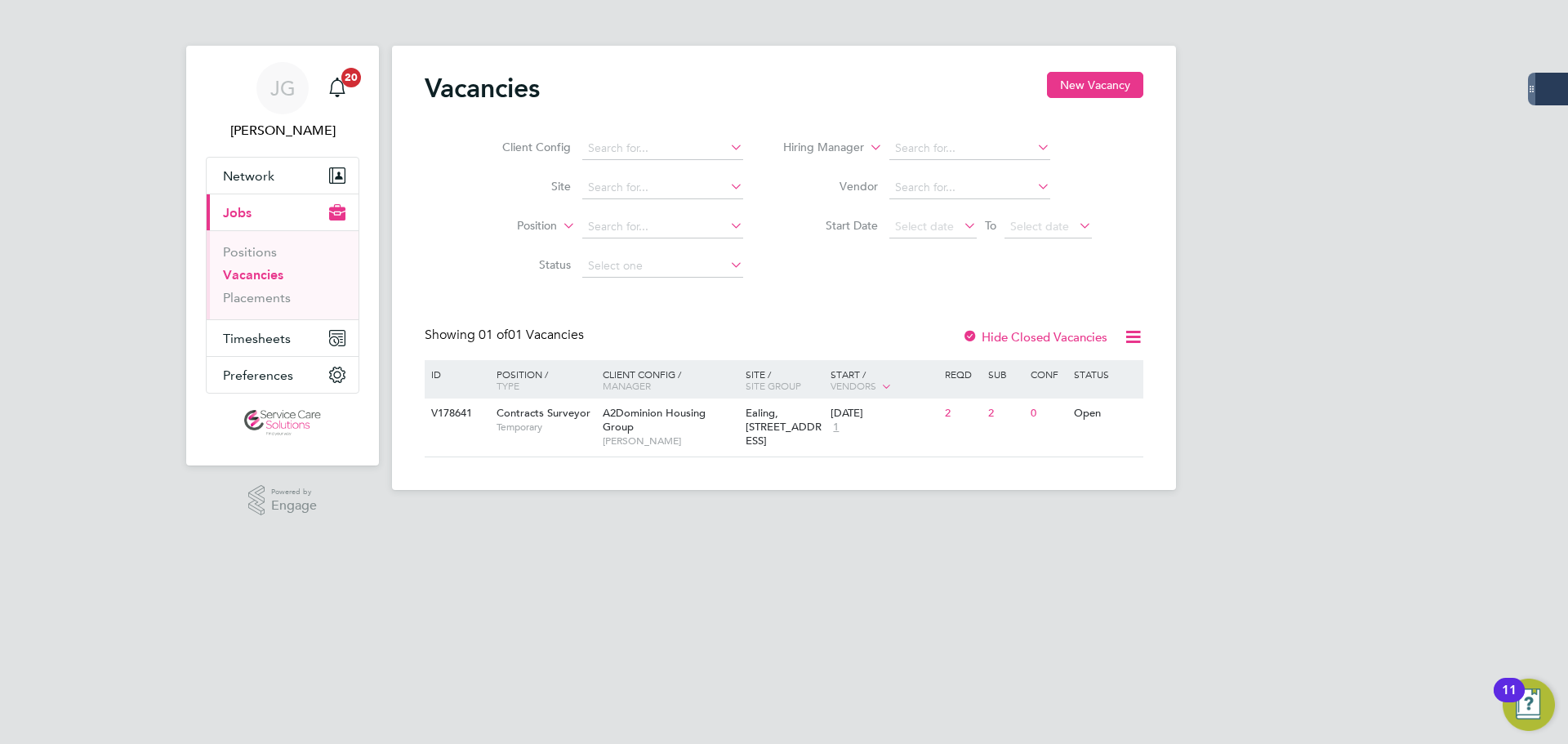
click at [999, 516] on html "[PERSON_NAME] [PERSON_NAME] Notifications 20 Applications: Network Businesses S…" at bounding box center [784, 258] width 1568 height 516
click at [281, 335] on span "Timesheets" at bounding box center [256, 338] width 68 height 16
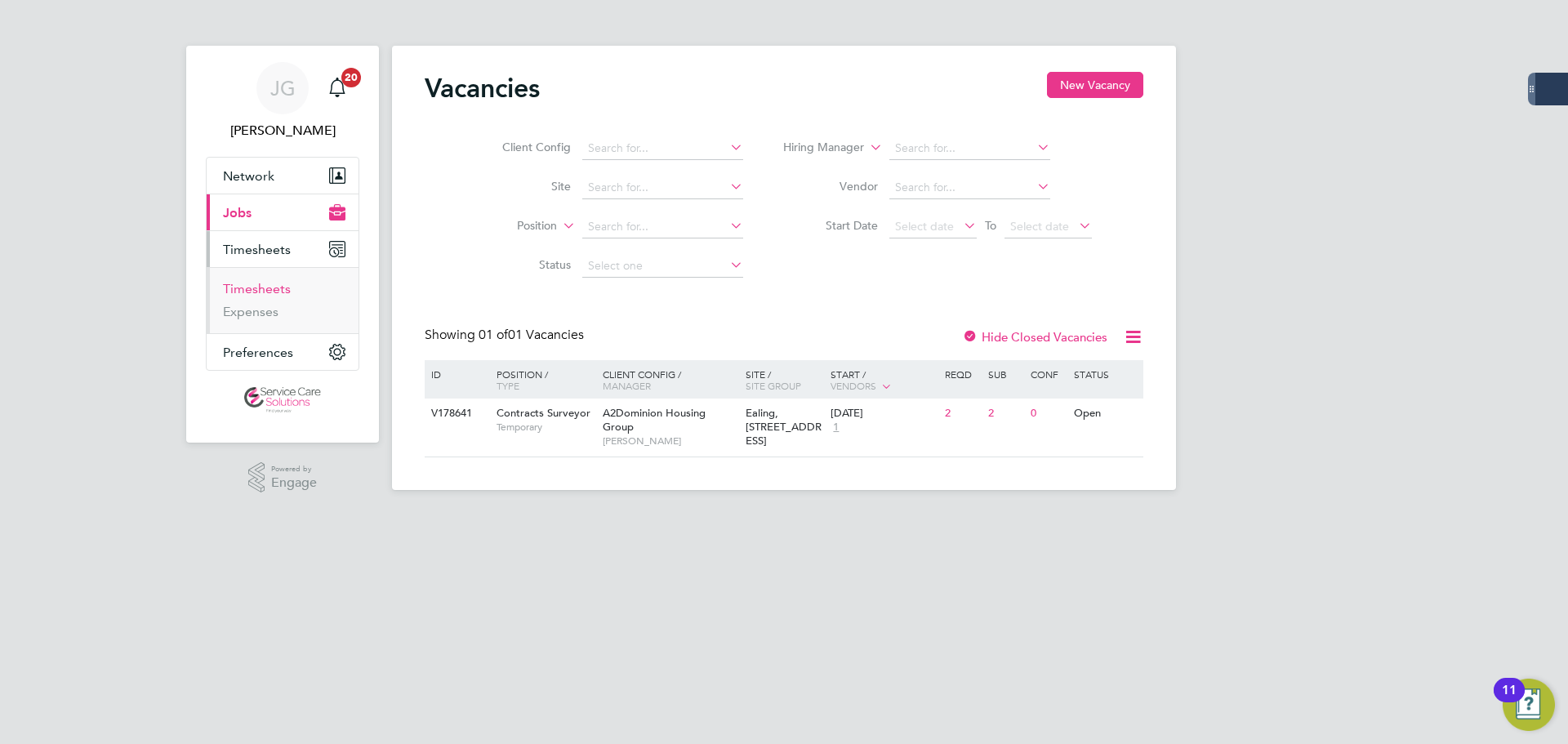
click at [271, 292] on link "Timesheets" at bounding box center [256, 289] width 68 height 16
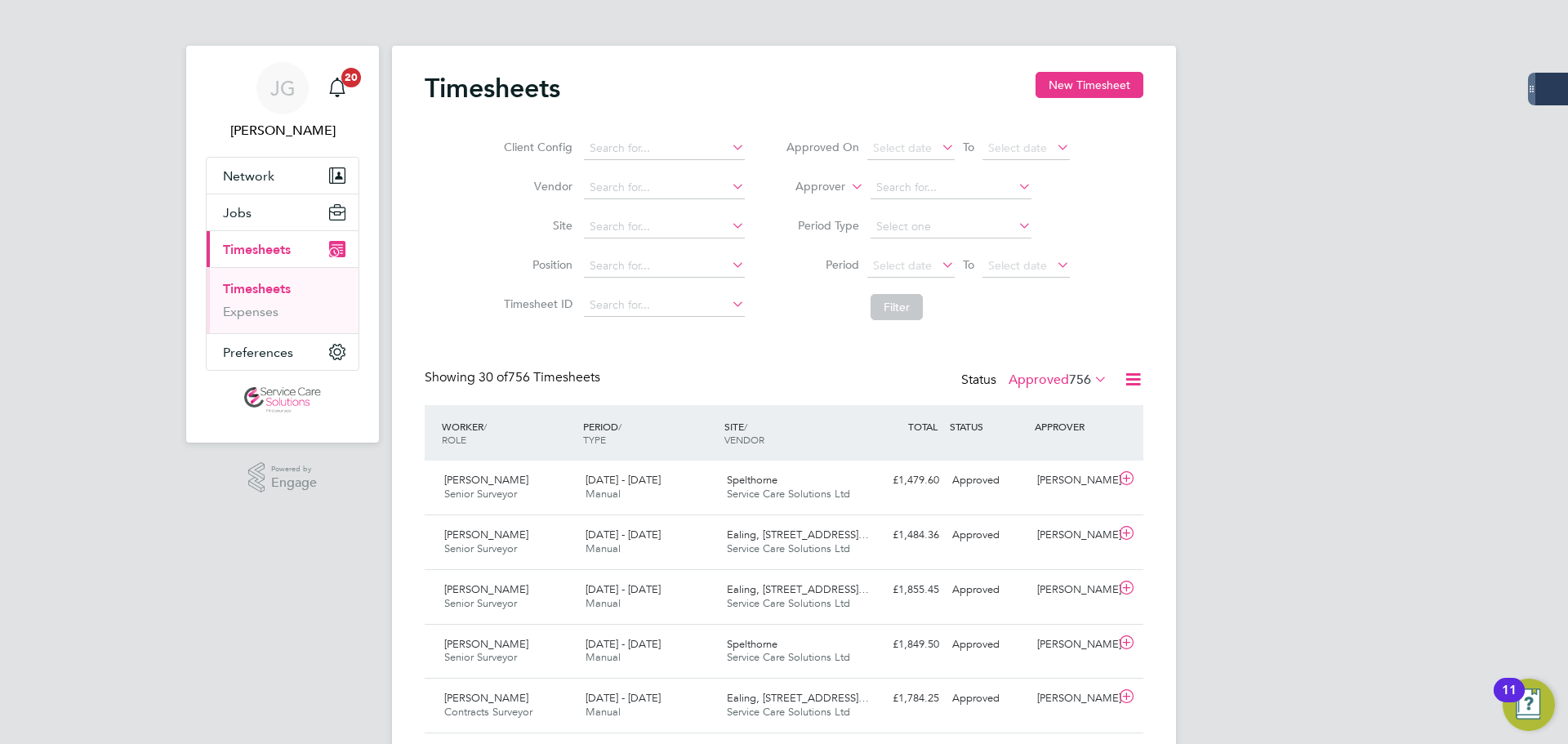
click at [1042, 383] on label "Approved 756" at bounding box center [1058, 380] width 99 height 16
click at [1063, 452] on li "Submitted" at bounding box center [1042, 455] width 75 height 23
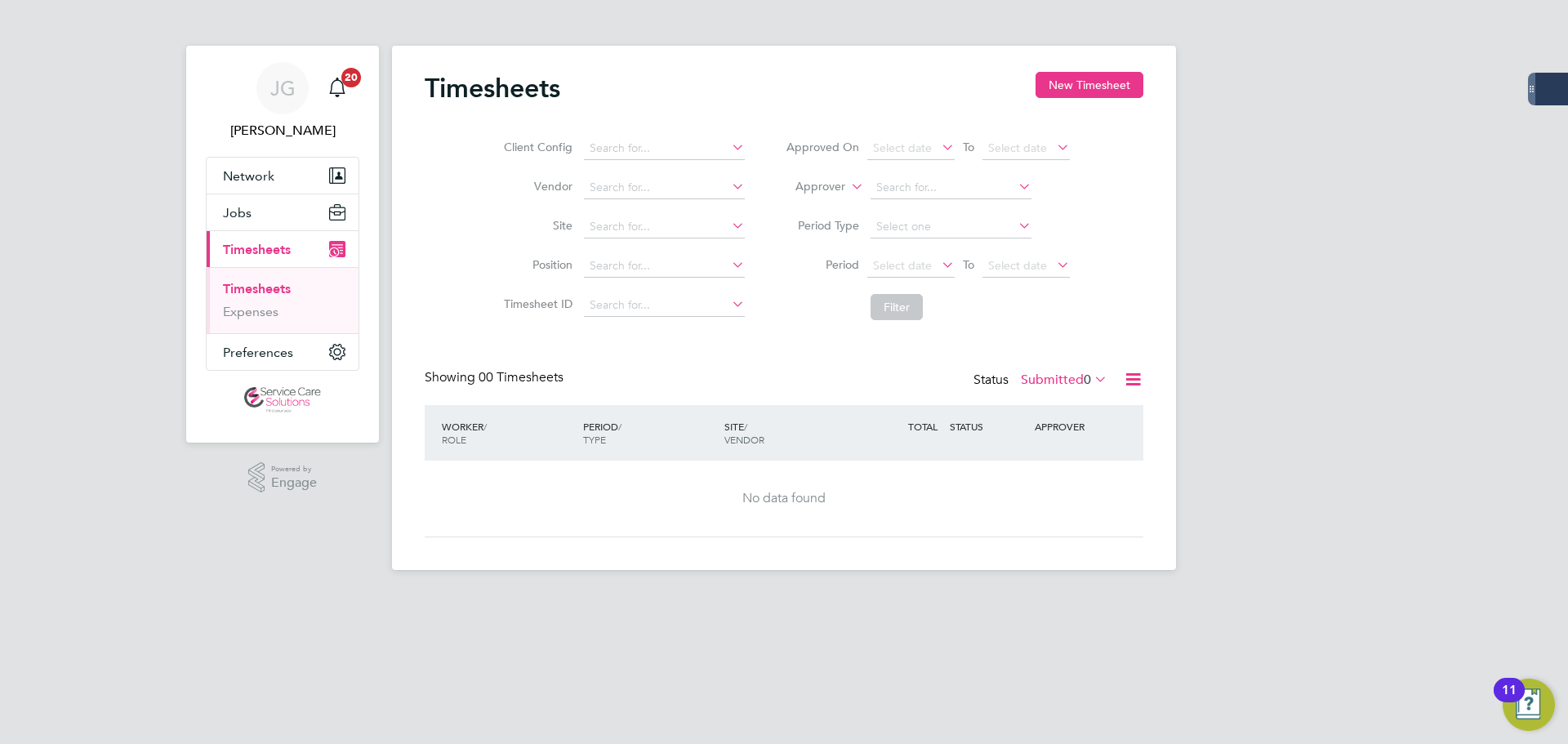
click at [1059, 383] on label "Submitted 0" at bounding box center [1064, 380] width 87 height 16
click at [1072, 477] on li "Approved" at bounding box center [1048, 478] width 75 height 23
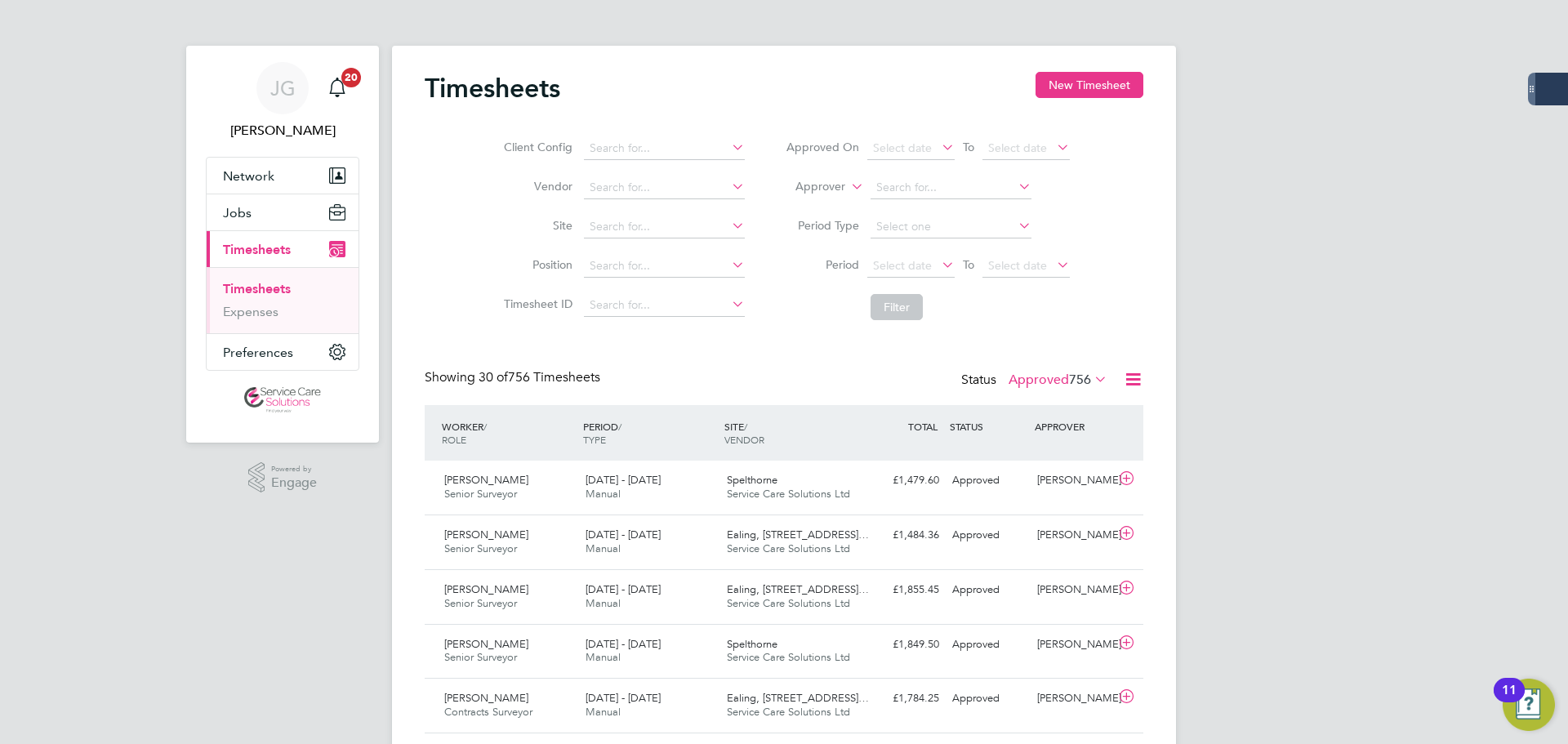
click at [1060, 379] on label "Approved 756" at bounding box center [1058, 380] width 99 height 16
